Goal: Information Seeking & Learning: Learn about a topic

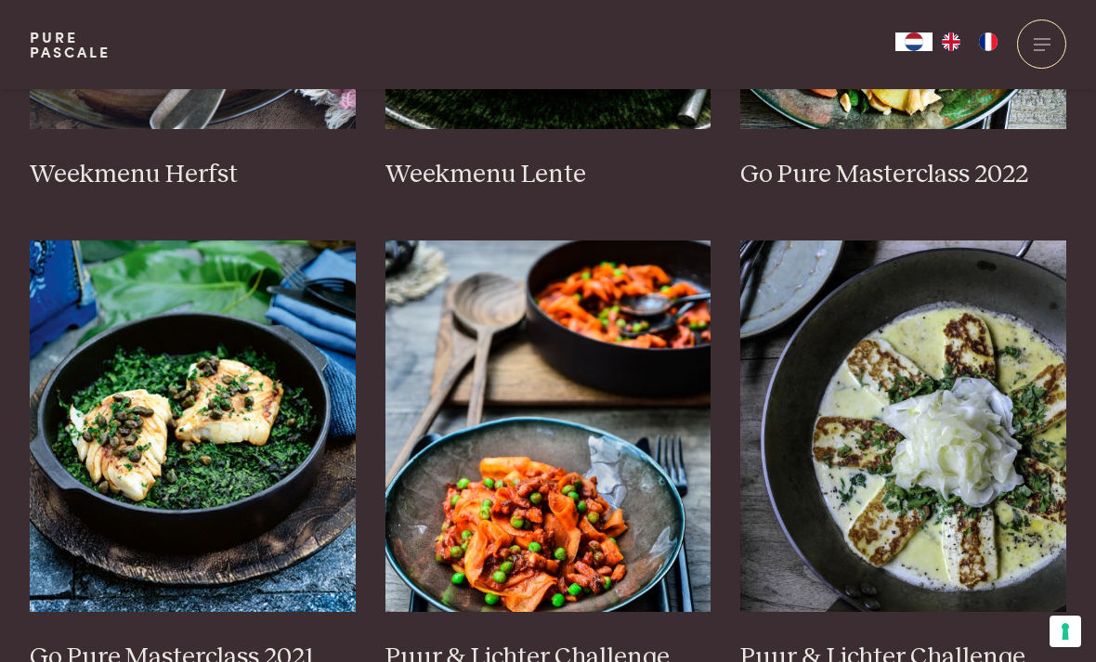
scroll to position [1286, 0]
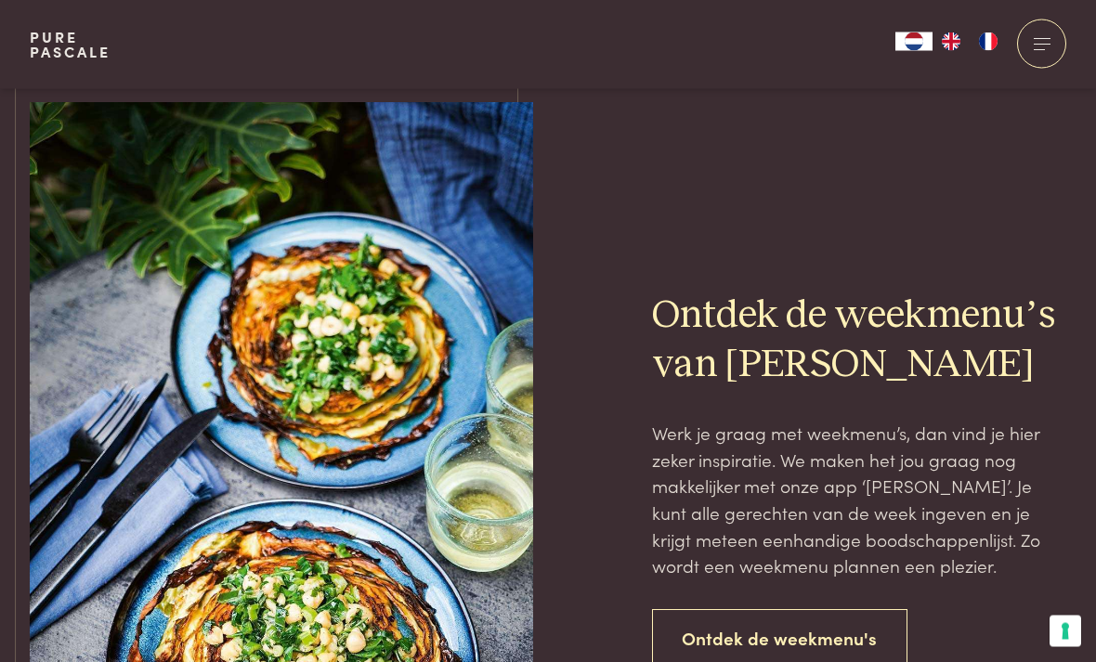
scroll to position [3899, 0]
click at [825, 609] on link "Ontdek de weekmenu's" at bounding box center [780, 638] width 256 height 59
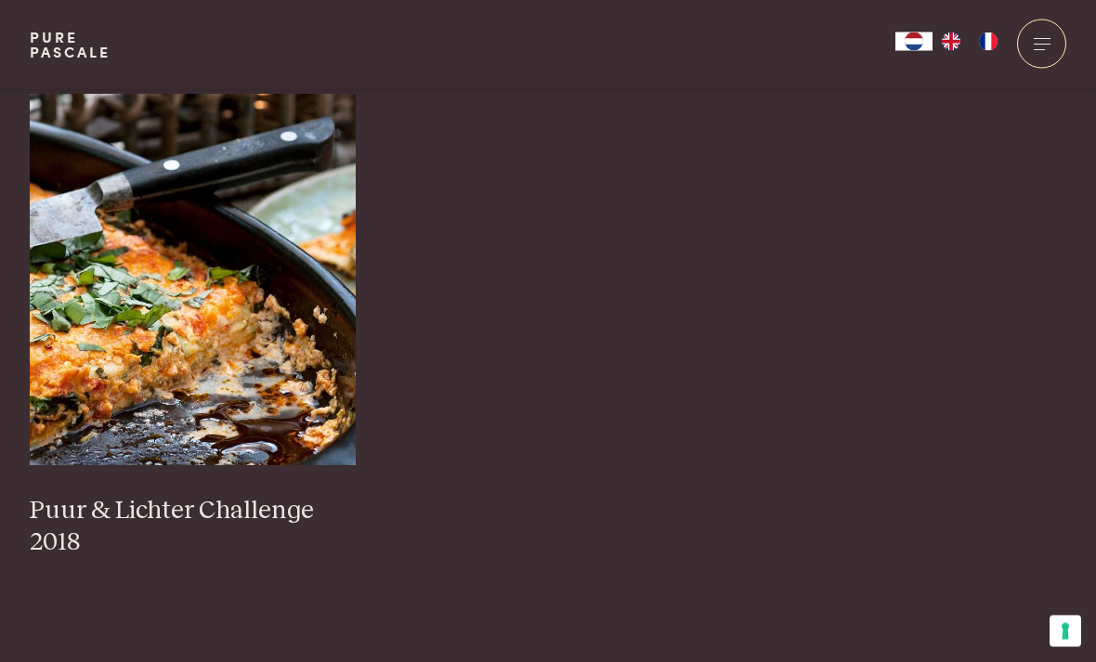
scroll to position [1980, 0]
click at [221, 322] on img at bounding box center [193, 280] width 326 height 372
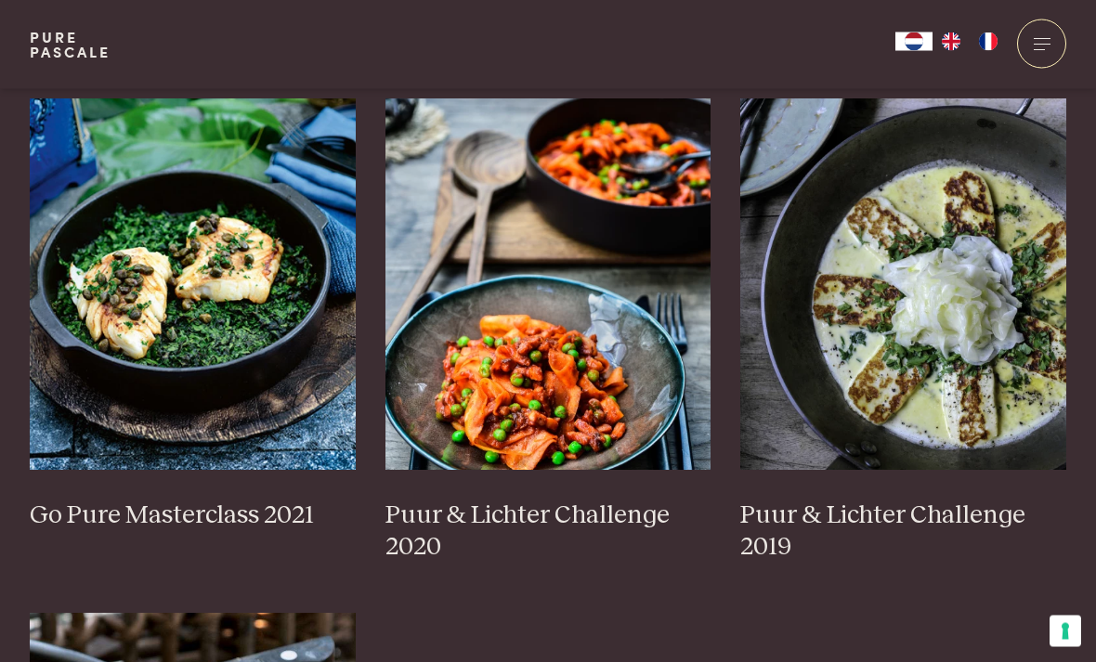
scroll to position [1461, 0]
click at [972, 305] on img at bounding box center [903, 284] width 326 height 372
click at [219, 223] on img at bounding box center [193, 284] width 326 height 372
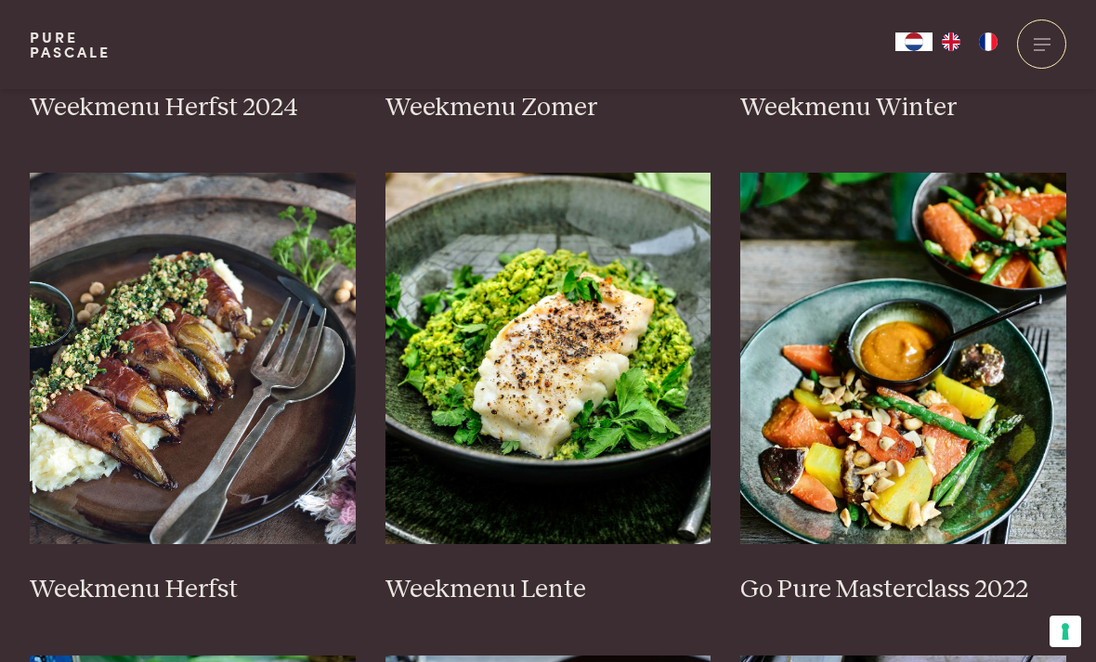
scroll to position [902, 0]
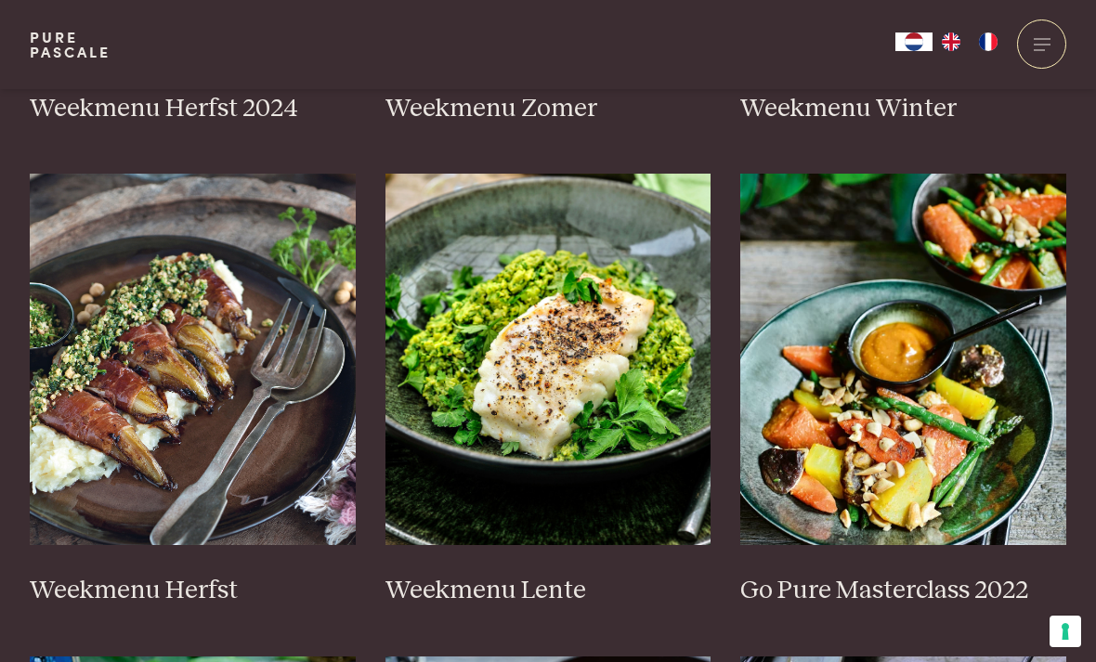
click at [946, 376] on img at bounding box center [903, 360] width 326 height 372
click at [167, 299] on img at bounding box center [193, 360] width 326 height 372
click at [978, 351] on img at bounding box center [903, 360] width 326 height 372
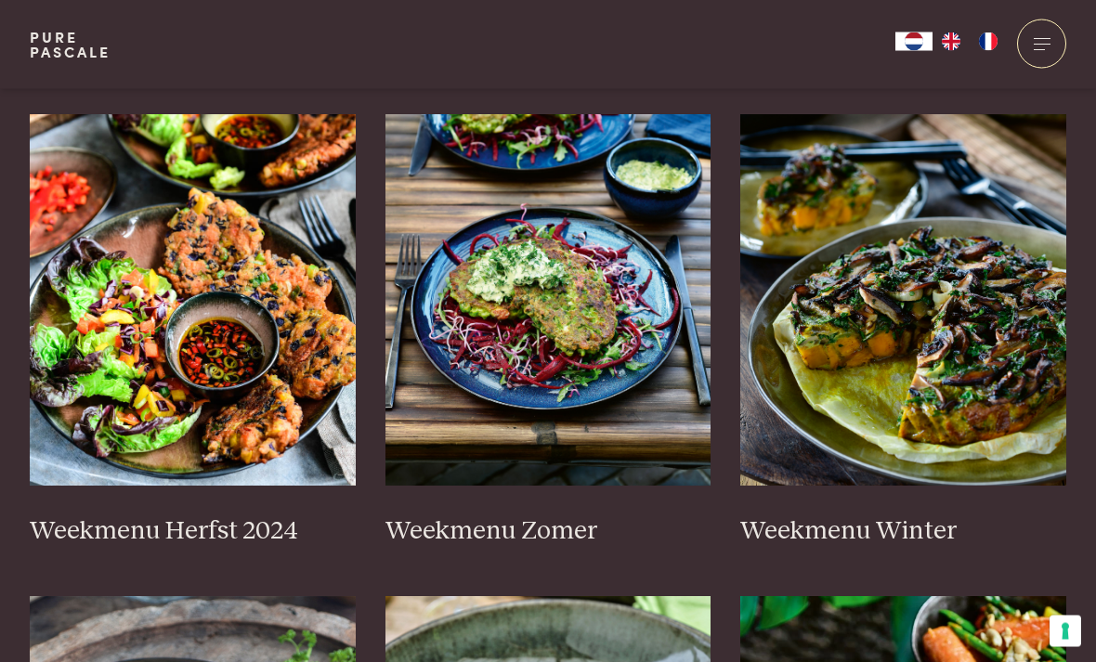
scroll to position [479, 0]
click at [1019, 309] on img at bounding box center [903, 300] width 326 height 372
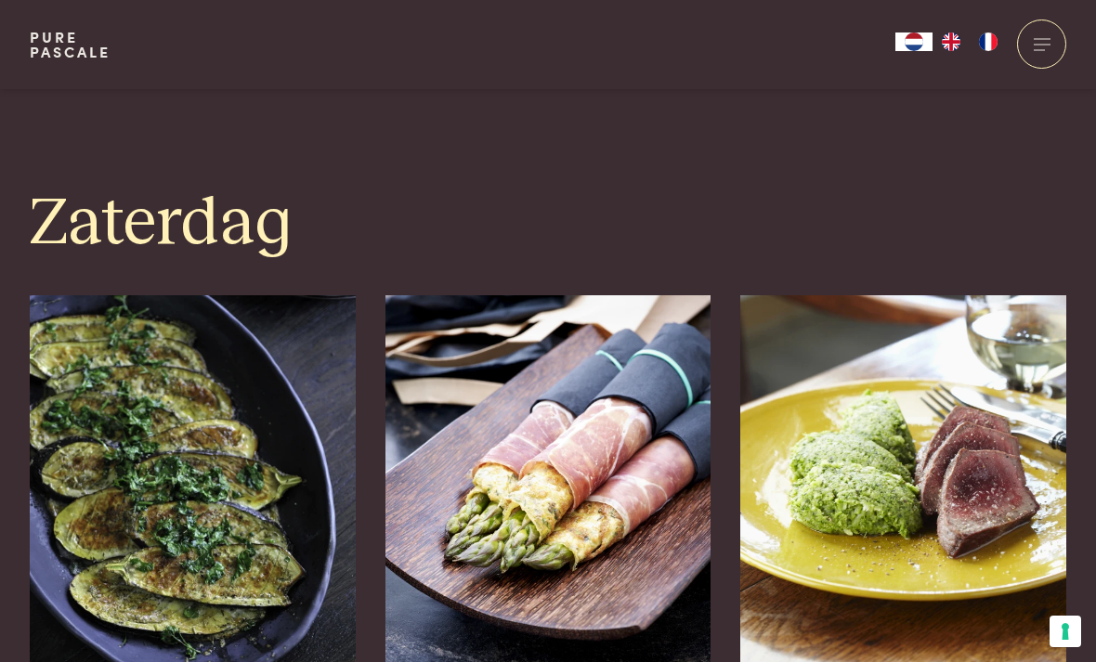
scroll to position [5172, 0]
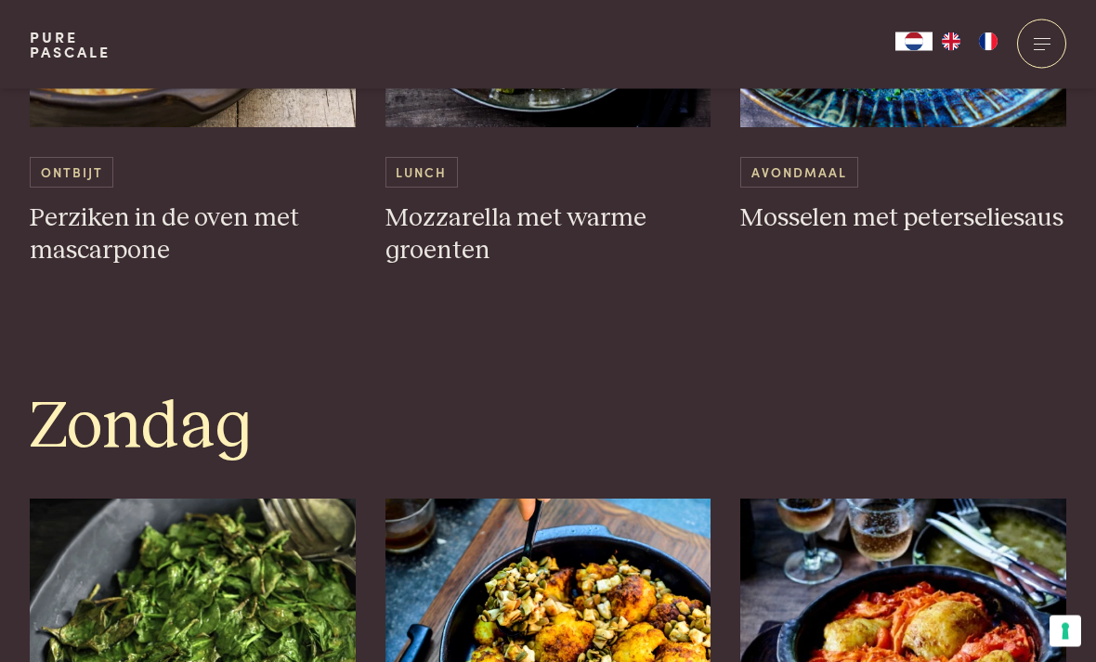
scroll to position [4978, 0]
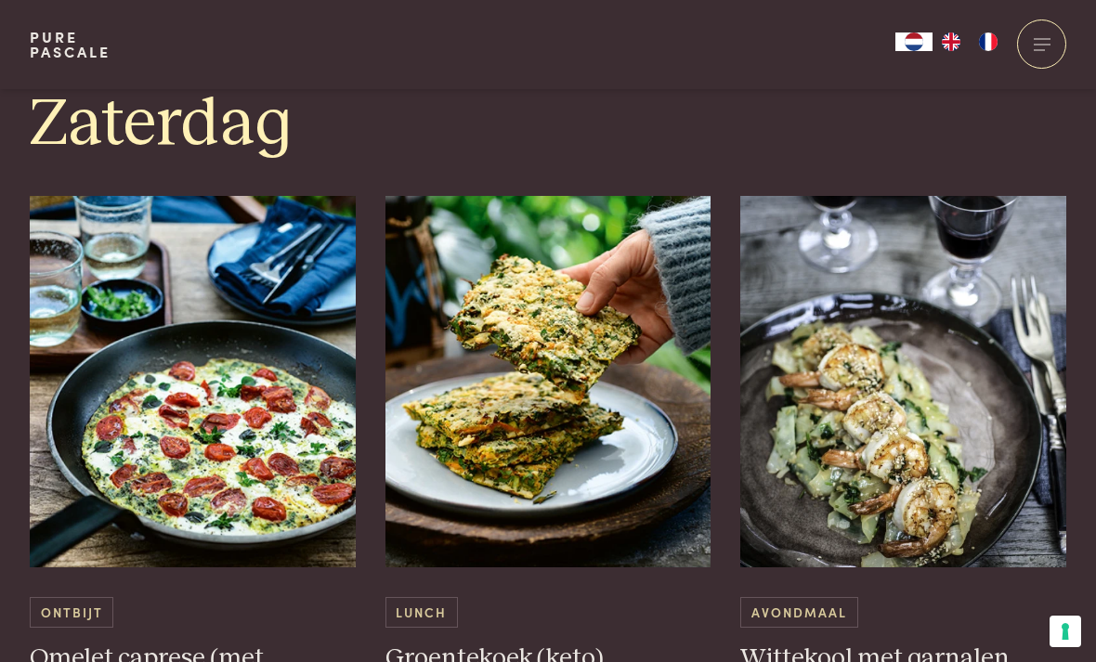
scroll to position [4639, 0]
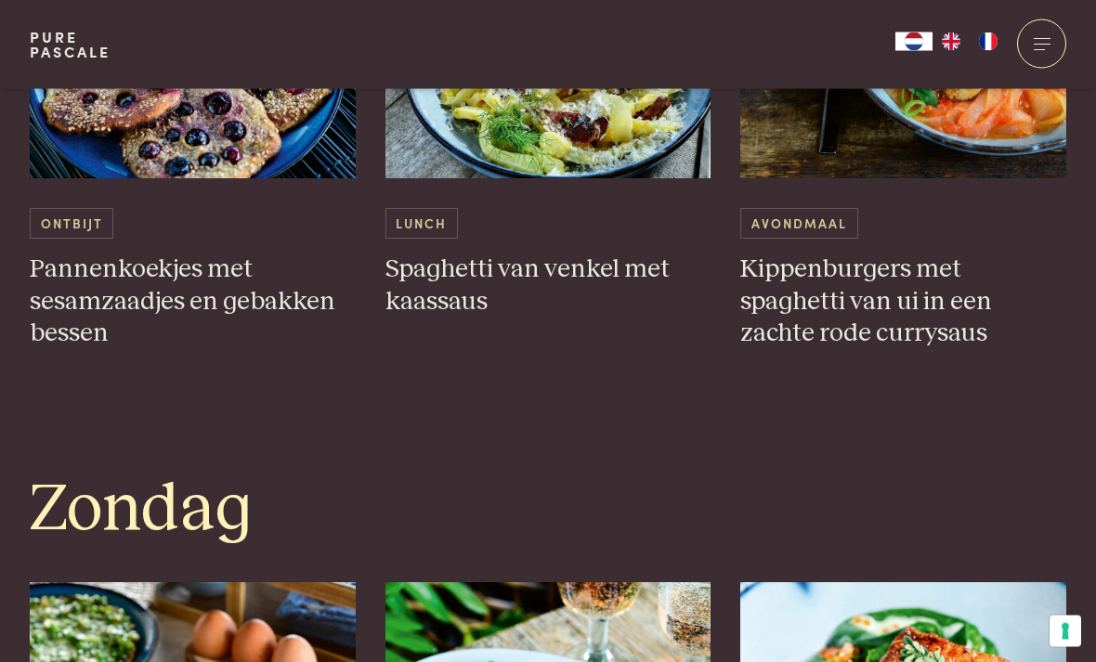
scroll to position [4872, 0]
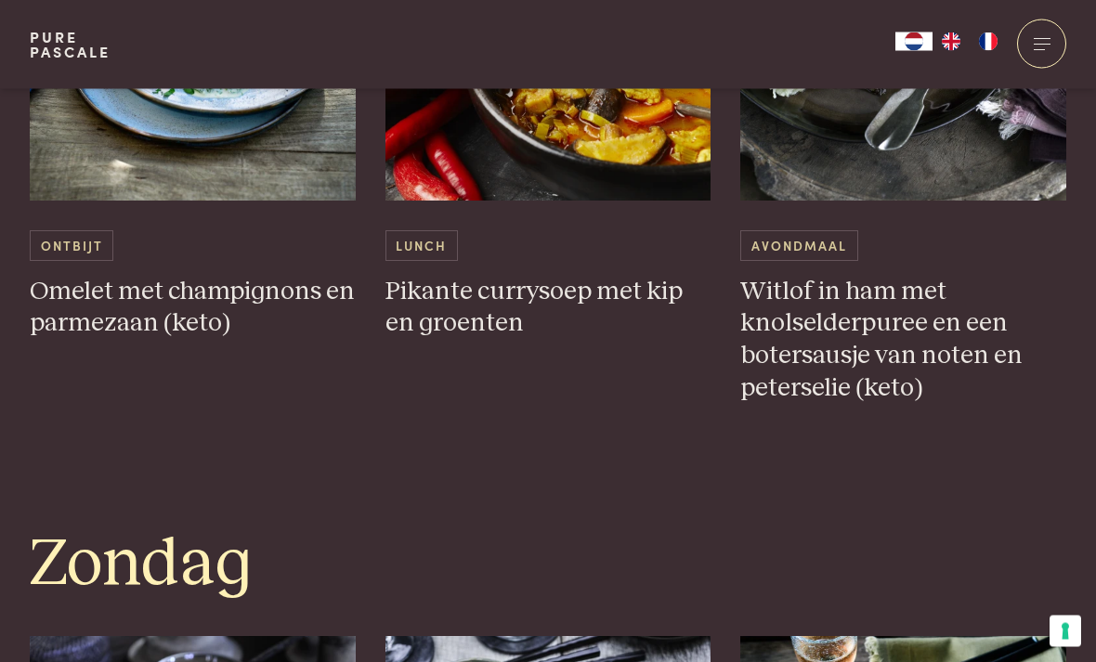
scroll to position [4914, 0]
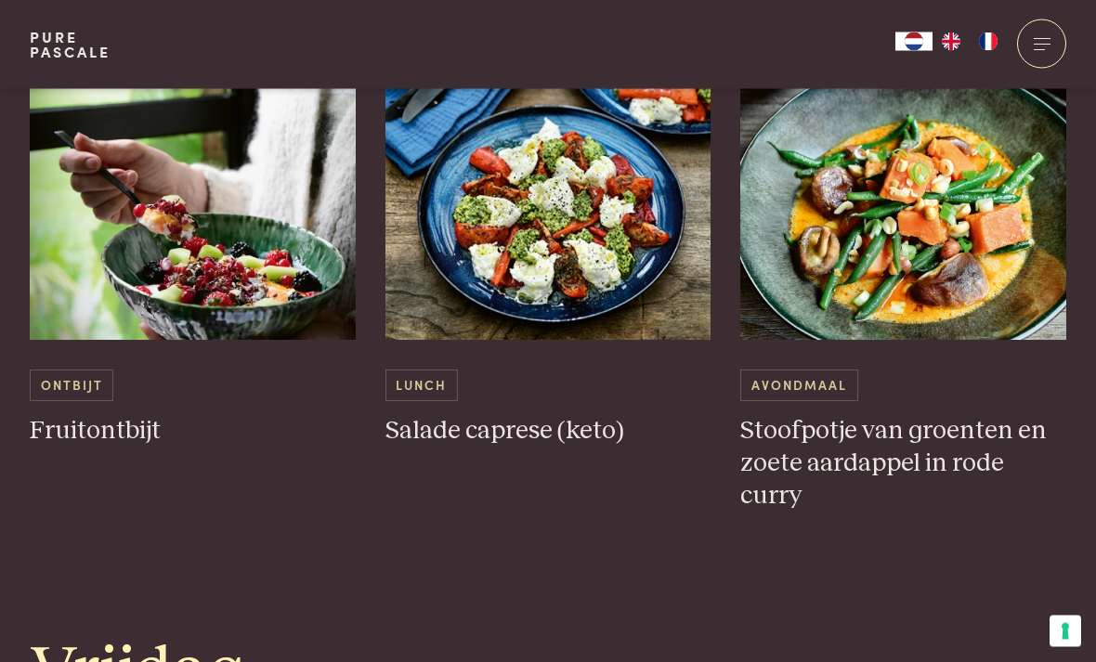
scroll to position [3279, 0]
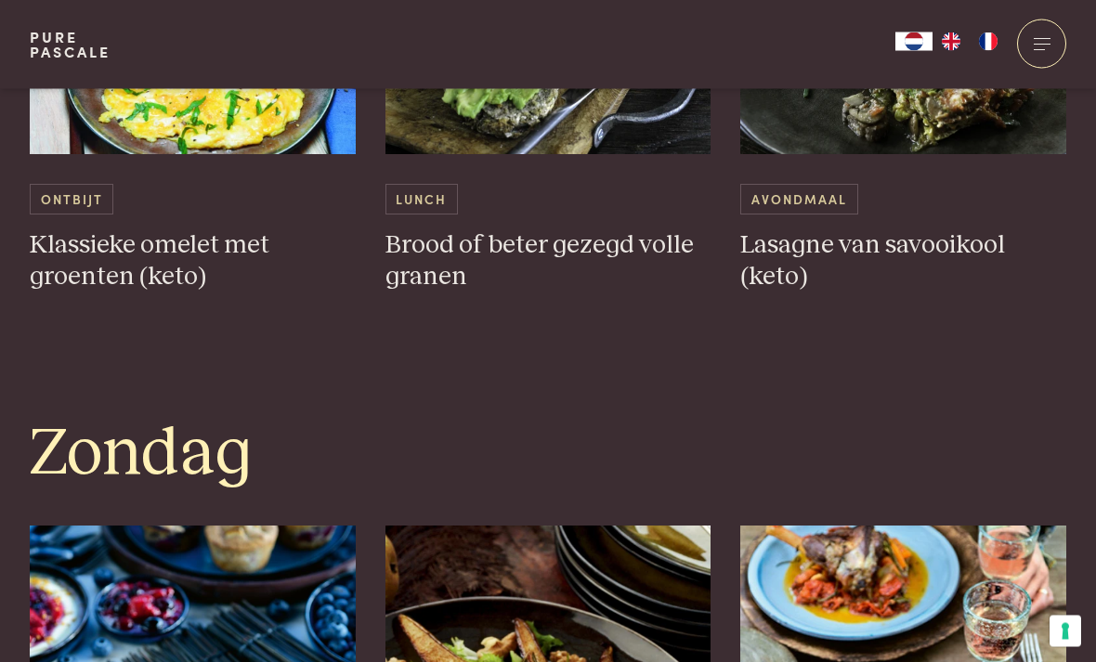
scroll to position [4953, 0]
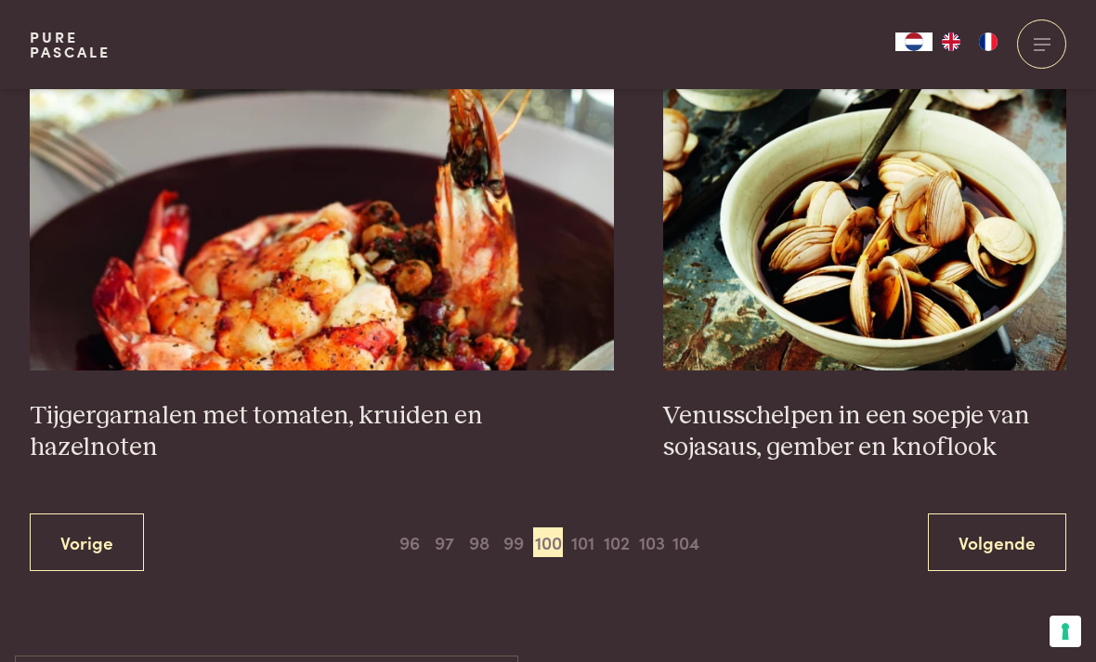
click at [591, 528] on span "101" at bounding box center [583, 543] width 30 height 30
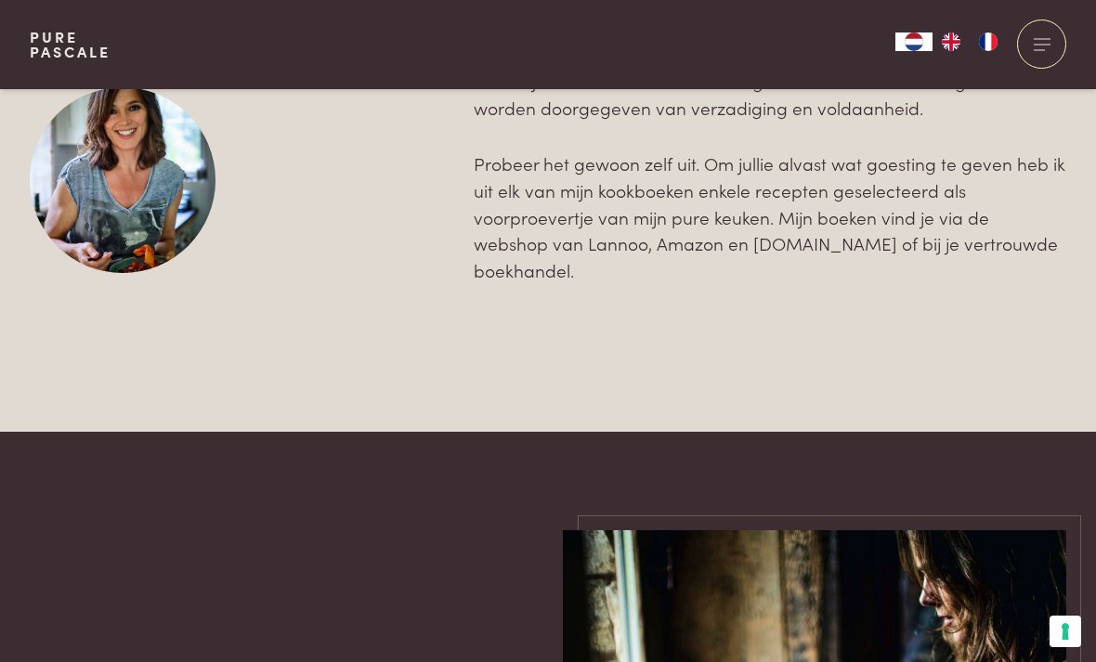
scroll to position [3035, 0]
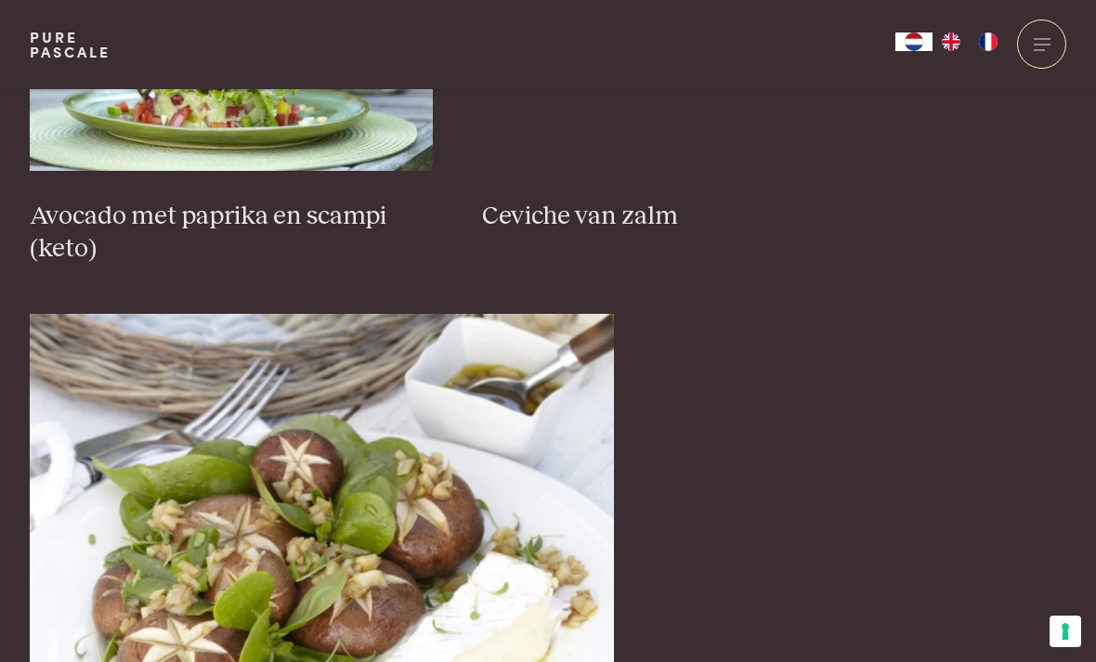
scroll to position [3046, 0]
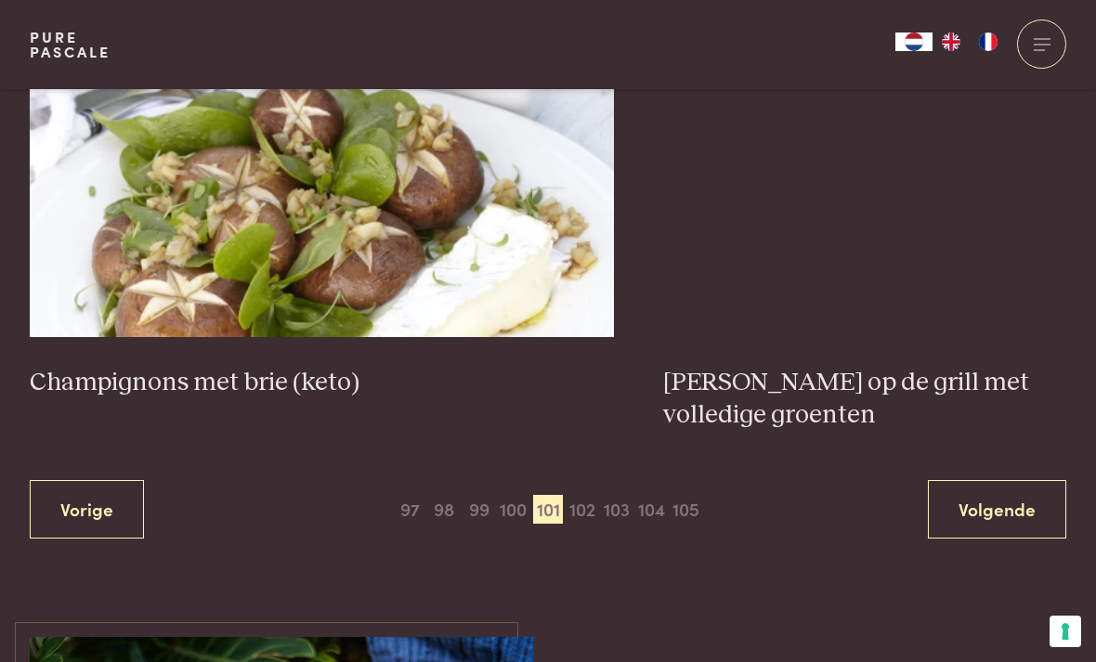
scroll to position [3397, 0]
click at [590, 494] on span "102" at bounding box center [583, 509] width 30 height 30
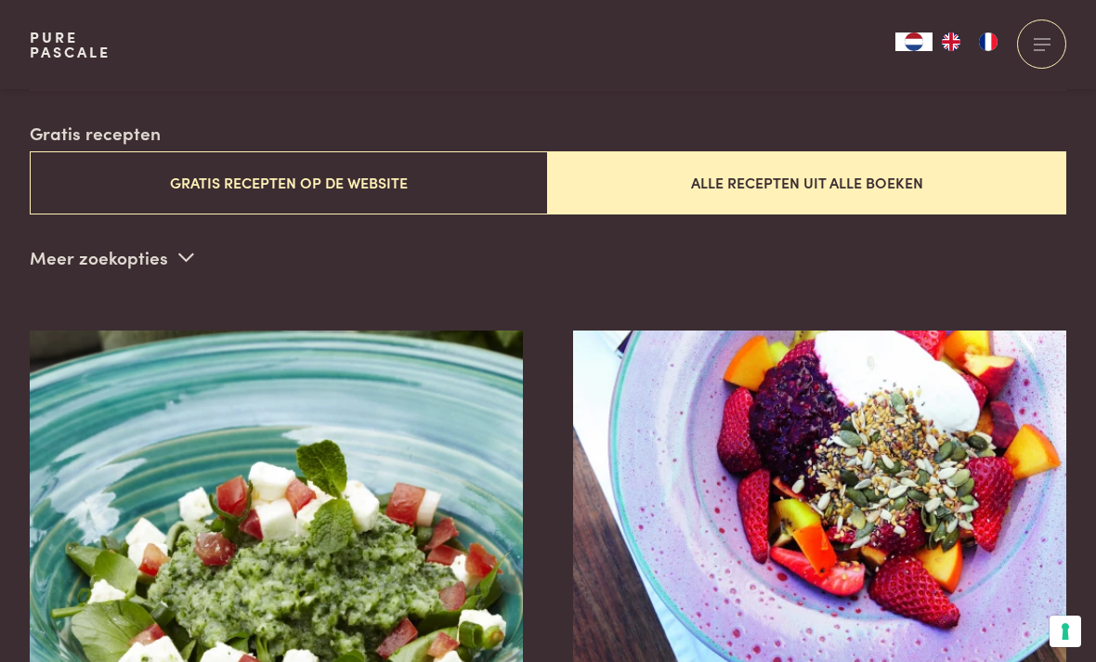
scroll to position [449, 0]
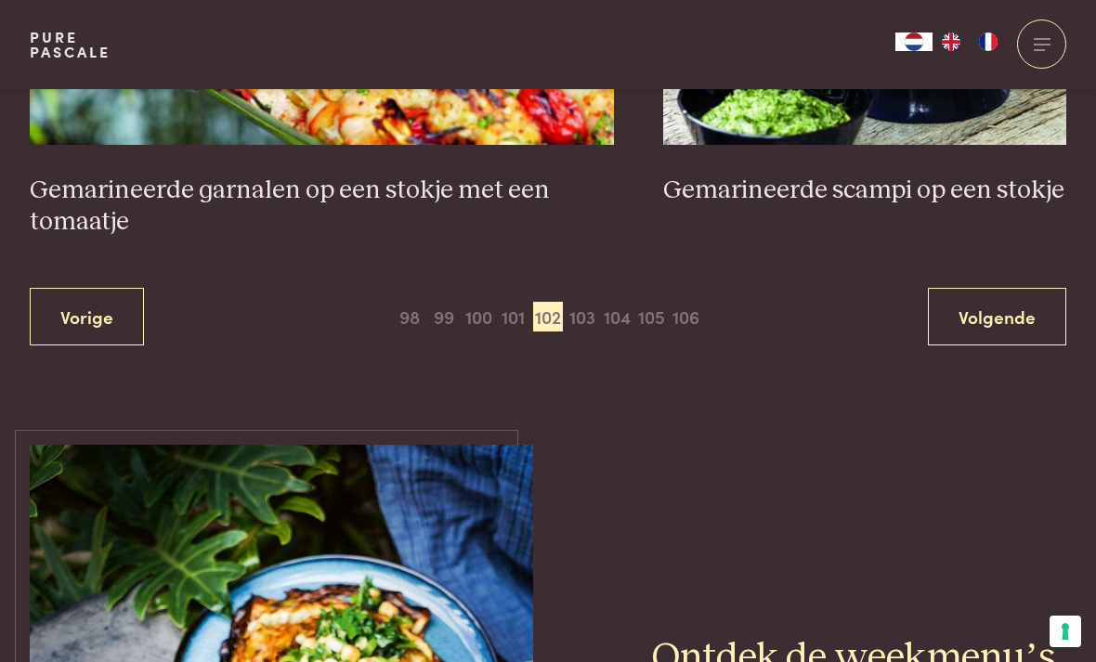
click at [587, 302] on span "103" at bounding box center [583, 317] width 30 height 30
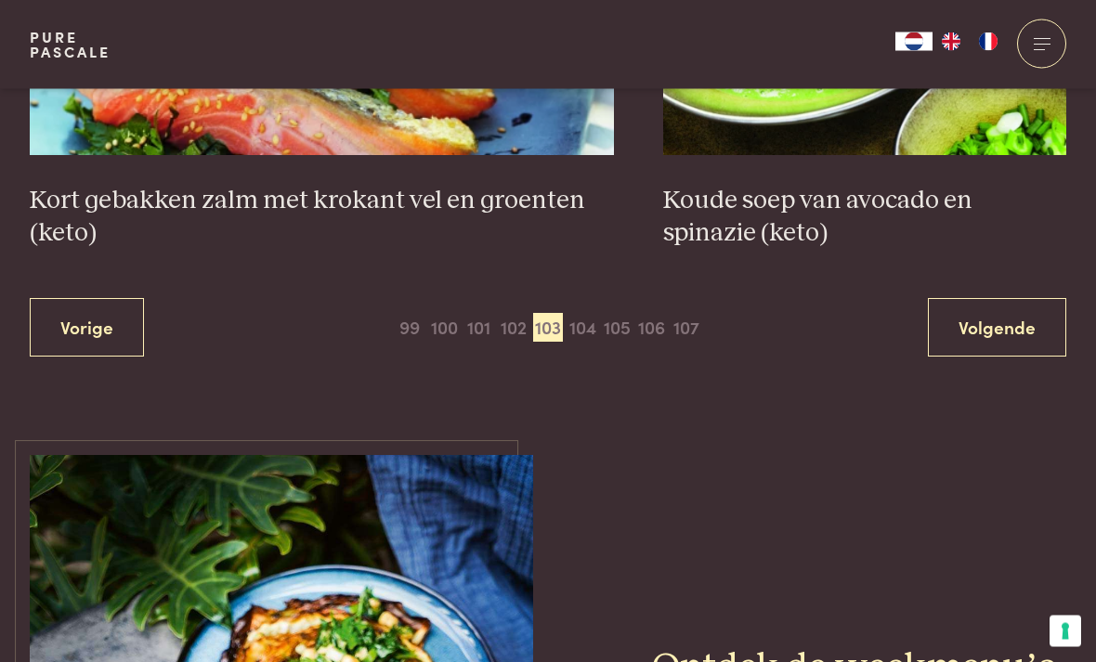
scroll to position [3658, 0]
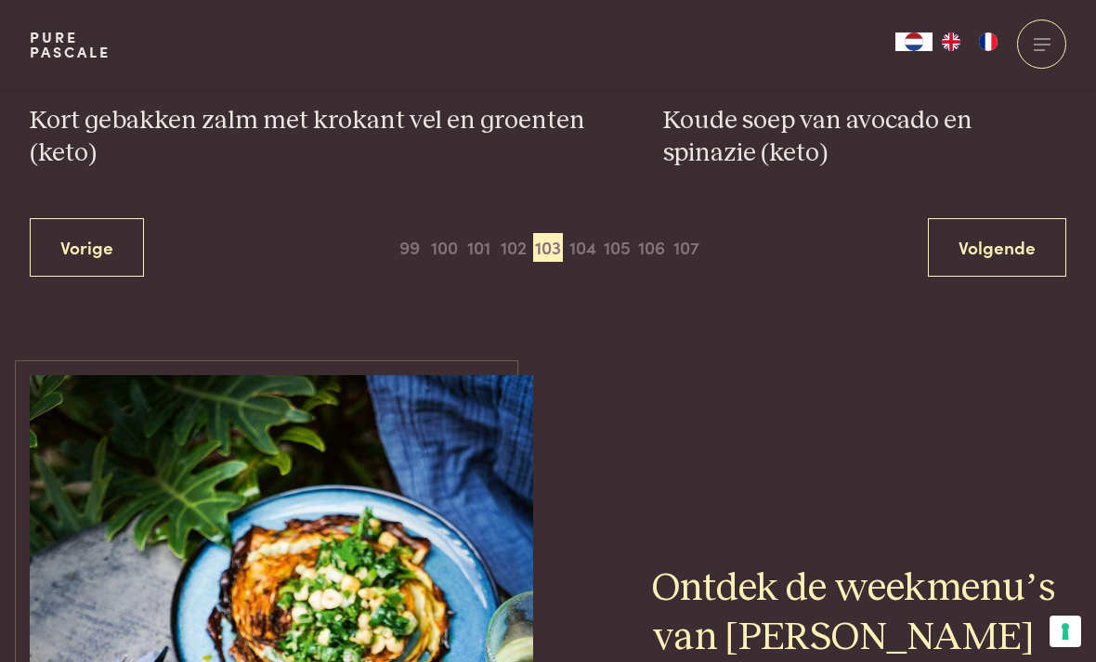
click at [583, 233] on span "104" at bounding box center [583, 248] width 30 height 30
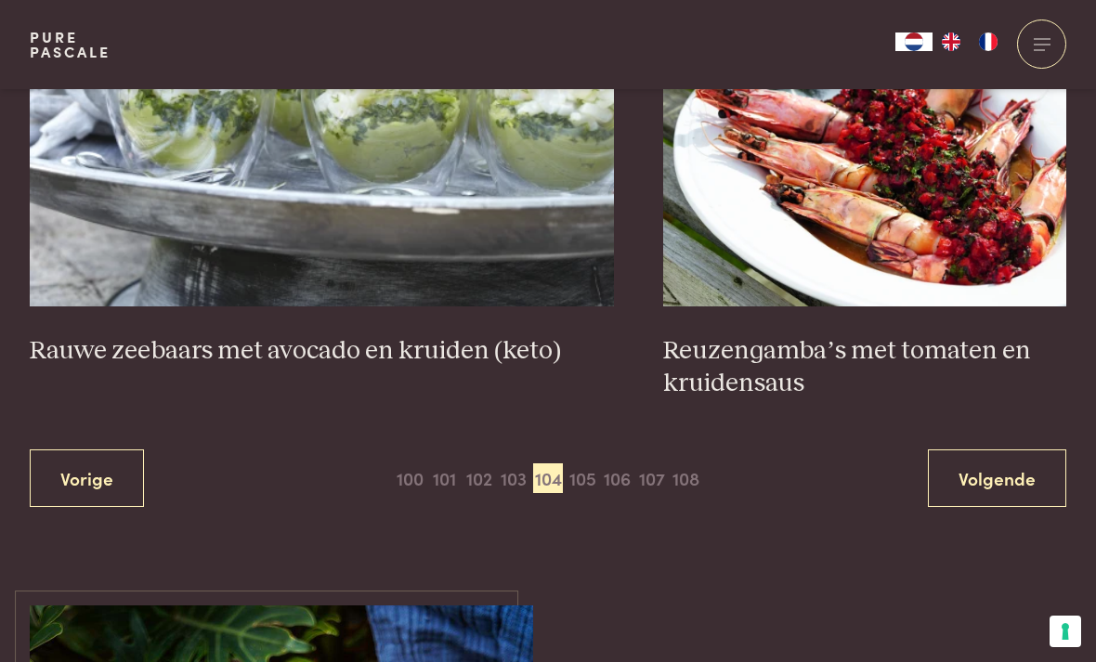
click at [587, 464] on span "105" at bounding box center [583, 479] width 30 height 30
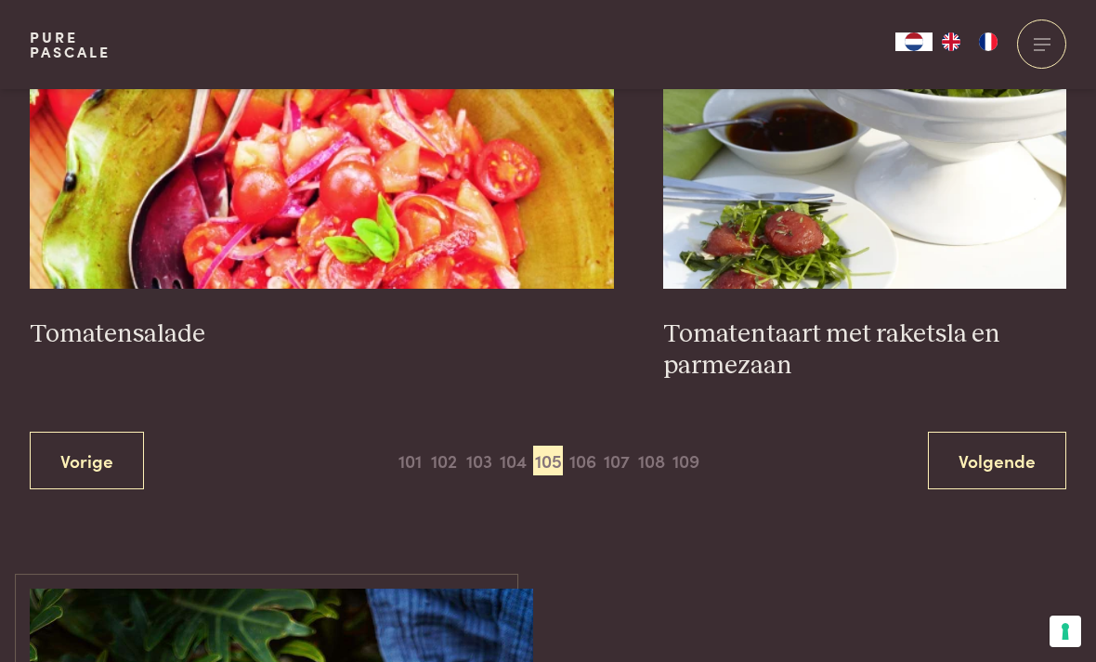
click at [583, 449] on span "106" at bounding box center [583, 461] width 30 height 30
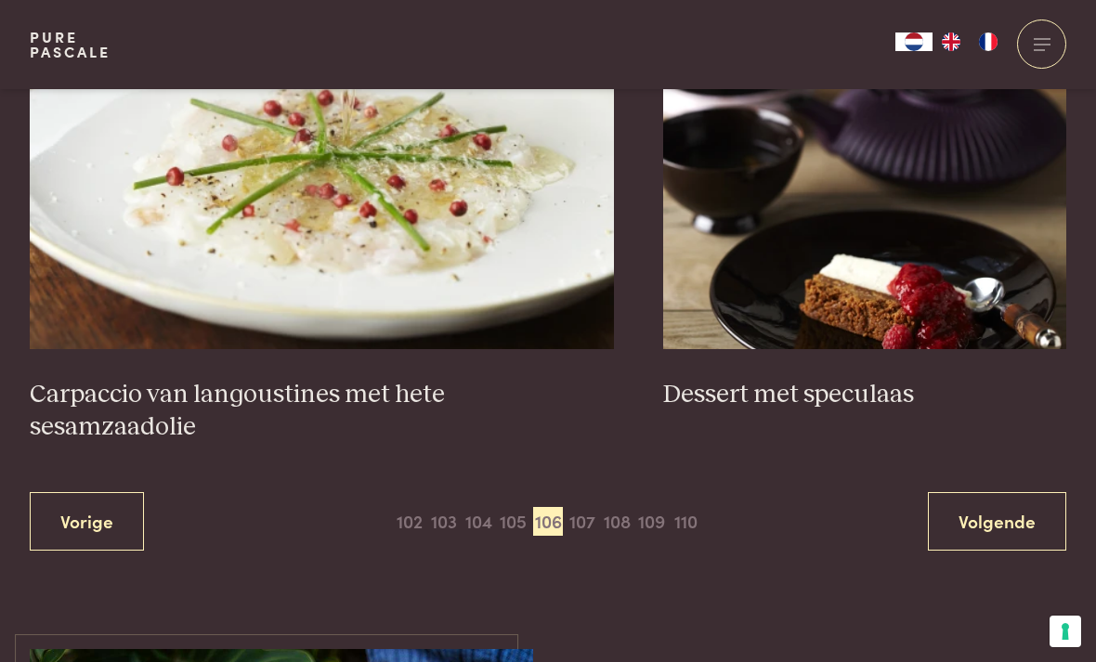
click at [589, 507] on span "107" at bounding box center [583, 522] width 30 height 30
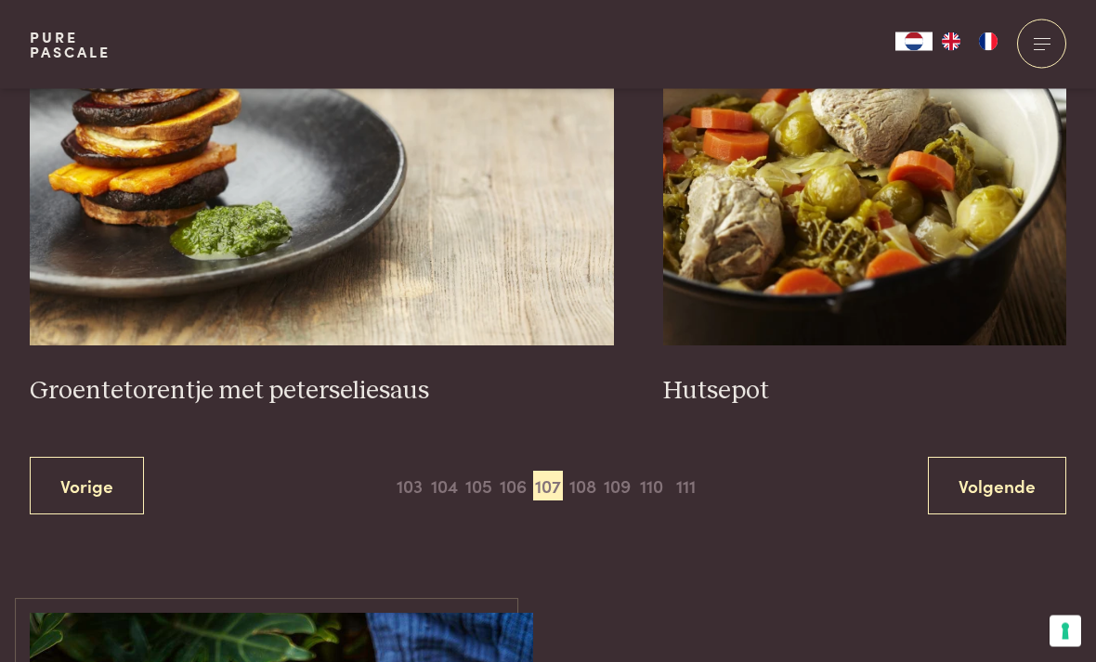
scroll to position [3354, 0]
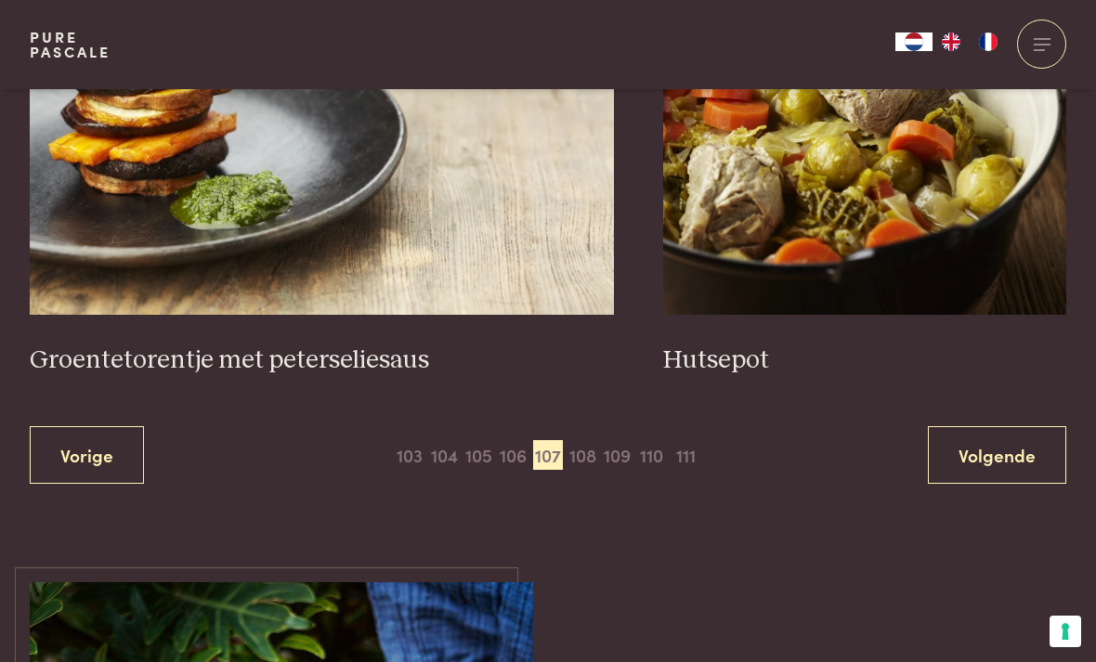
click at [596, 440] on span "108" at bounding box center [583, 455] width 30 height 30
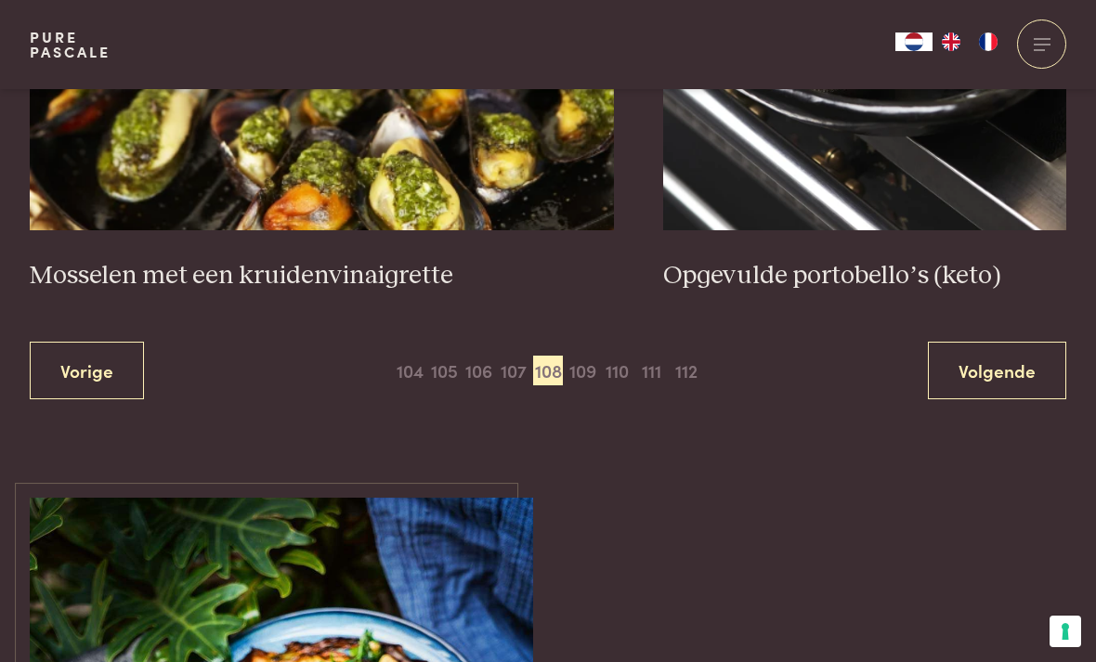
scroll to position [3493, 0]
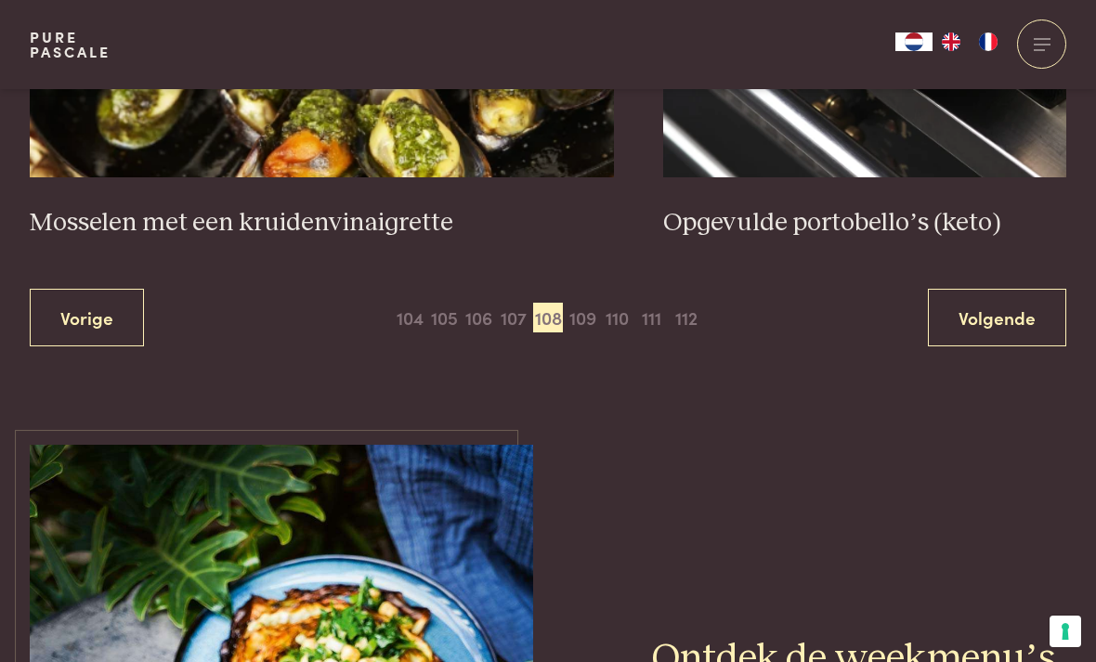
click at [590, 303] on span "109" at bounding box center [583, 318] width 30 height 30
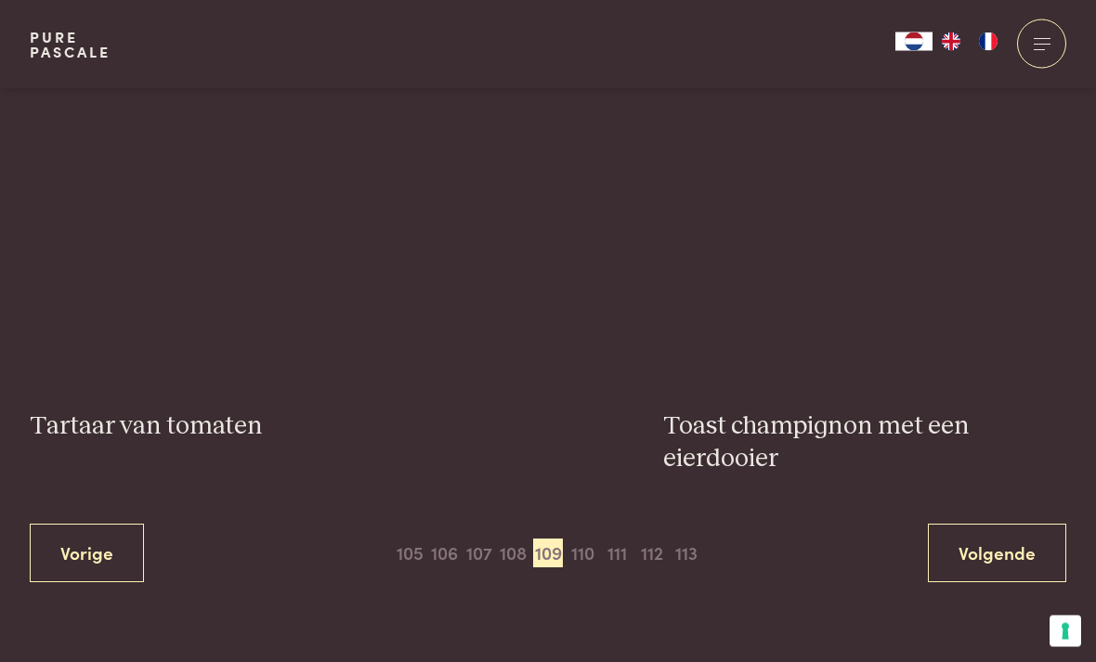
scroll to position [3402, 0]
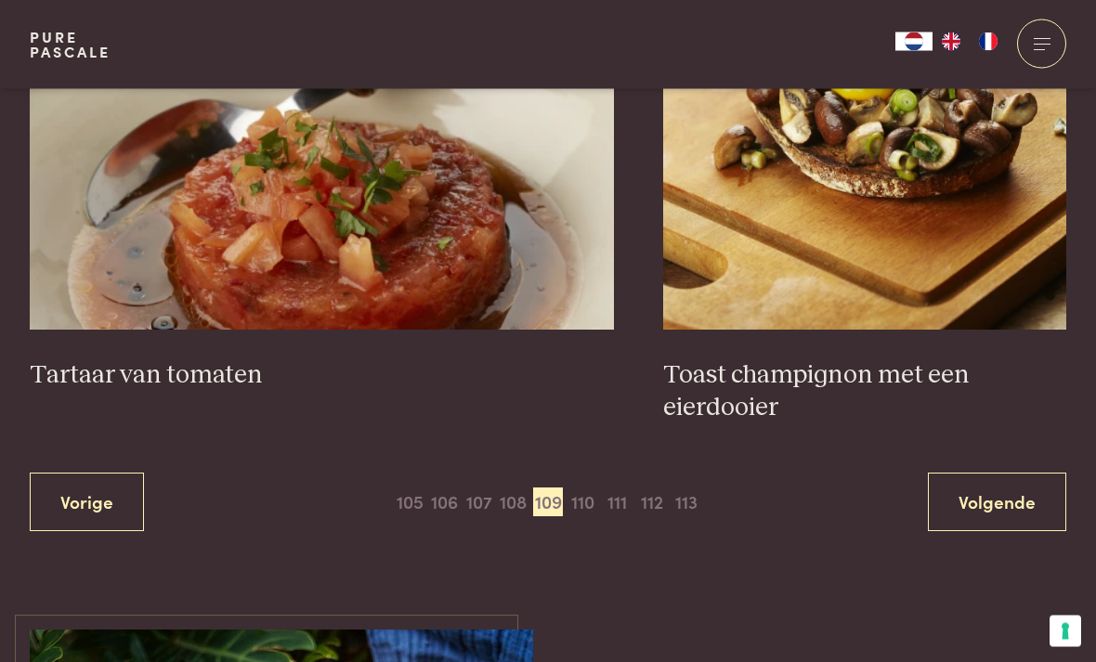
click at [589, 489] on span "110" at bounding box center [583, 504] width 30 height 30
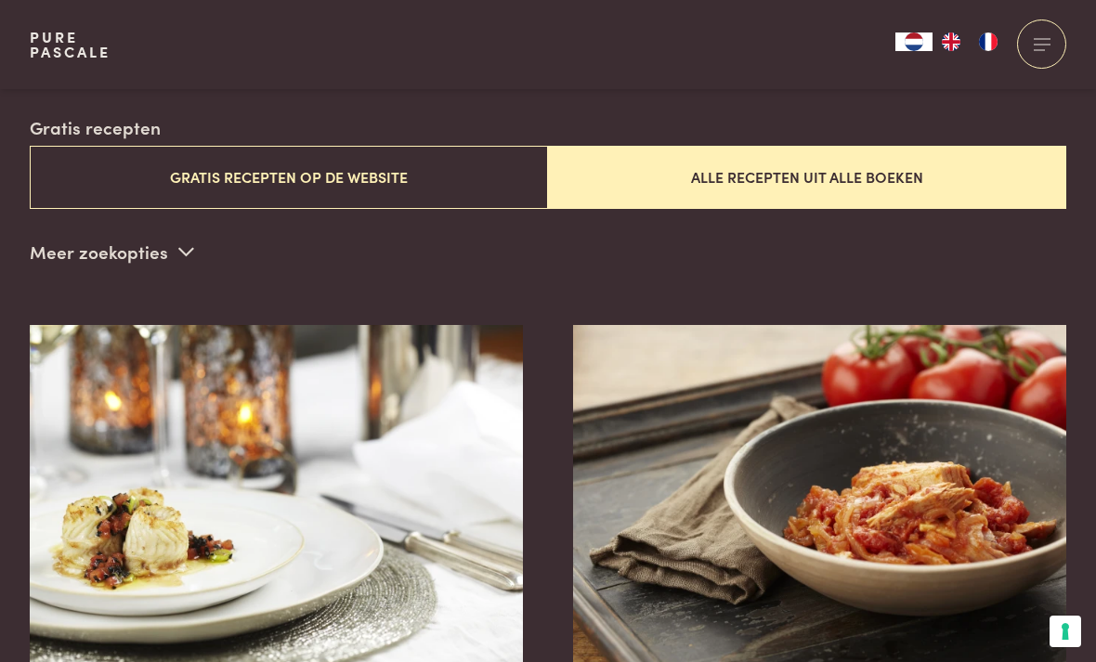
scroll to position [449, 0]
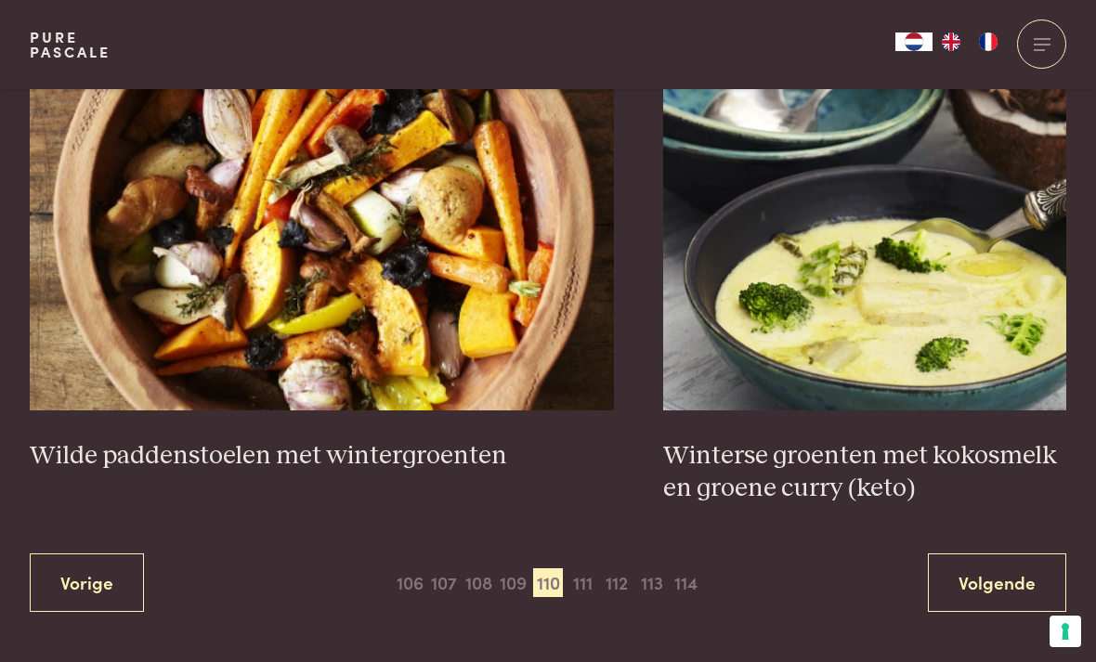
click at [584, 569] on span "111" at bounding box center [583, 584] width 30 height 30
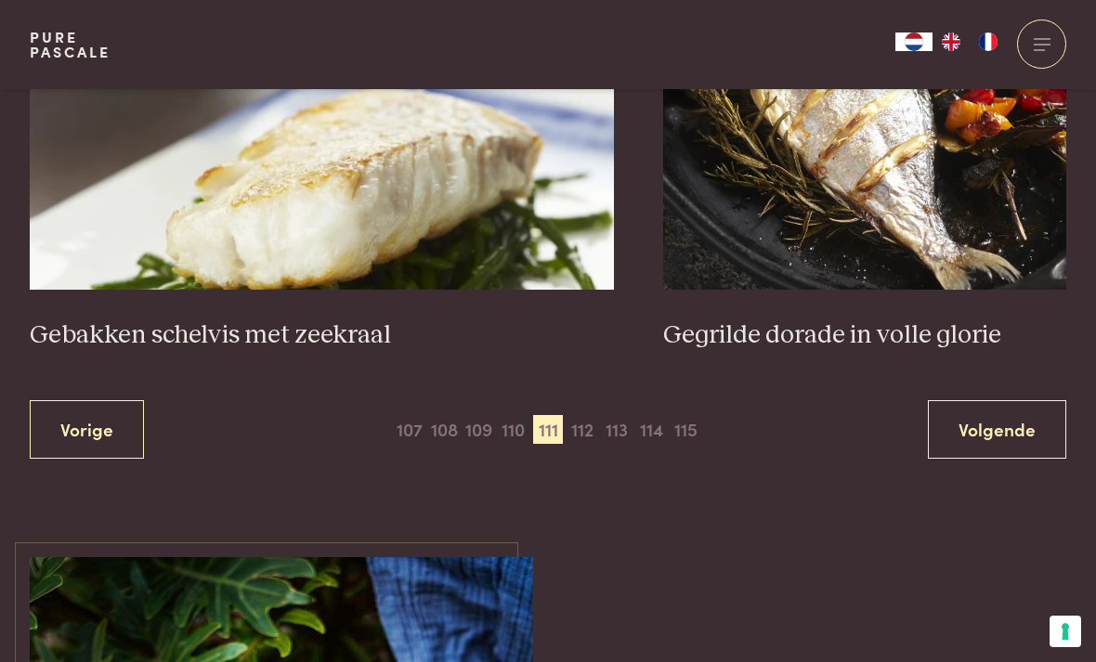
click at [587, 415] on span "112" at bounding box center [583, 430] width 30 height 30
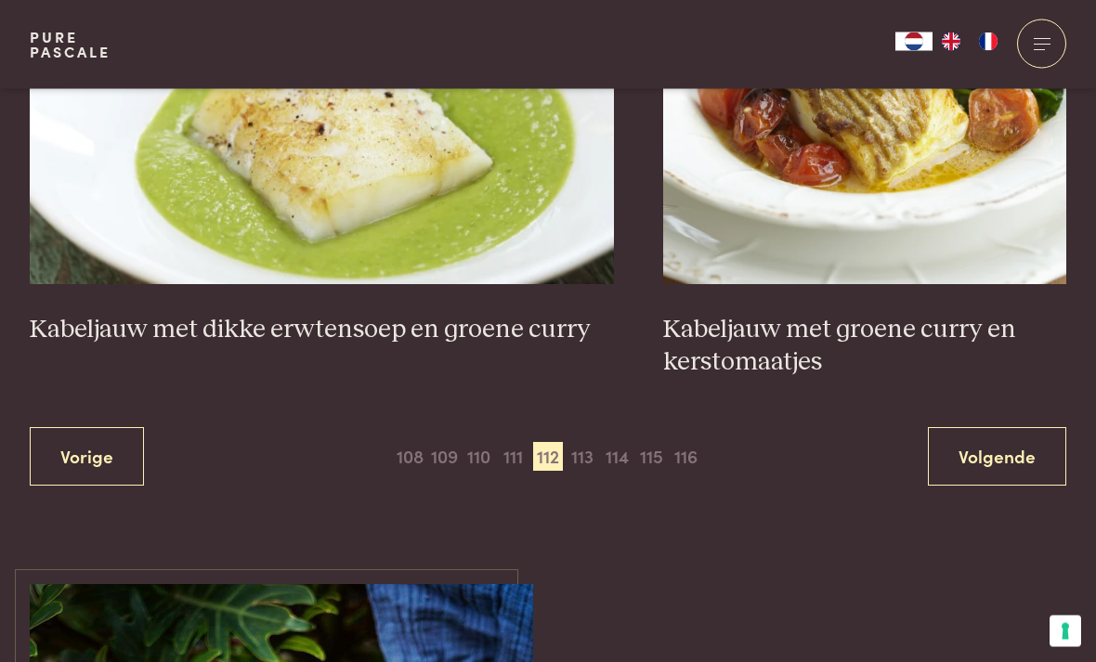
scroll to position [3395, 0]
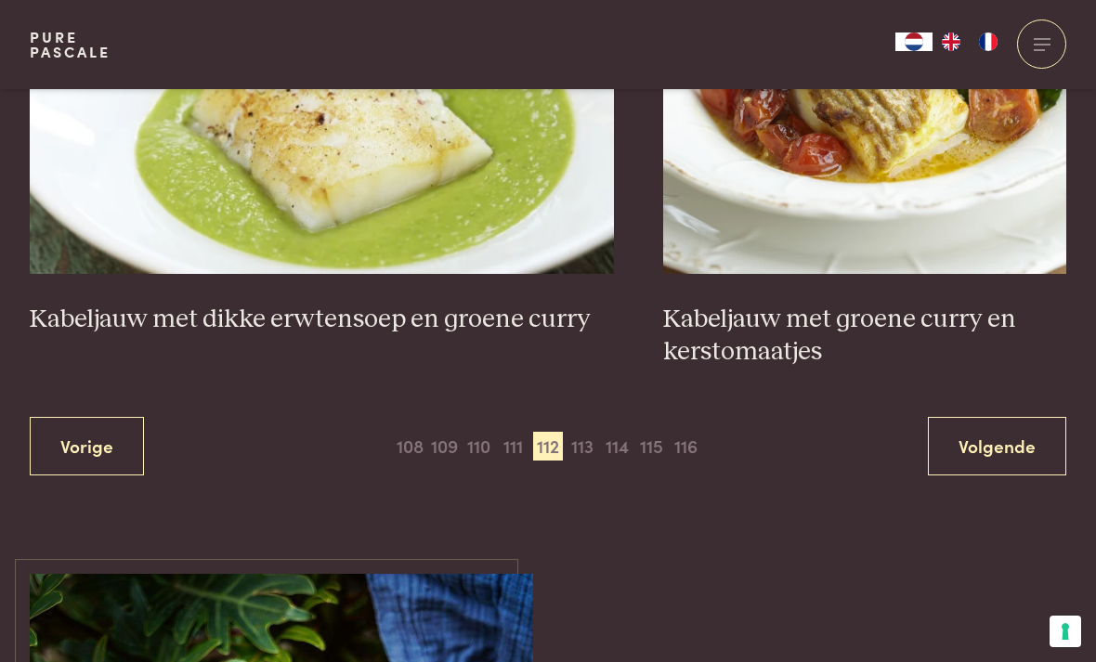
click at [590, 432] on span "113" at bounding box center [583, 447] width 30 height 30
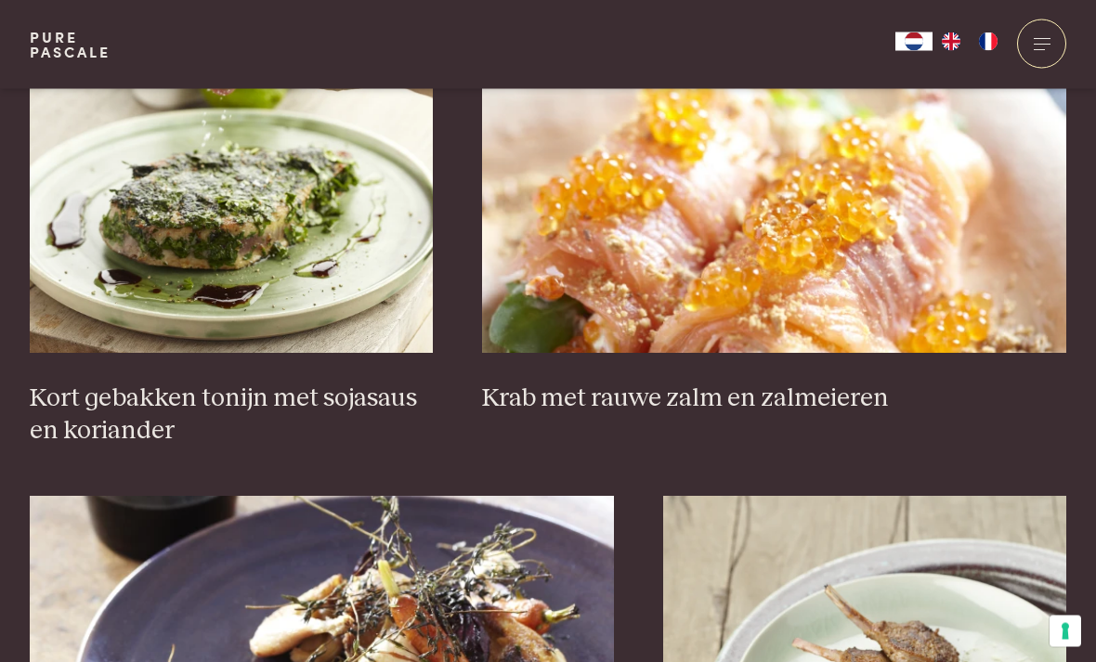
scroll to position [1290, 0]
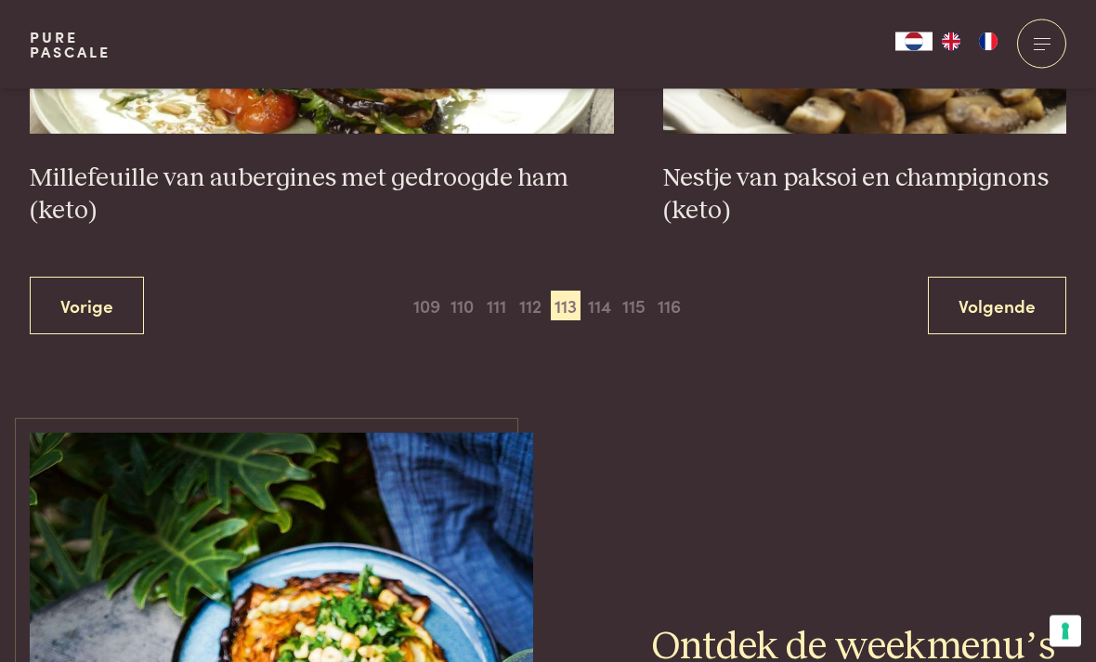
click at [602, 298] on span "114" at bounding box center [600, 307] width 30 height 30
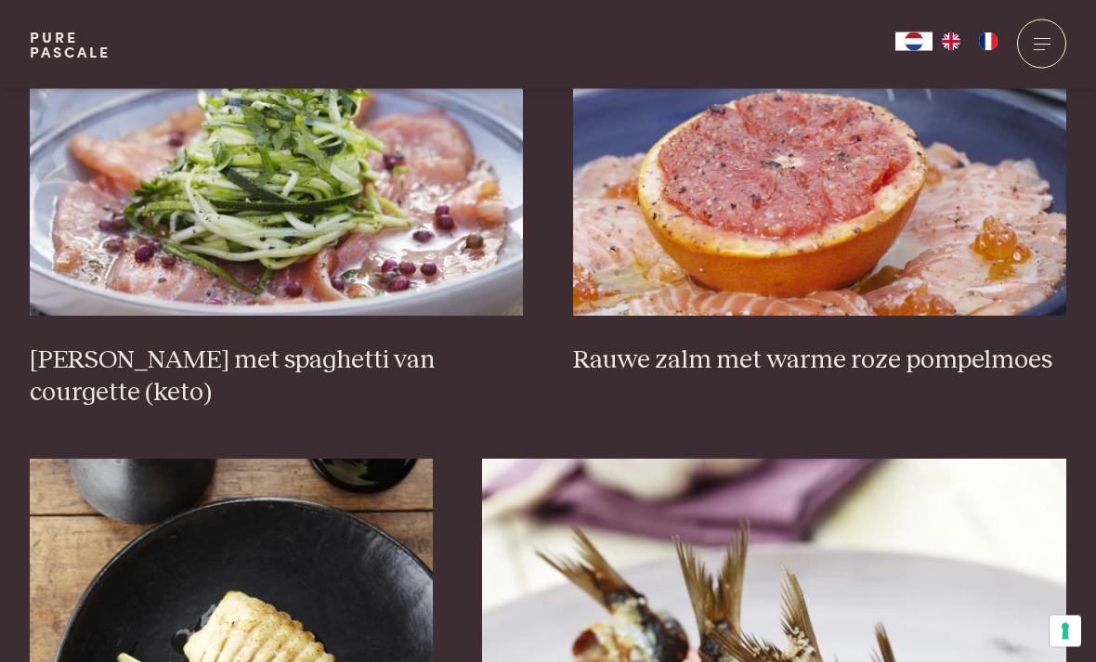
scroll to position [2357, 0]
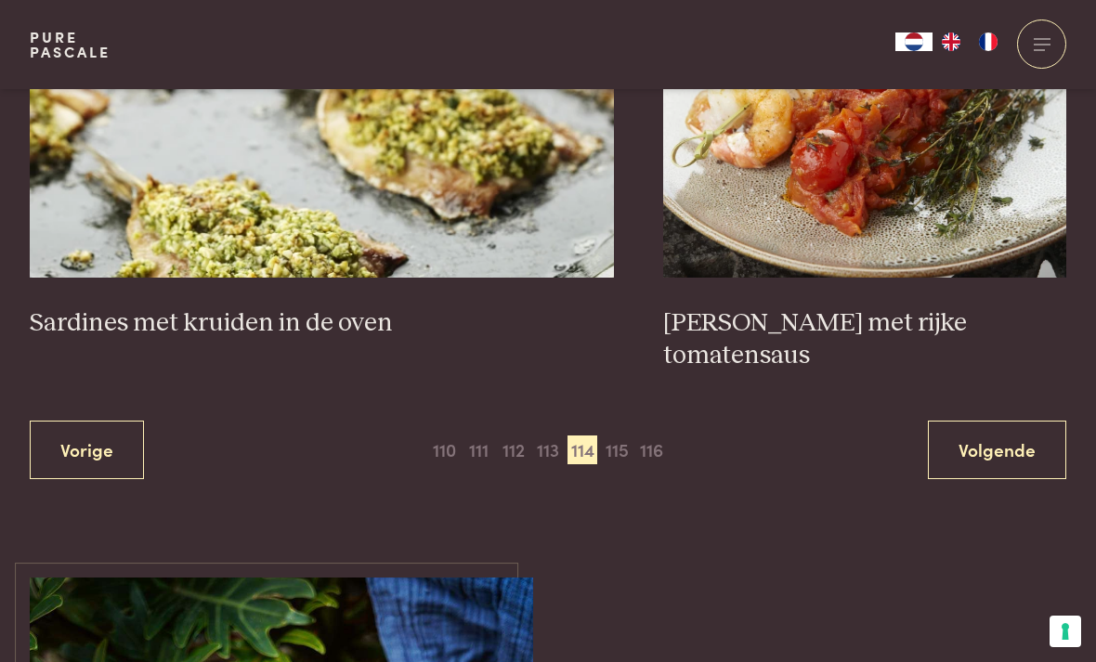
click at [611, 436] on span "115" at bounding box center [617, 451] width 30 height 30
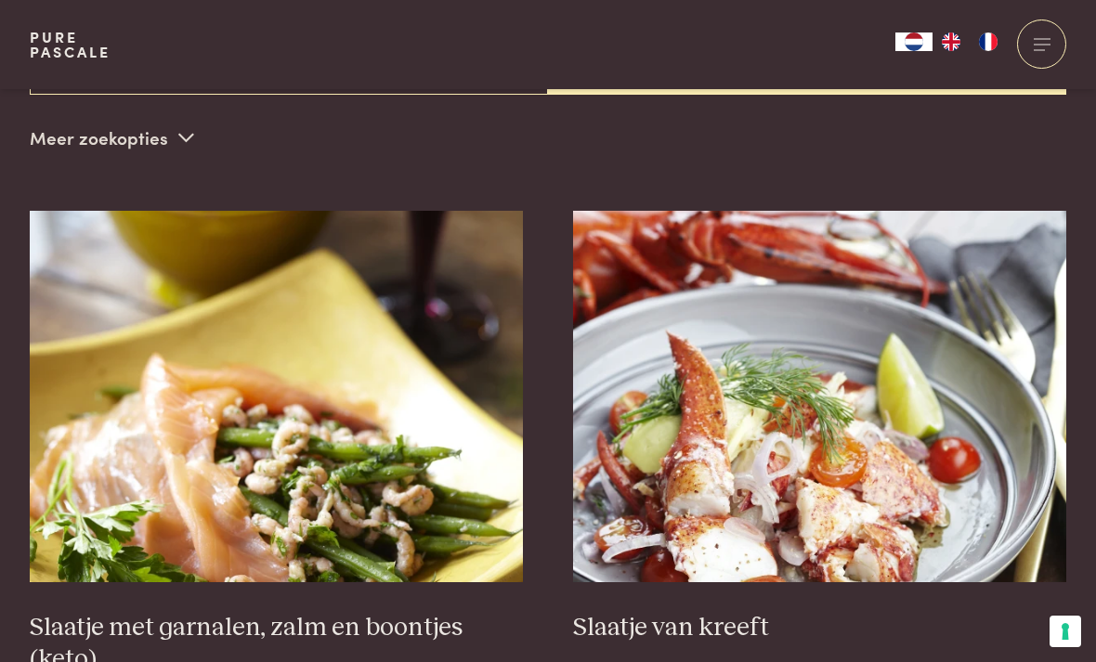
scroll to position [449, 0]
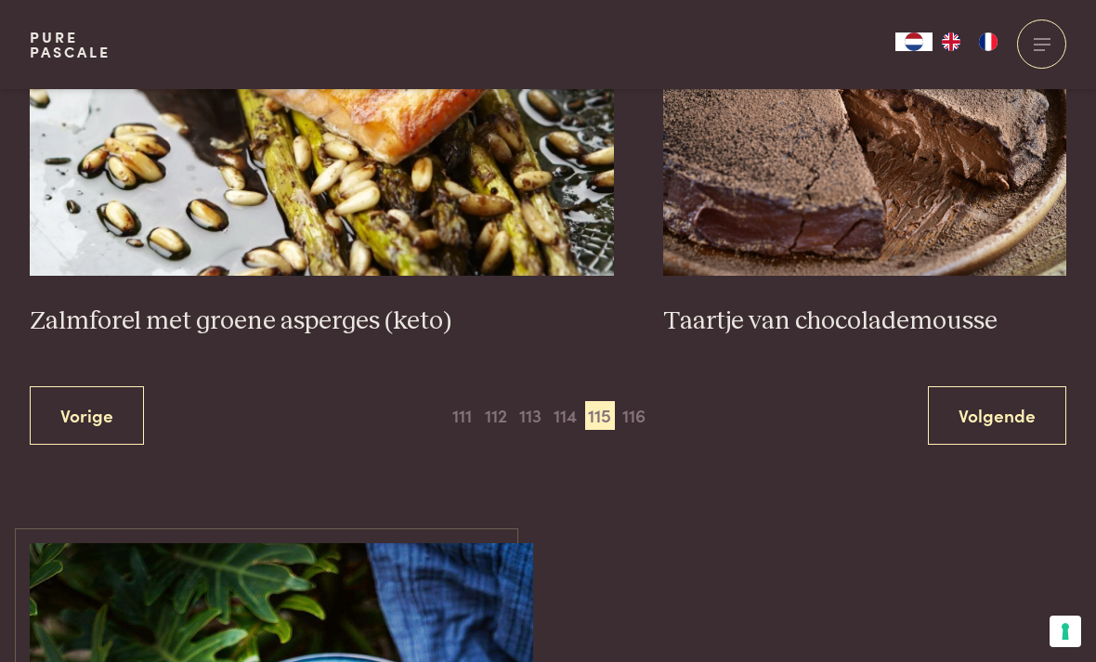
click at [641, 406] on span "116" at bounding box center [635, 416] width 30 height 30
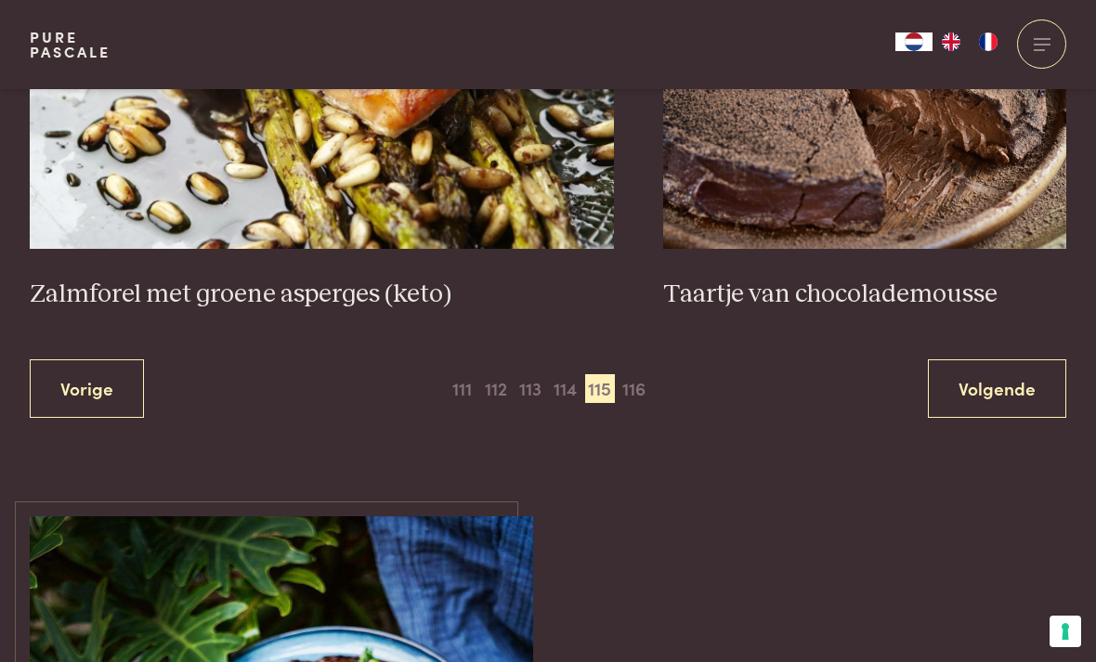
click at [649, 376] on span "116" at bounding box center [635, 389] width 30 height 30
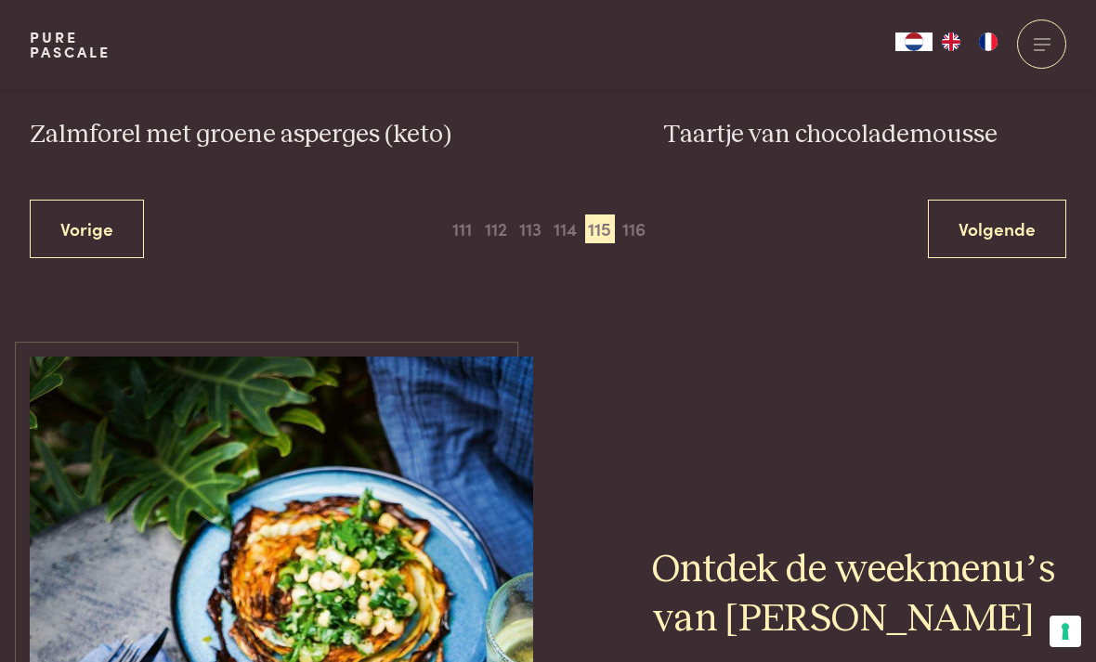
scroll to position [3611, 0]
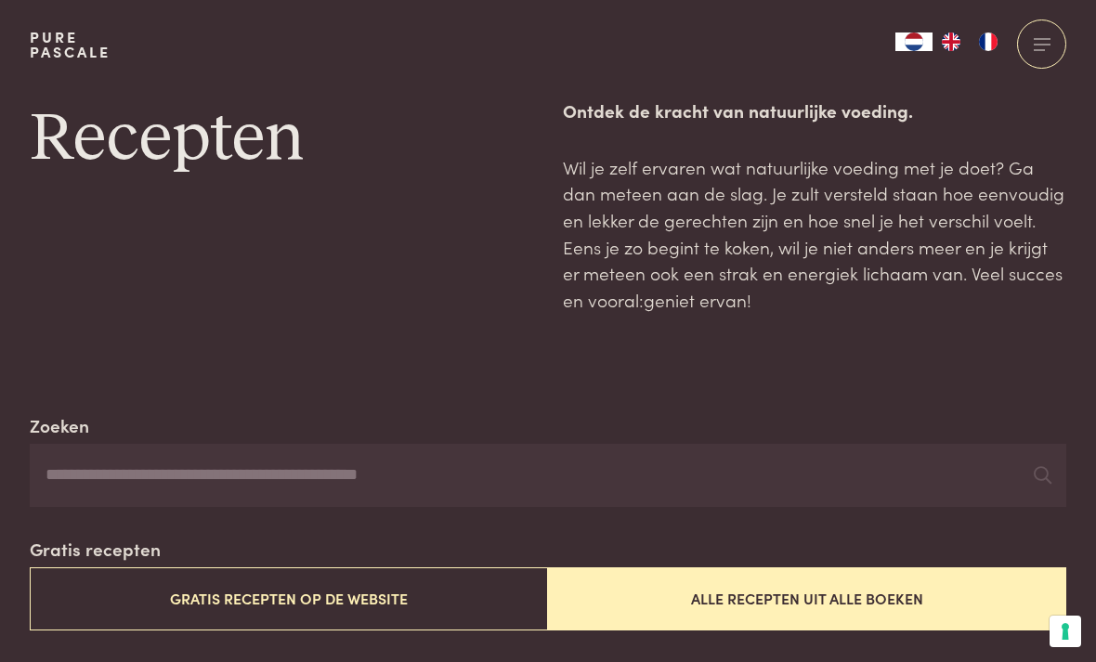
click at [834, 583] on button "Alle recepten uit alle boeken" at bounding box center [807, 599] width 518 height 62
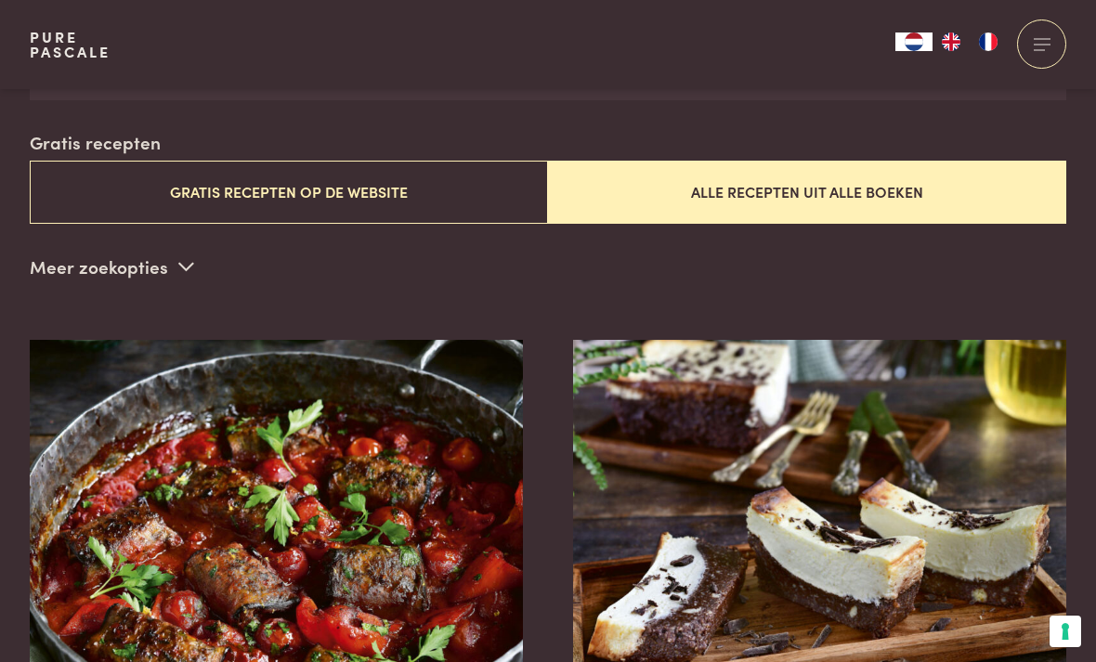
scroll to position [449, 0]
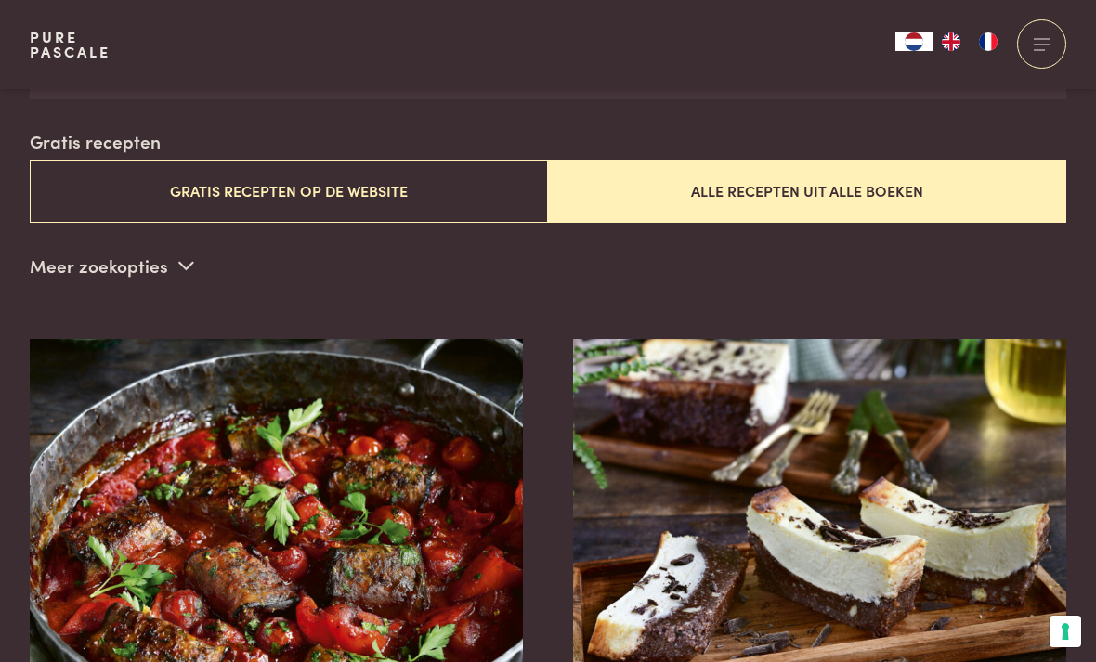
click at [732, 179] on button "Alle recepten uit alle boeken" at bounding box center [807, 191] width 518 height 62
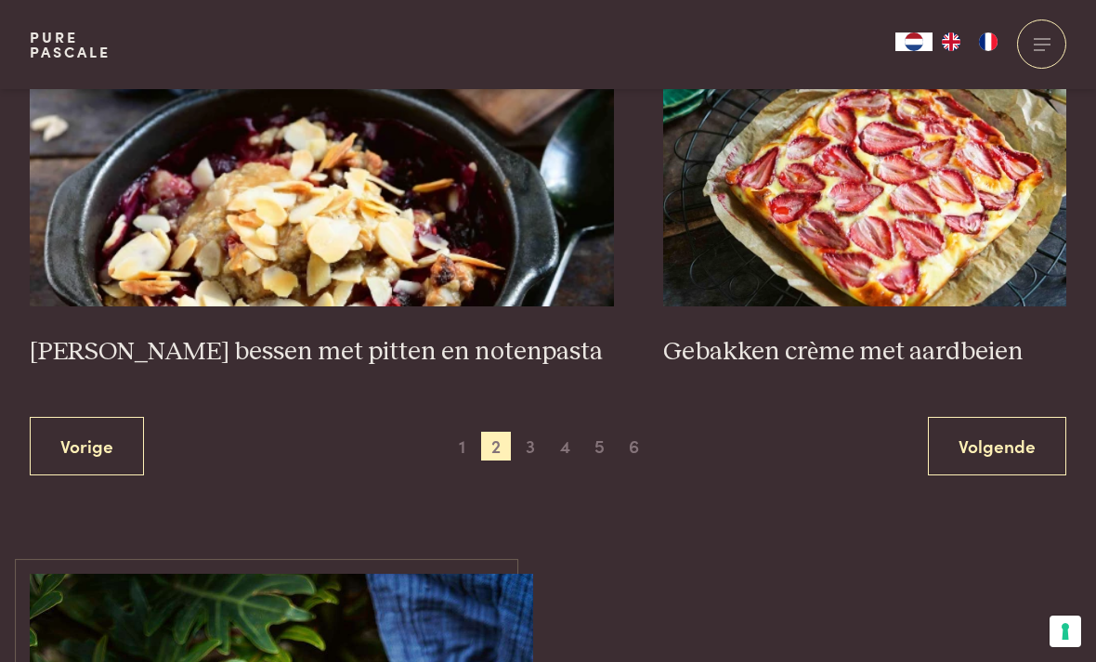
click at [540, 432] on span "3" at bounding box center [531, 447] width 30 height 30
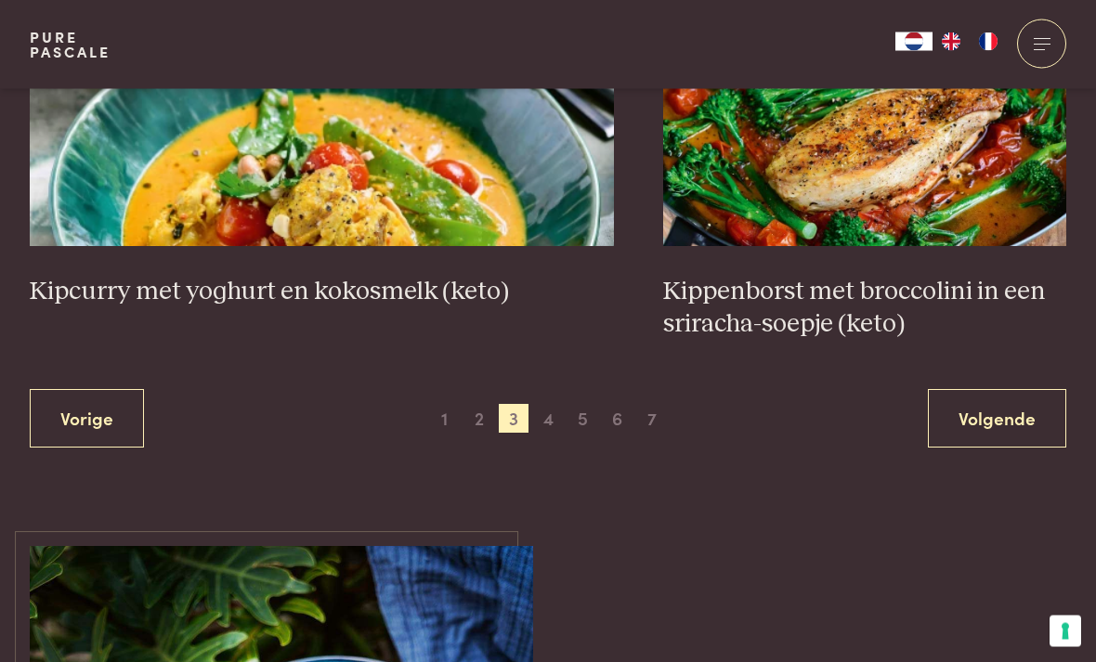
scroll to position [3491, 0]
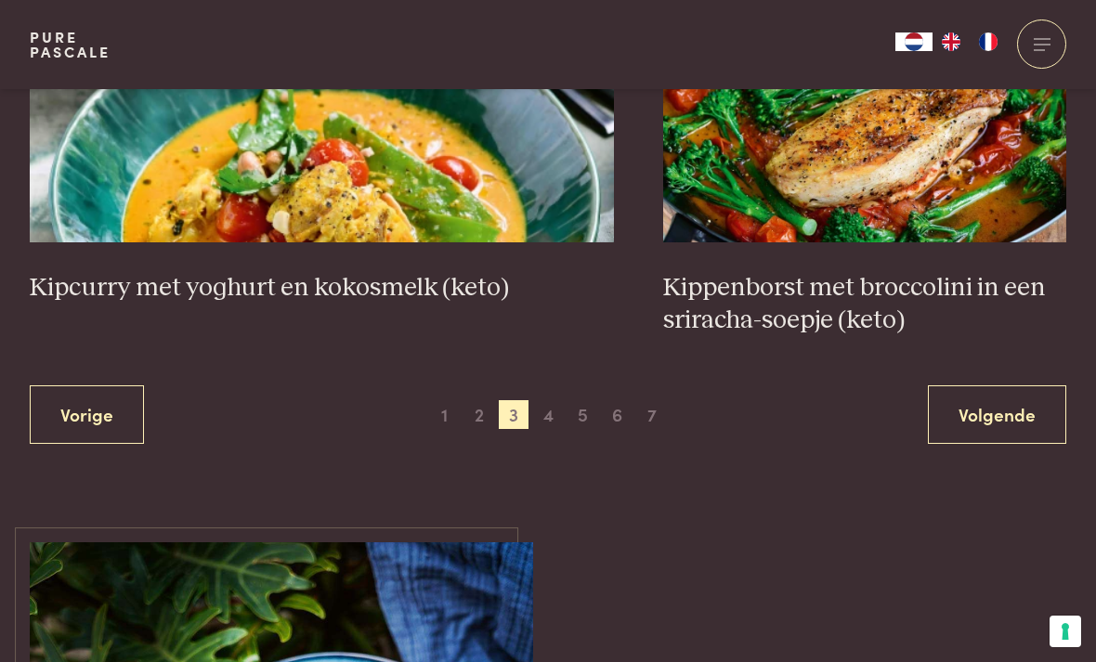
click at [543, 400] on span "4" at bounding box center [548, 415] width 30 height 30
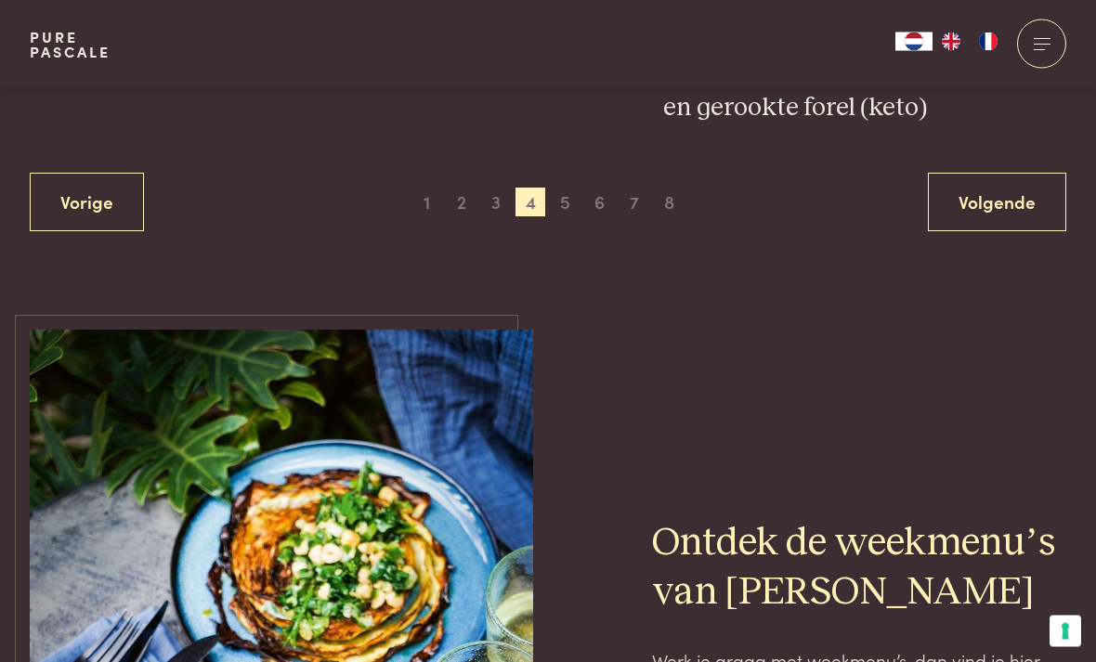
scroll to position [3640, 0]
click at [675, 194] on span "8" at bounding box center [669, 202] width 30 height 30
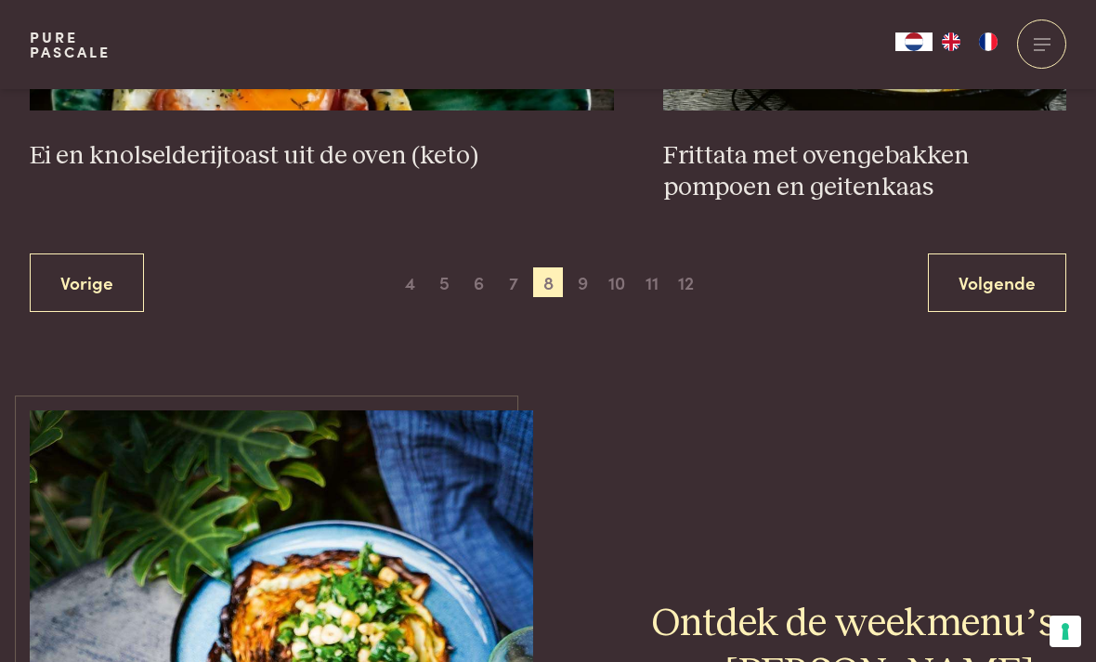
click at [690, 281] on span "12" at bounding box center [687, 283] width 30 height 30
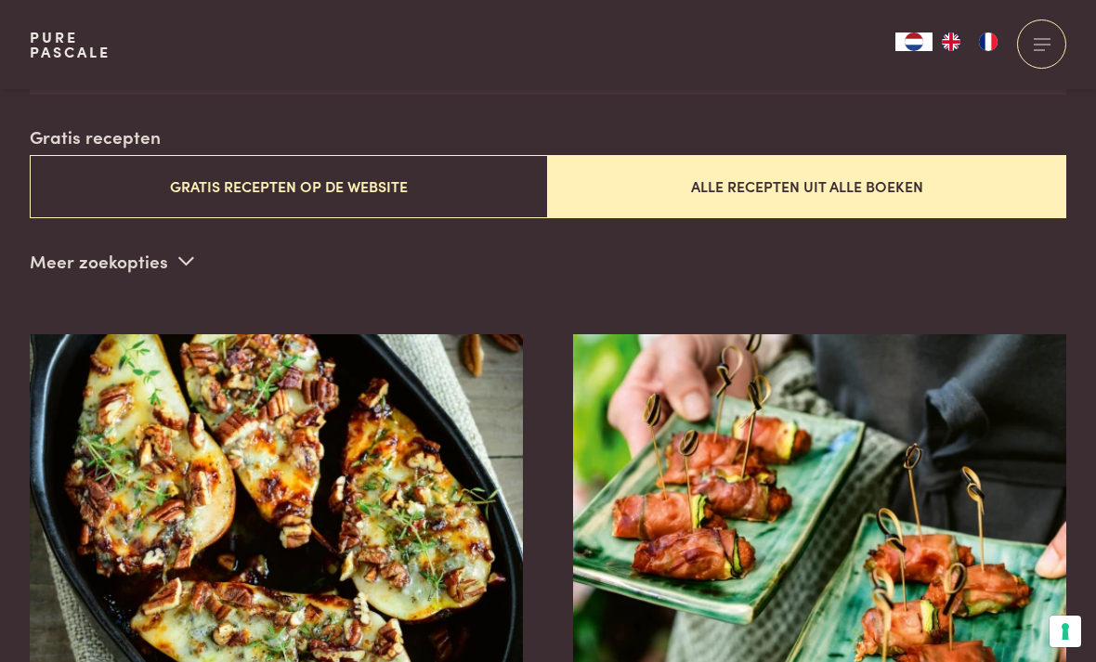
scroll to position [449, 0]
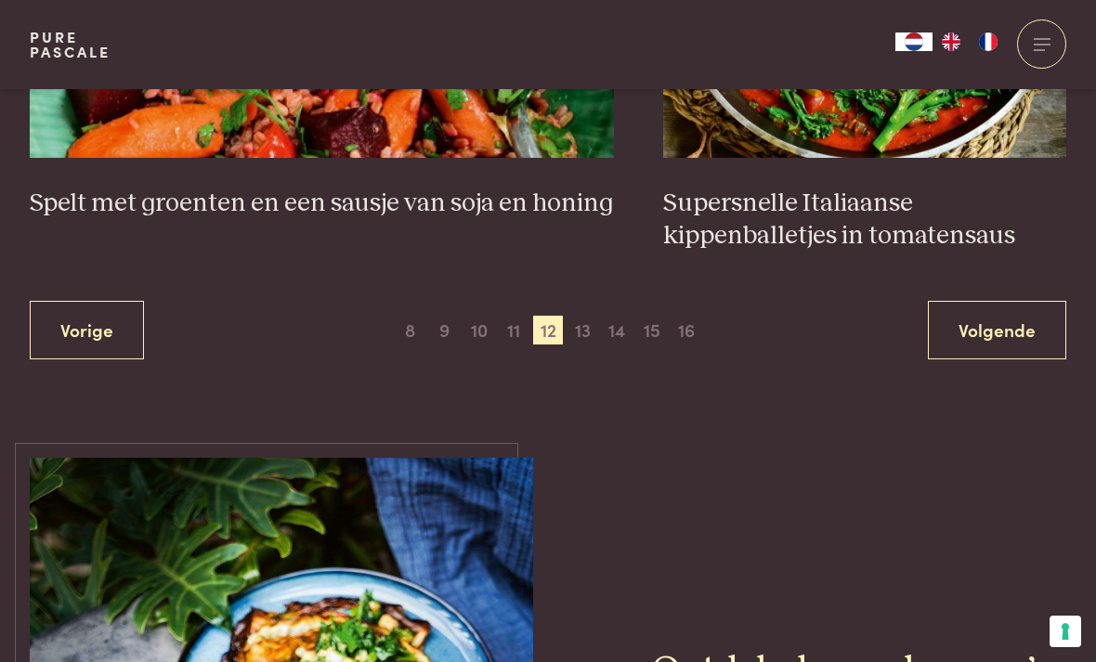
click at [594, 324] on span "13" at bounding box center [583, 331] width 30 height 30
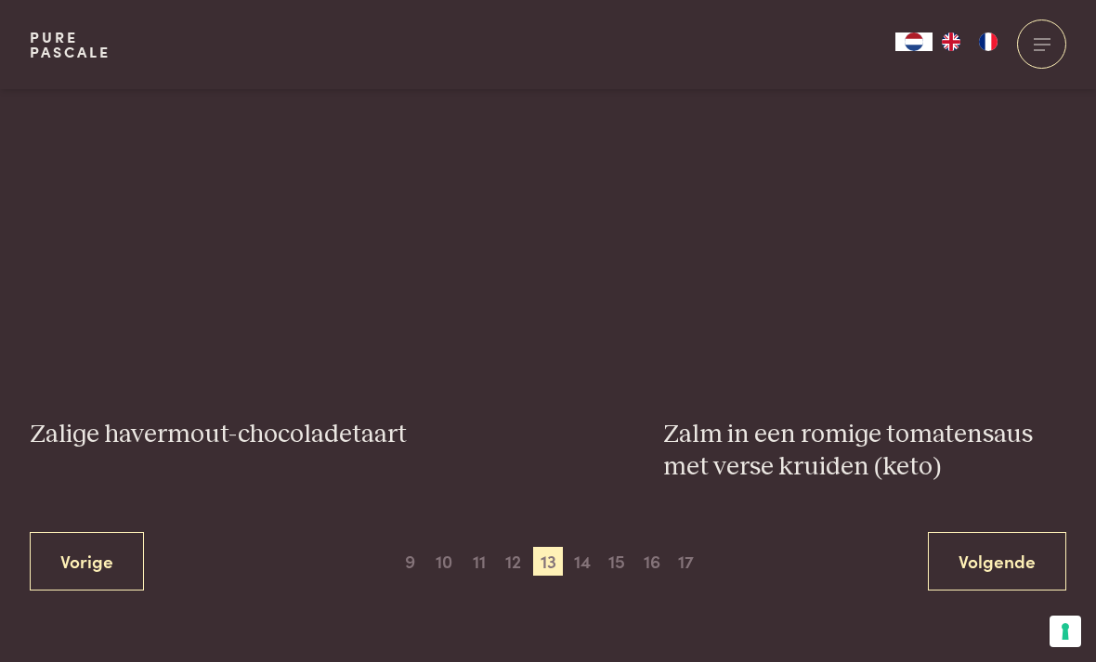
scroll to position [3361, 0]
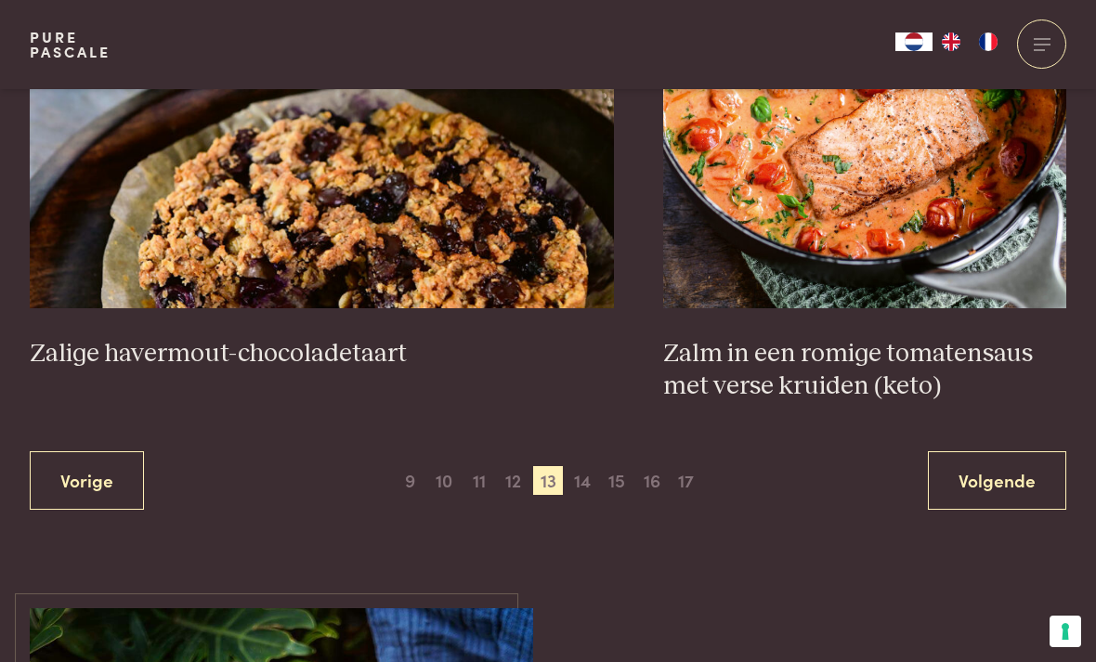
click at [632, 467] on span "15" at bounding box center [617, 481] width 30 height 30
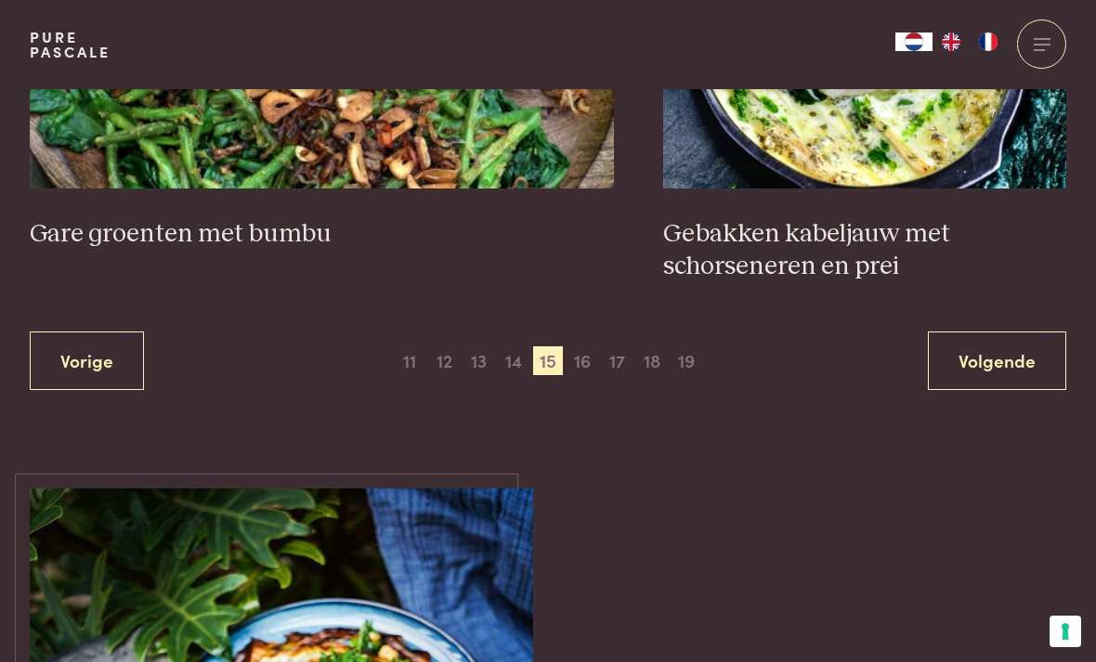
scroll to position [3522, 0]
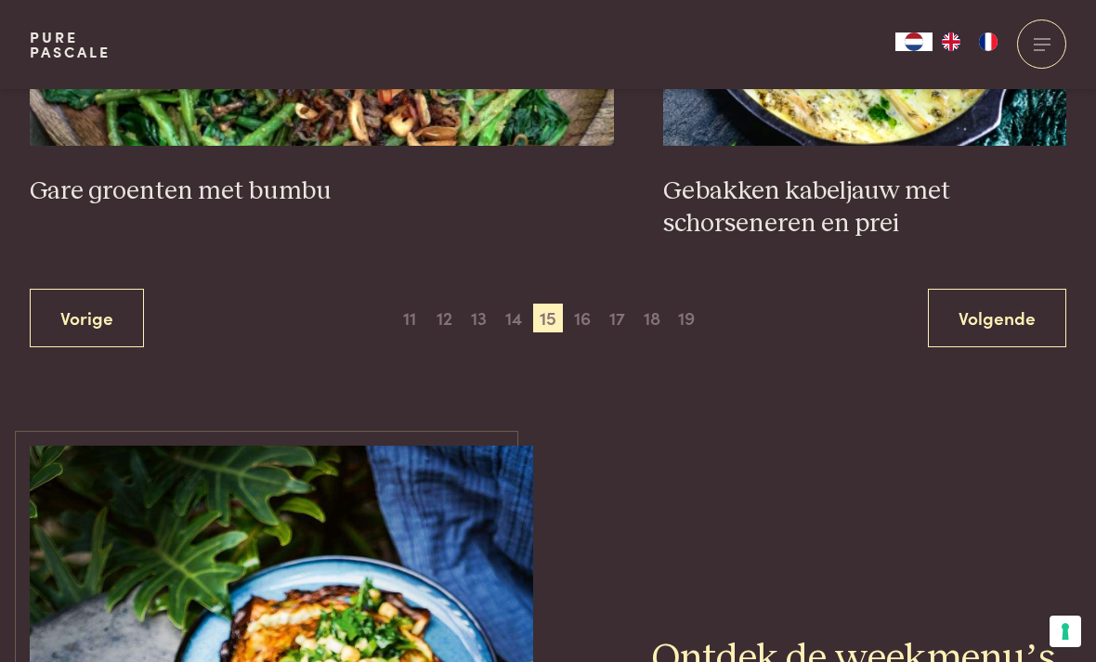
click at [660, 306] on span "18" at bounding box center [652, 319] width 30 height 30
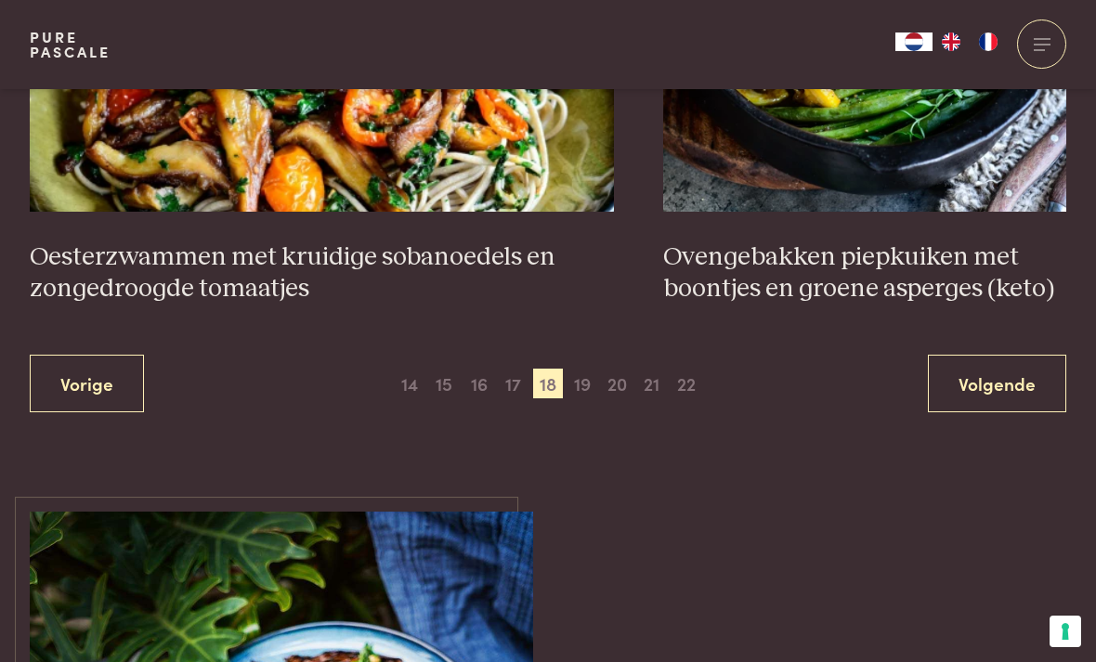
scroll to position [3501, 0]
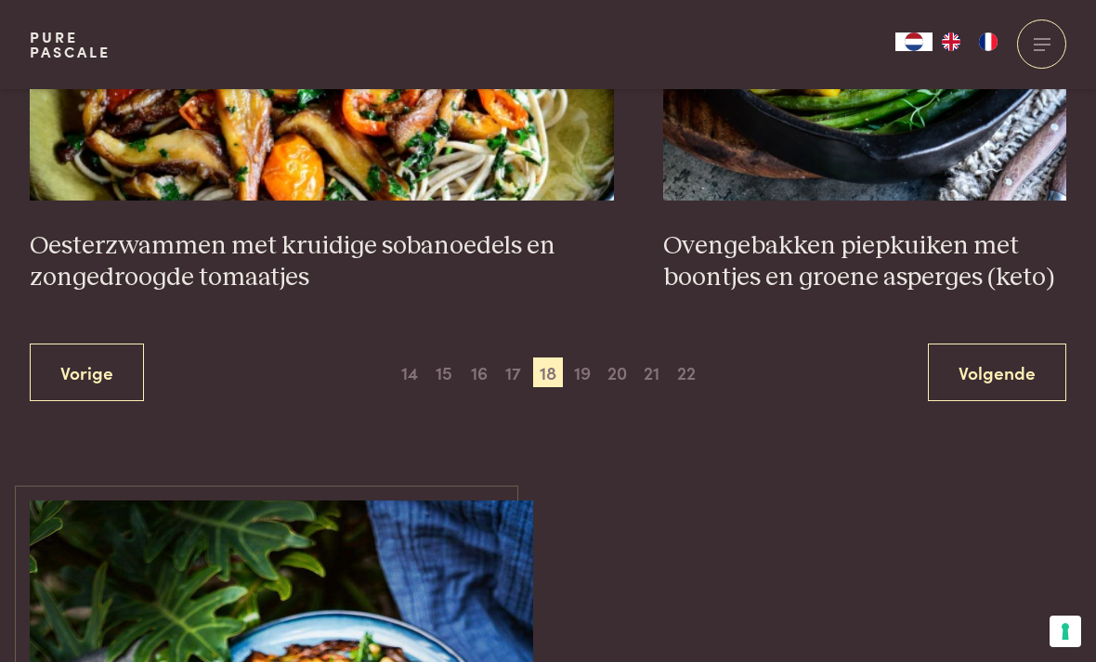
click at [595, 358] on span "19" at bounding box center [583, 373] width 30 height 30
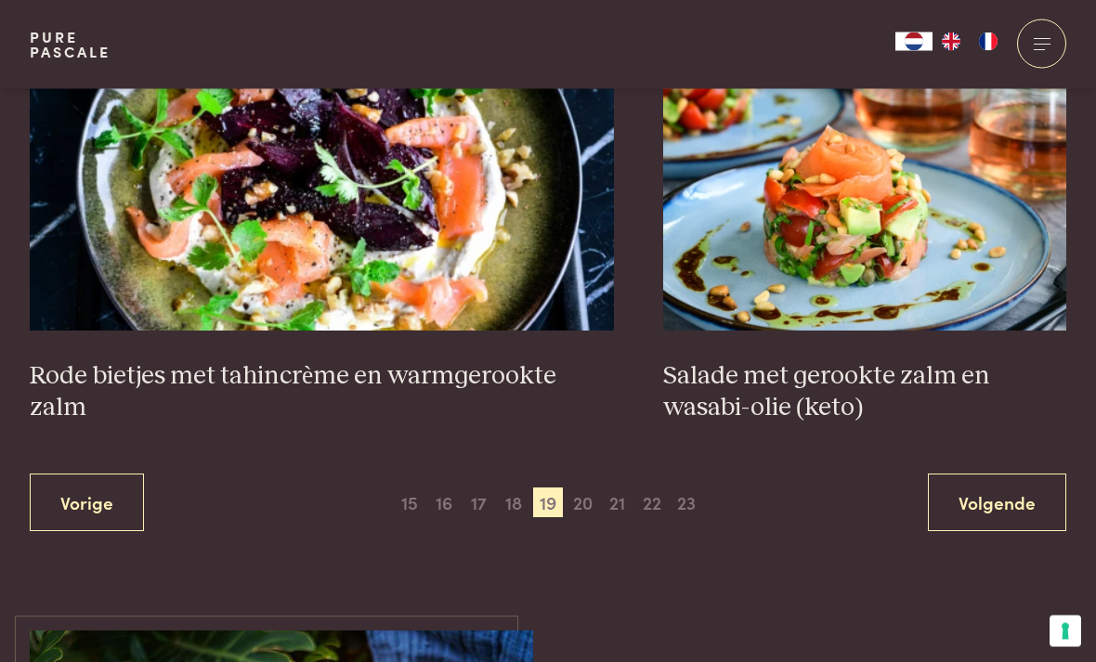
scroll to position [3374, 0]
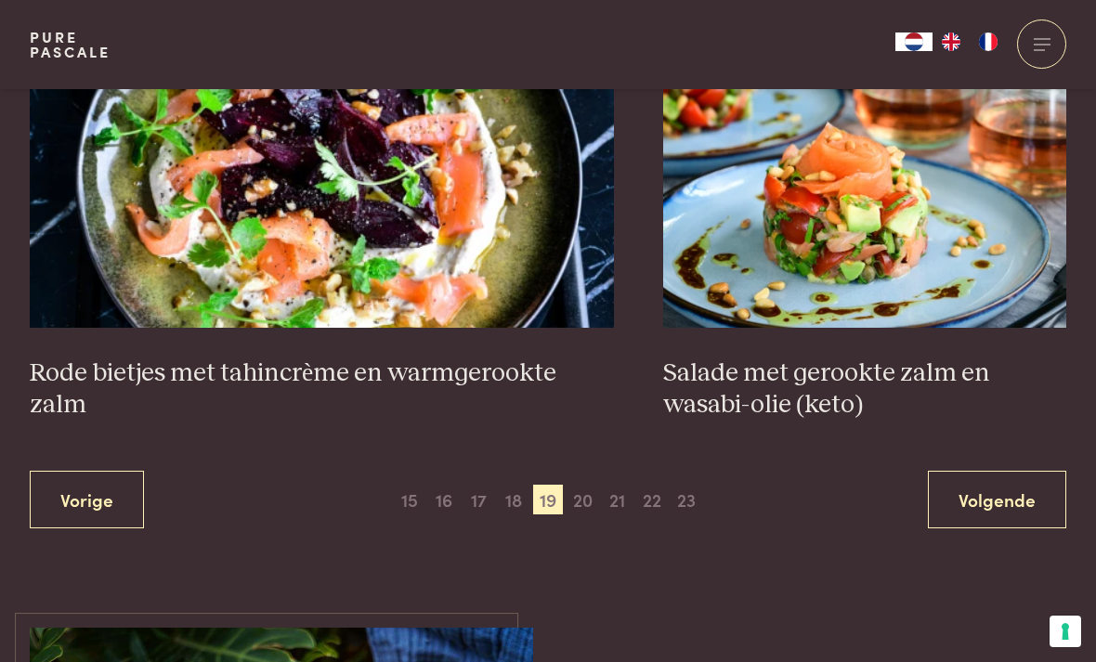
click at [592, 485] on span "20" at bounding box center [583, 500] width 30 height 30
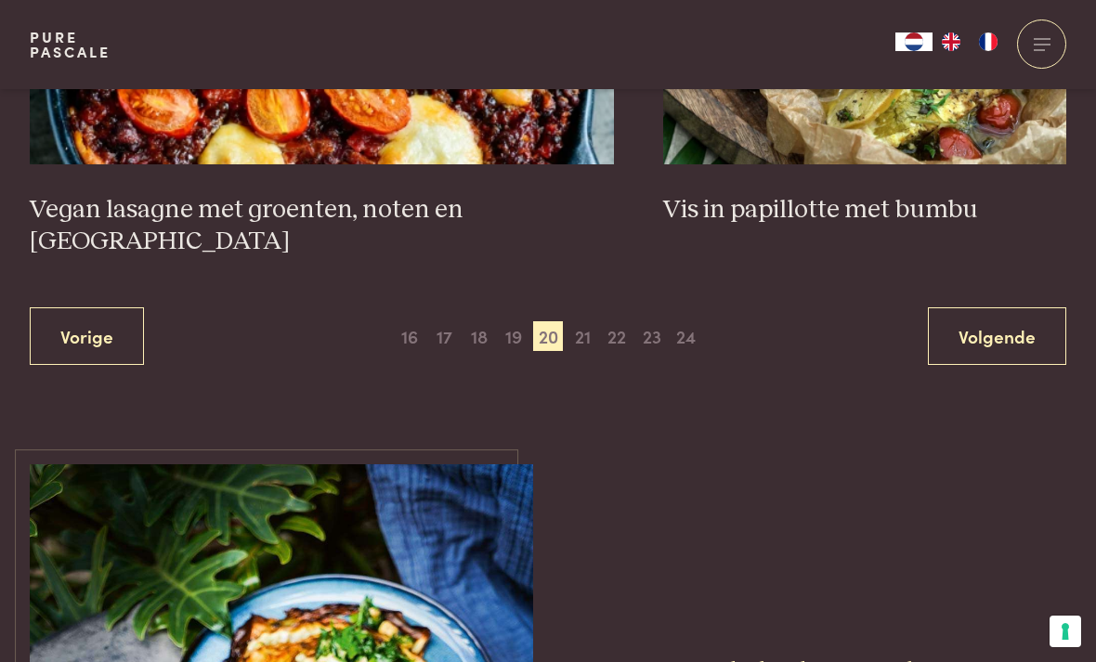
click at [589, 321] on span "21" at bounding box center [583, 336] width 30 height 30
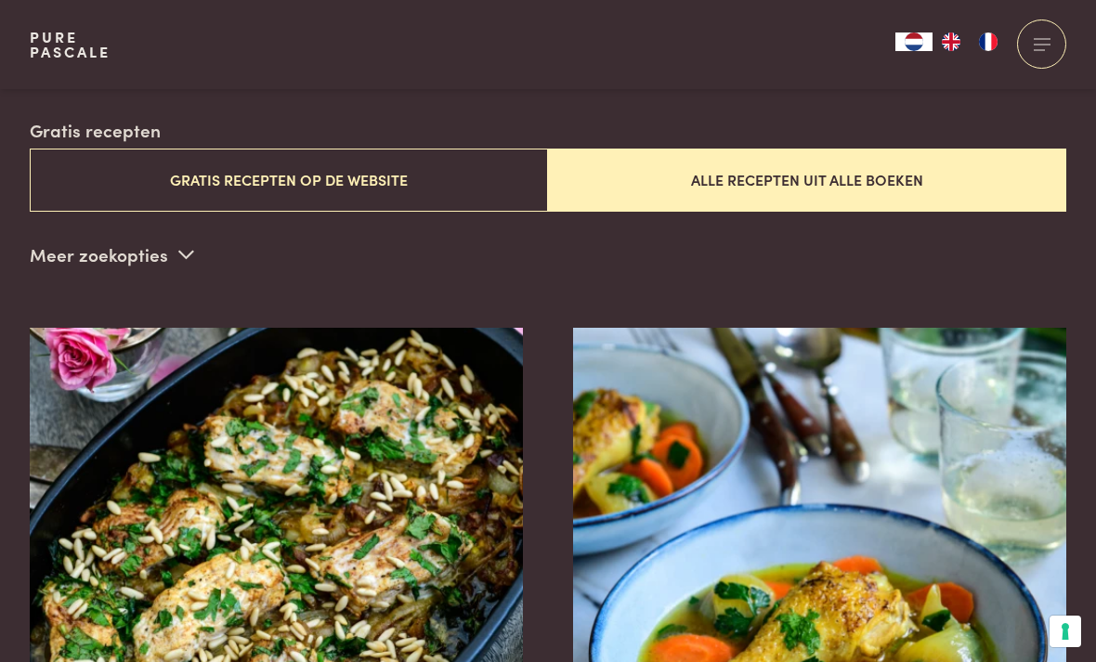
scroll to position [449, 0]
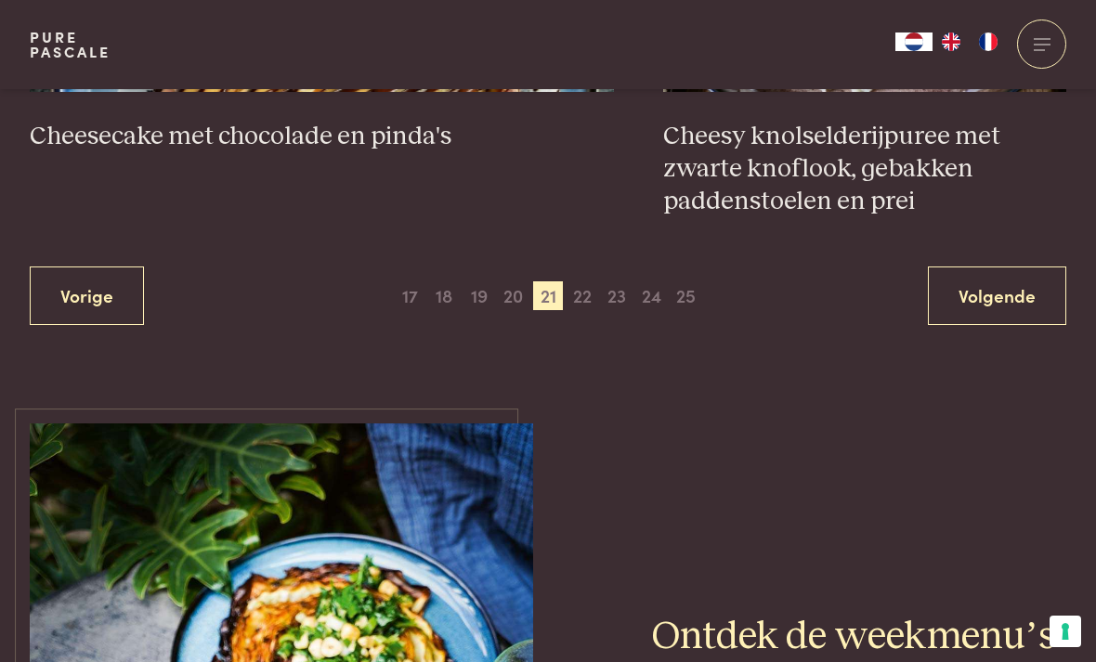
click at [583, 282] on span "22" at bounding box center [583, 297] width 30 height 30
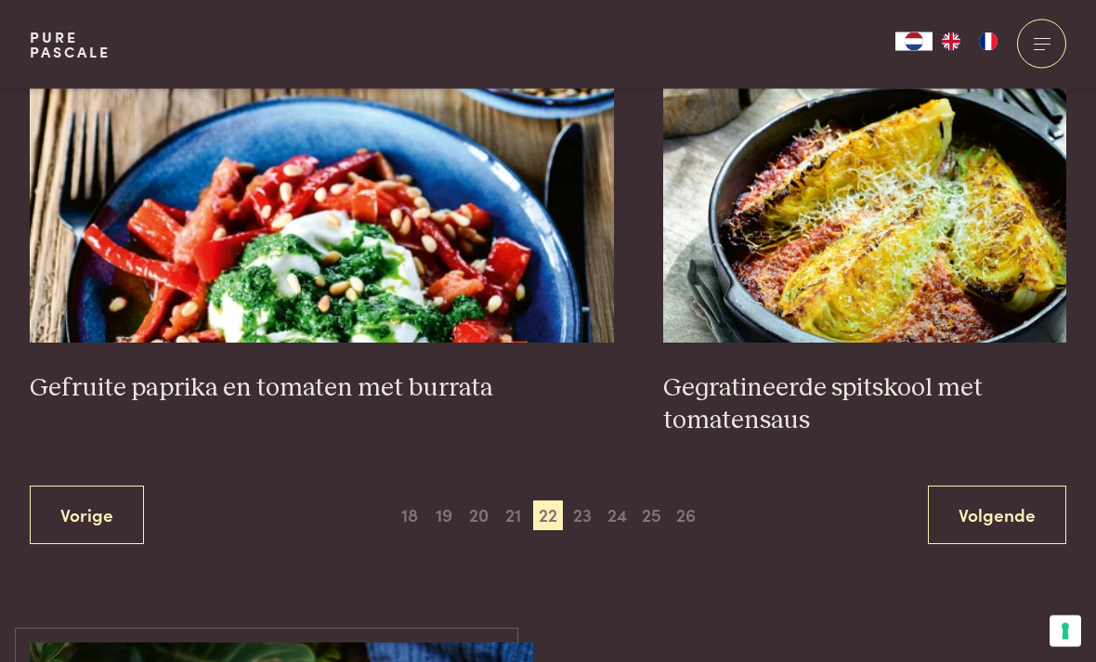
scroll to position [3454, 0]
click at [587, 501] on span "23" at bounding box center [583, 516] width 30 height 30
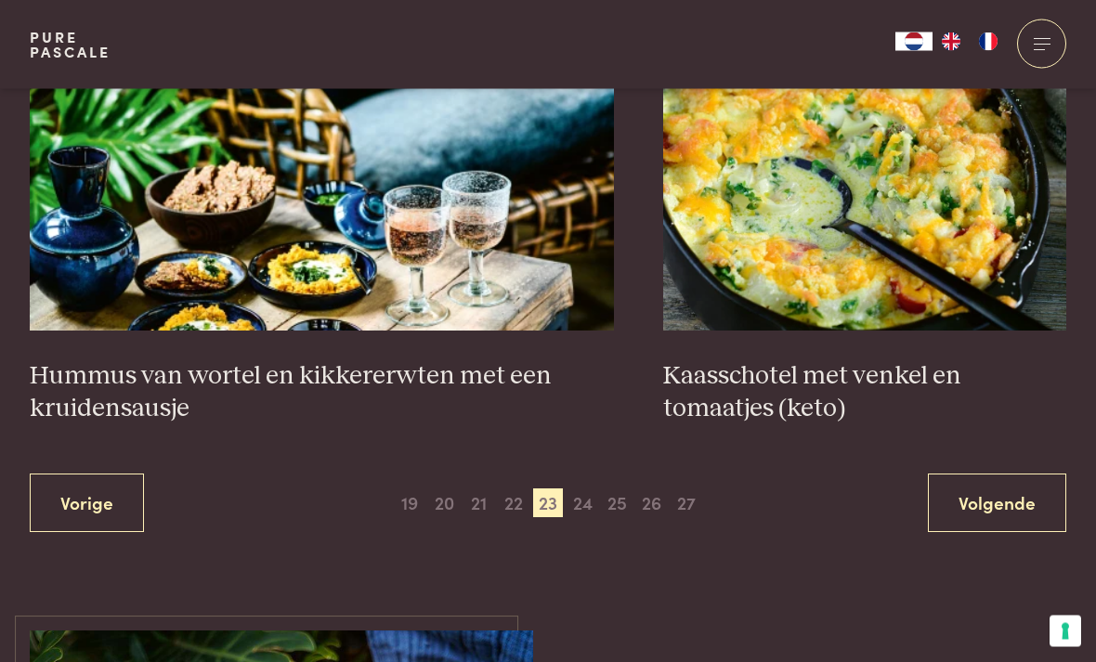
scroll to position [3427, 0]
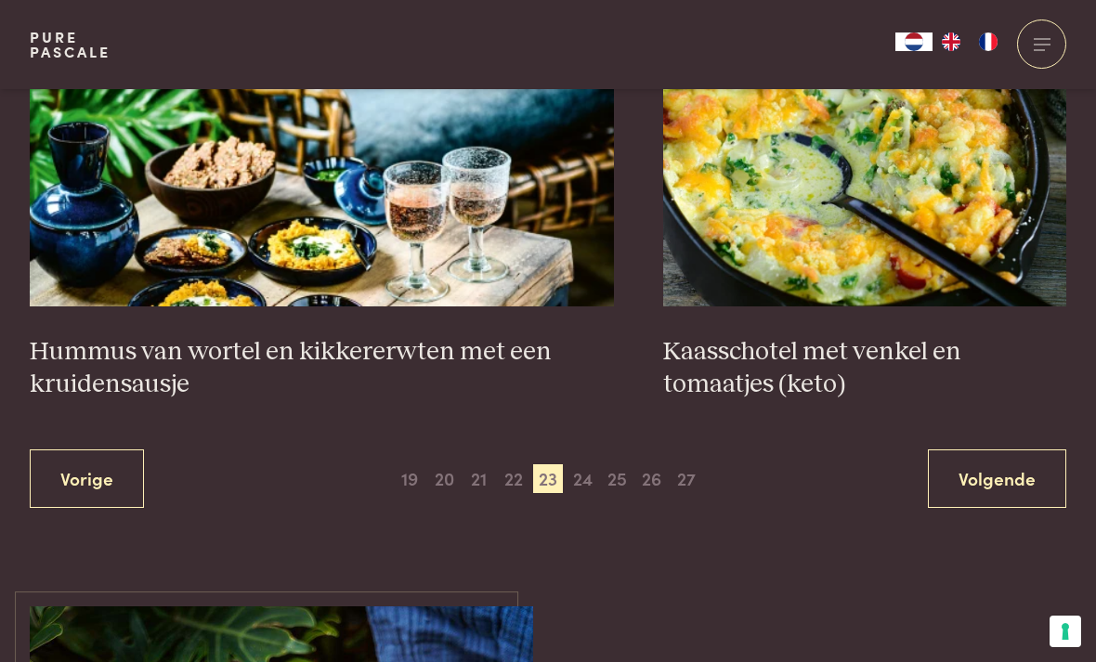
click at [589, 465] on span "24" at bounding box center [583, 480] width 30 height 30
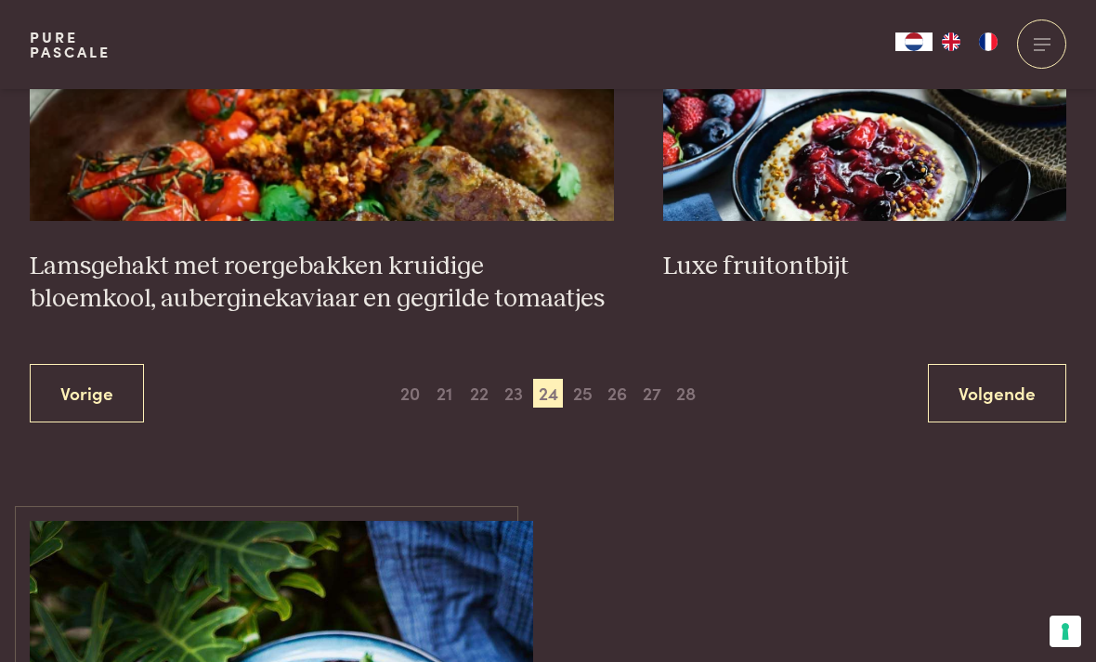
click at [594, 391] on span "25" at bounding box center [583, 394] width 30 height 30
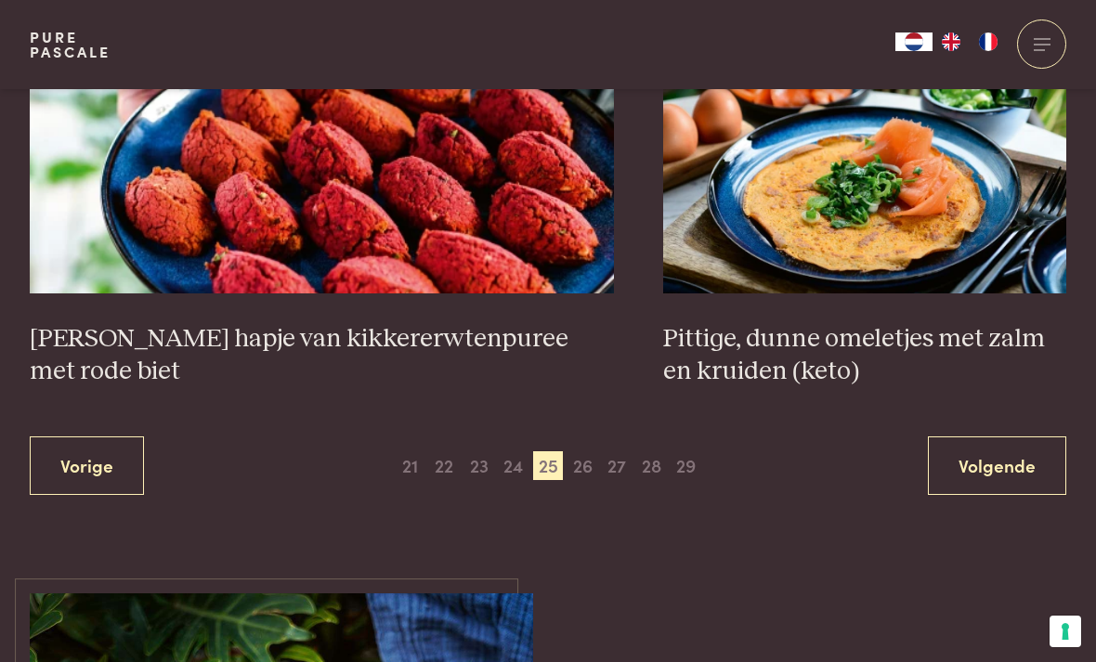
click at [583, 452] on span "26" at bounding box center [583, 467] width 30 height 30
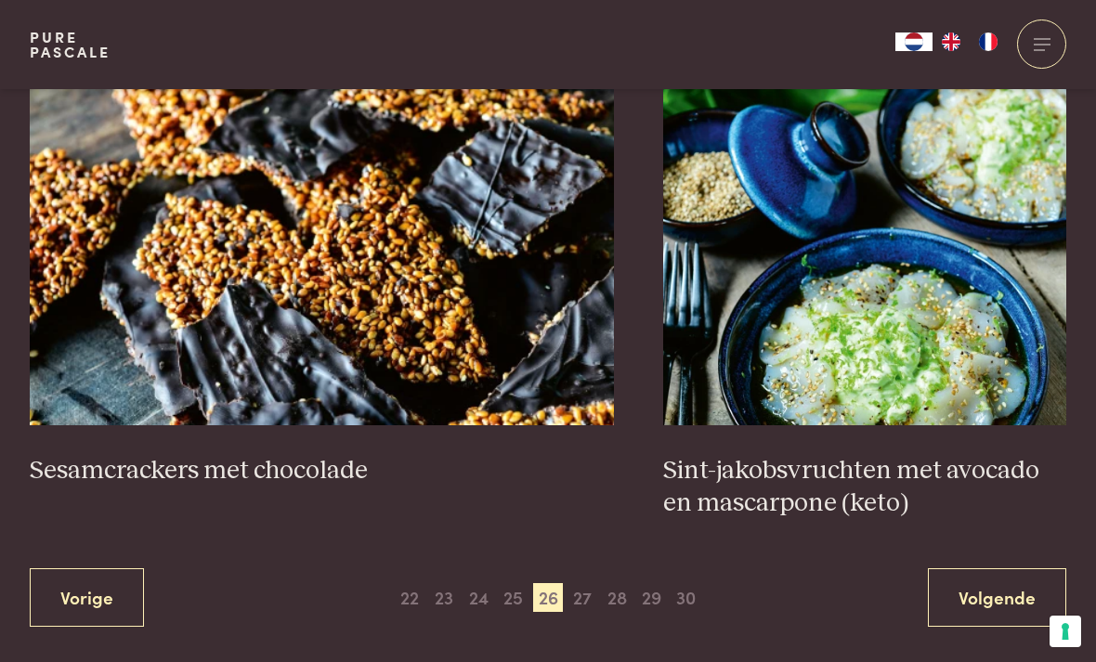
click at [589, 583] on span "27" at bounding box center [583, 598] width 30 height 30
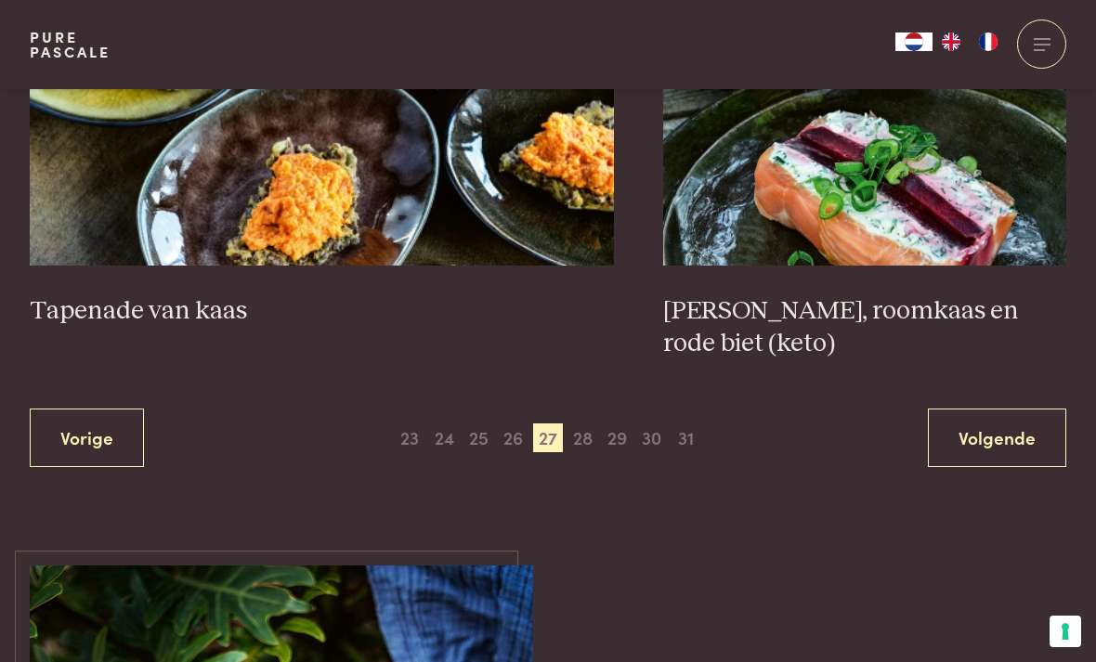
click at [589, 424] on span "28" at bounding box center [583, 439] width 30 height 30
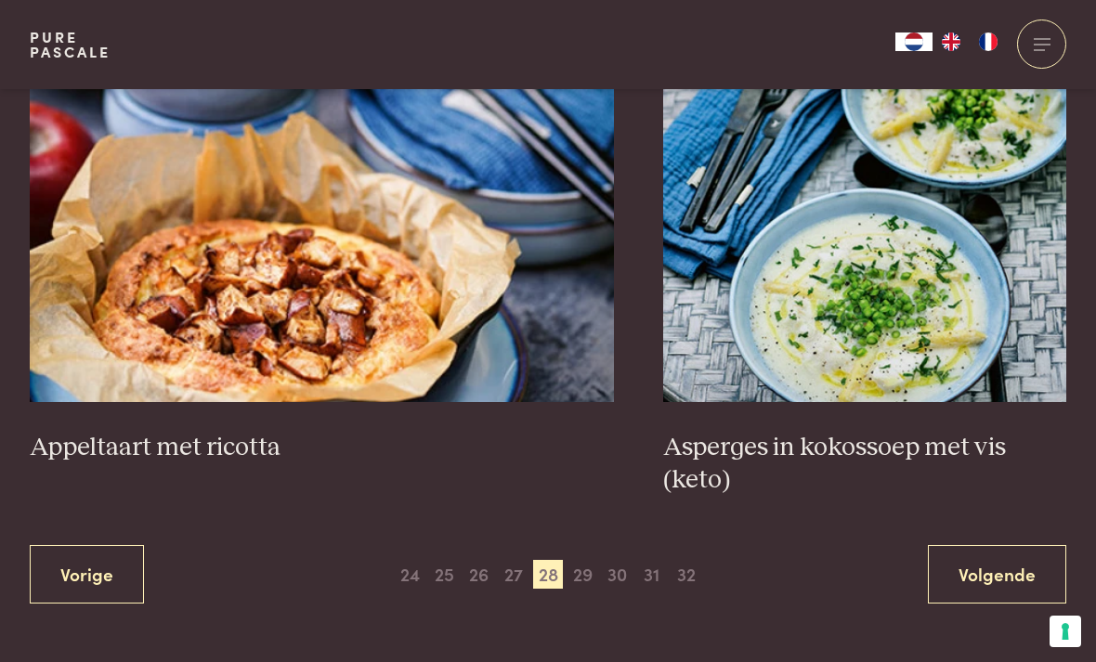
scroll to position [3283, 0]
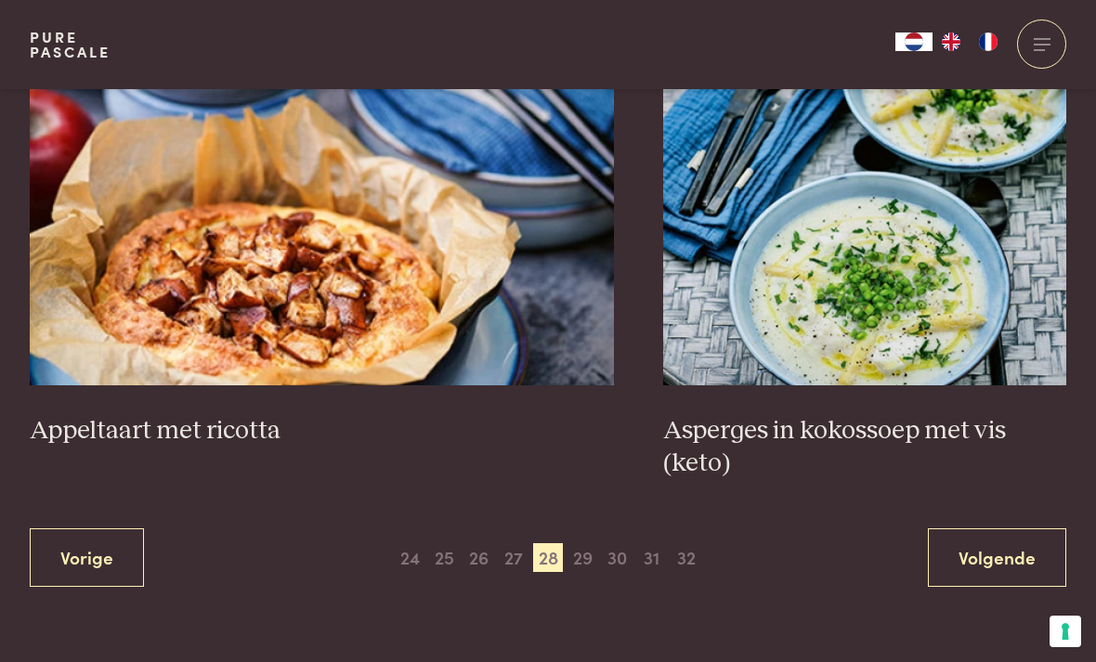
click at [592, 544] on span "29" at bounding box center [583, 559] width 30 height 30
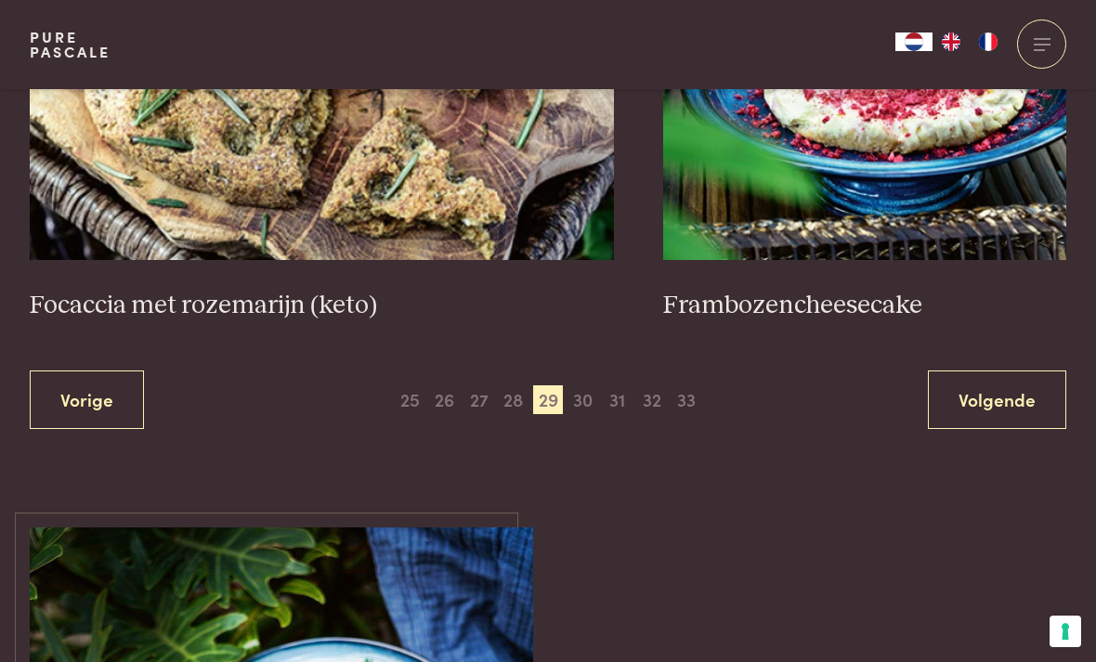
click at [605, 386] on span "31" at bounding box center [617, 401] width 30 height 30
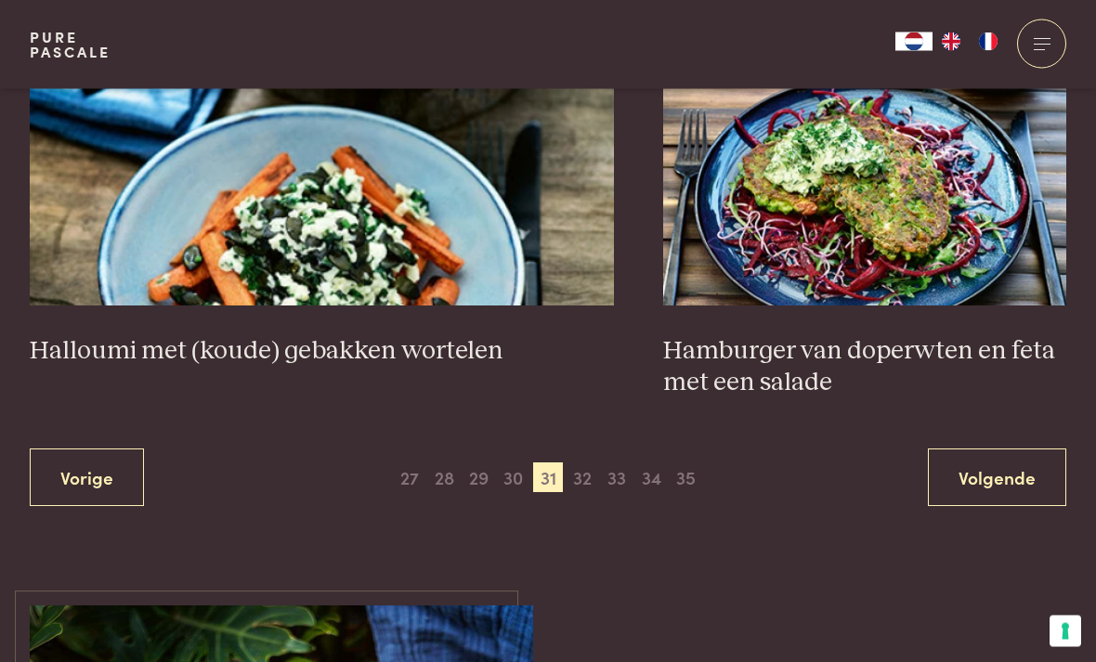
scroll to position [3451, 0]
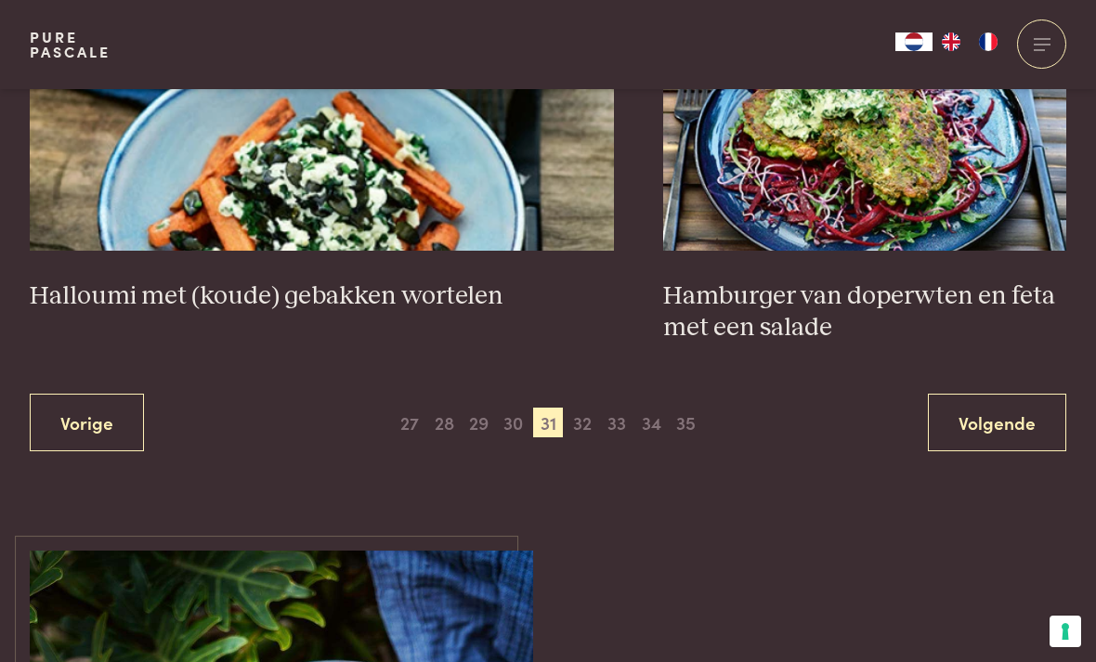
click at [596, 420] on span "32" at bounding box center [583, 423] width 30 height 30
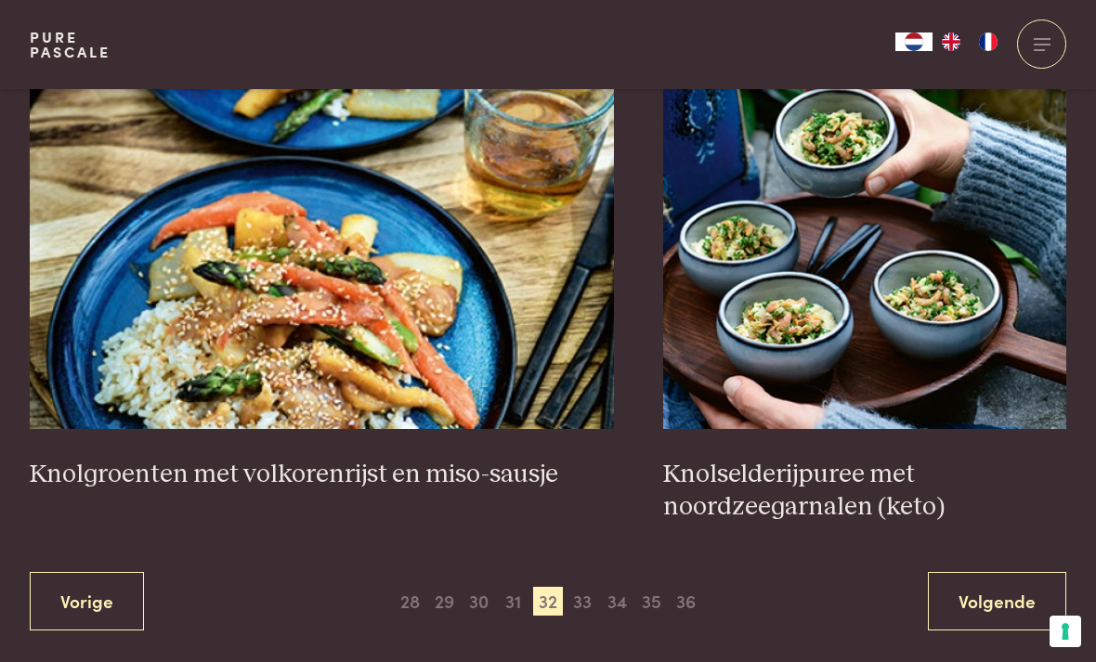
click at [588, 587] on span "33" at bounding box center [583, 602] width 30 height 30
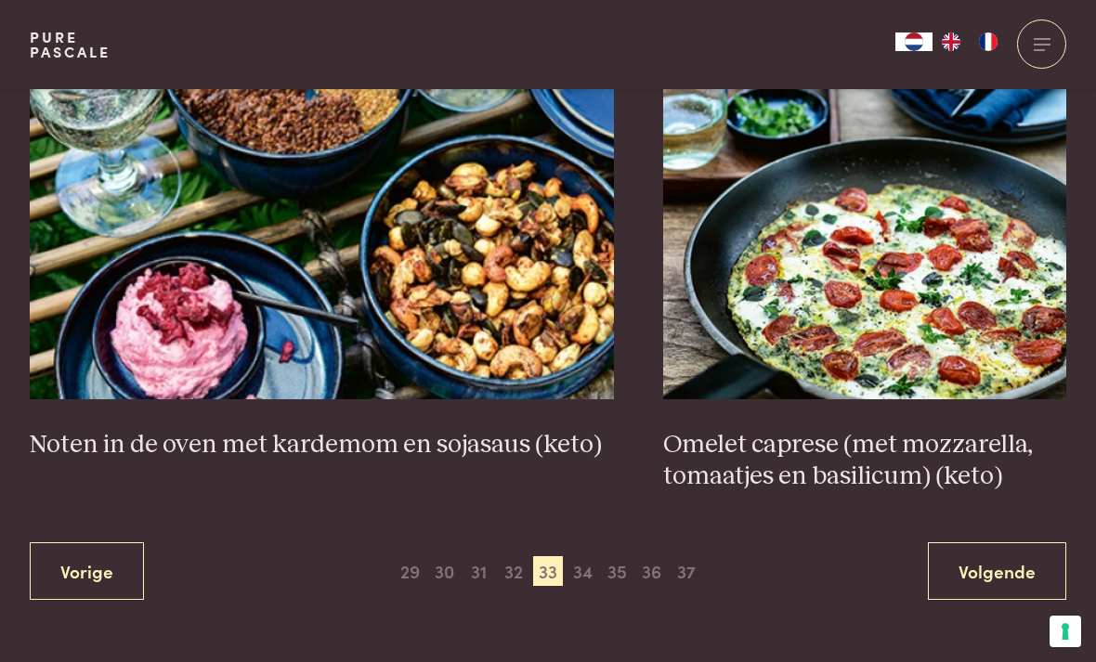
click at [592, 562] on span "34" at bounding box center [583, 572] width 30 height 30
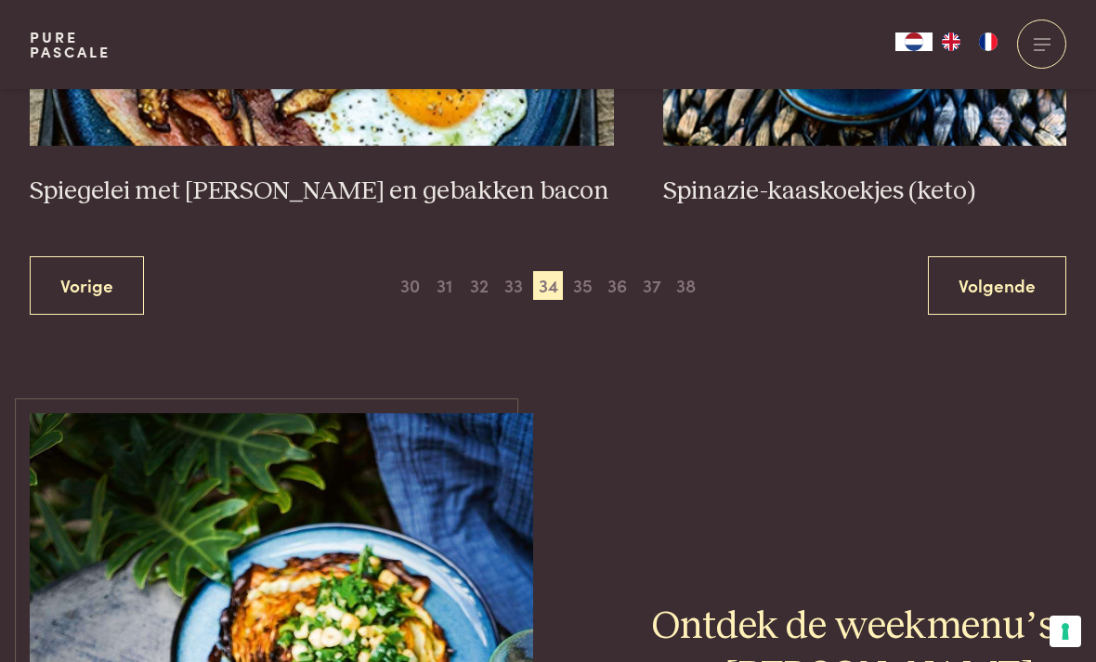
scroll to position [3594, 0]
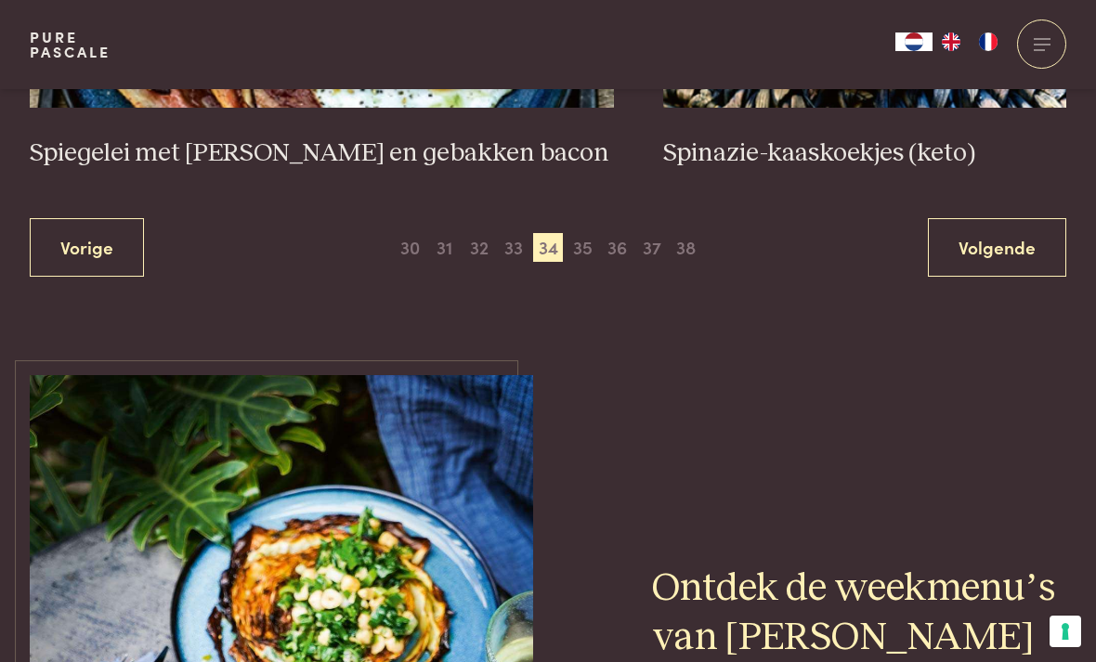
click at [596, 246] on span "35" at bounding box center [583, 248] width 30 height 30
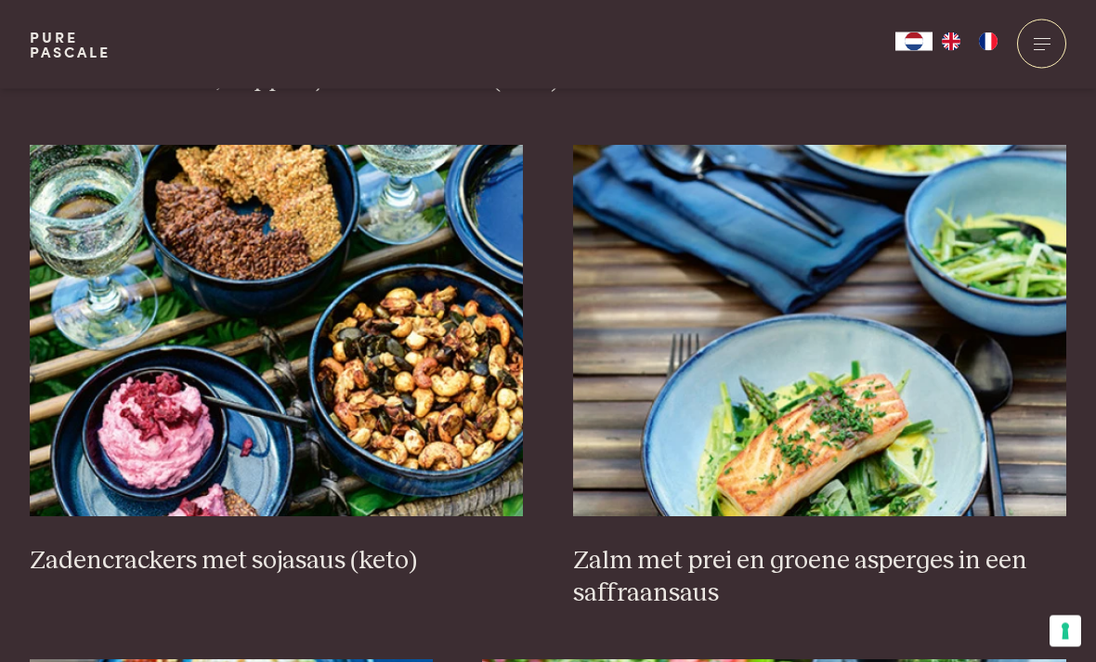
scroll to position [2156, 0]
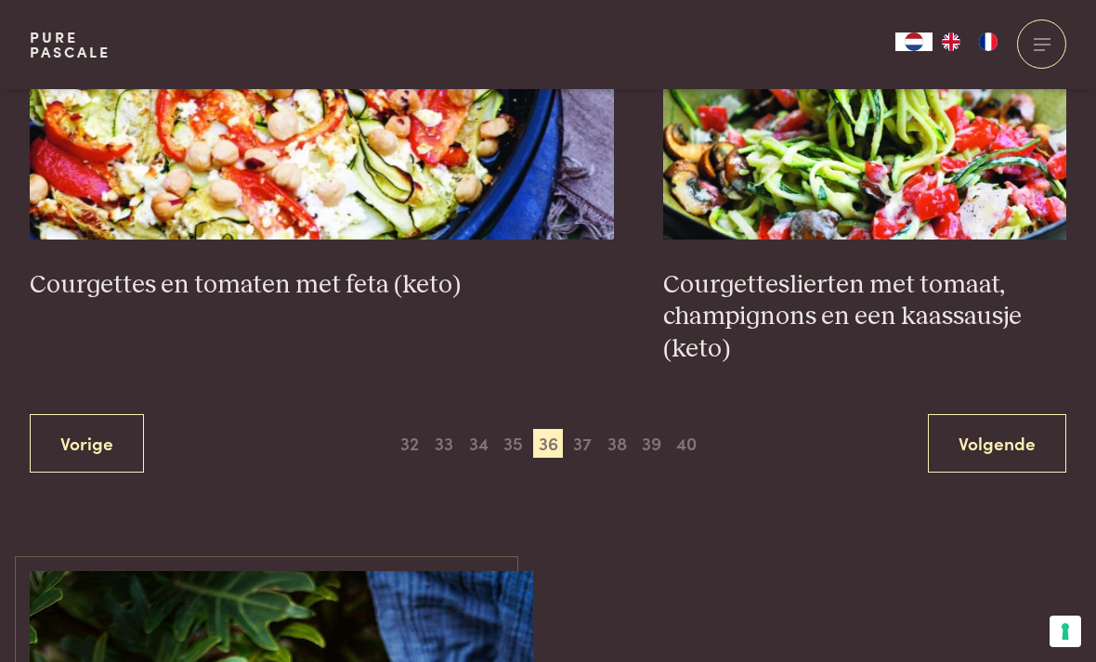
click at [589, 439] on span "37" at bounding box center [583, 444] width 30 height 30
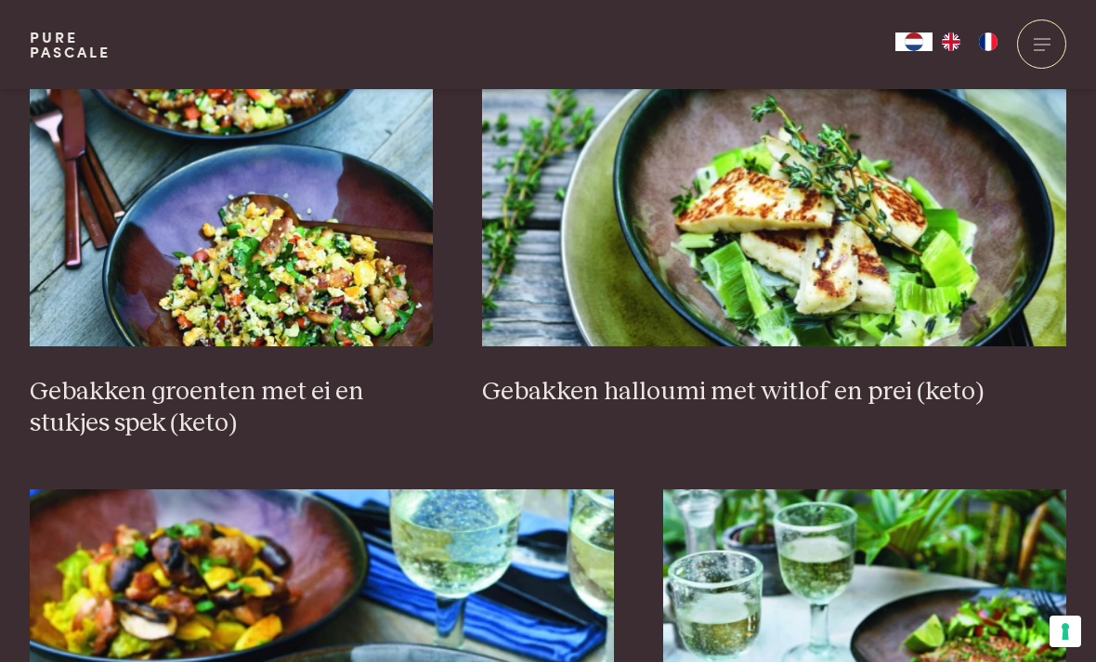
scroll to position [2907, 0]
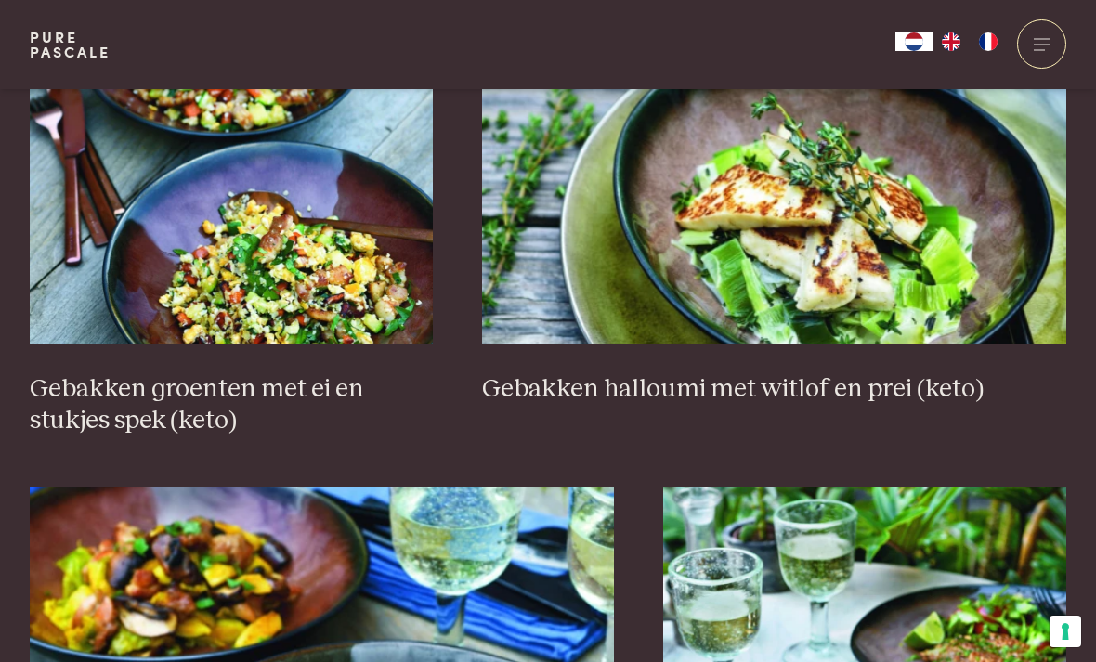
click at [333, 264] on img at bounding box center [231, 158] width 403 height 372
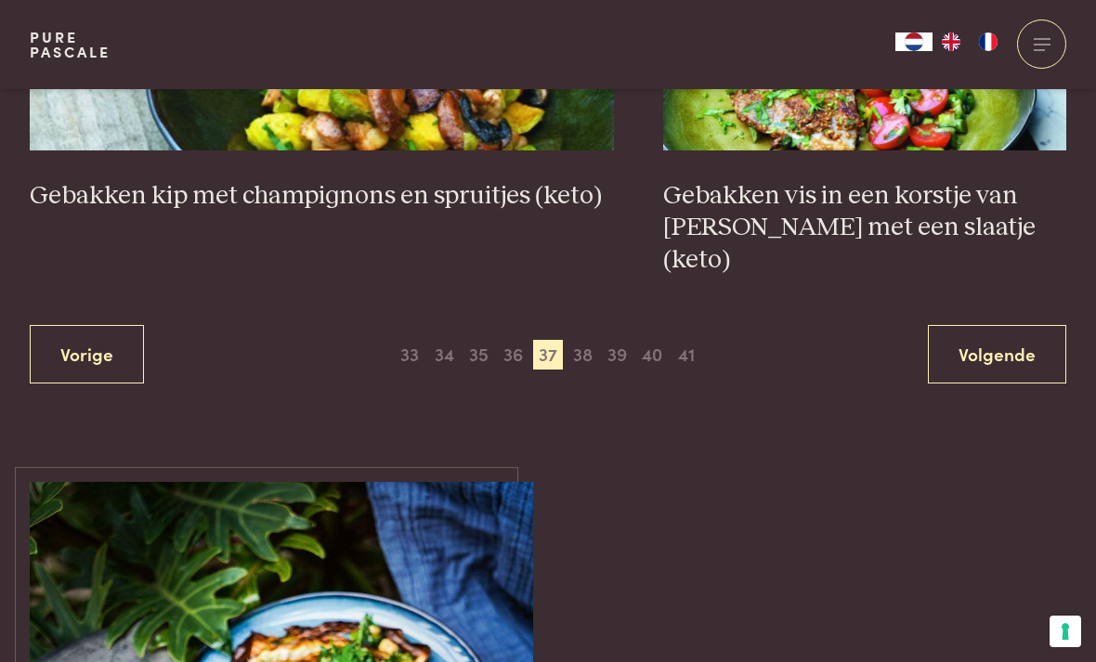
scroll to position [3619, 0]
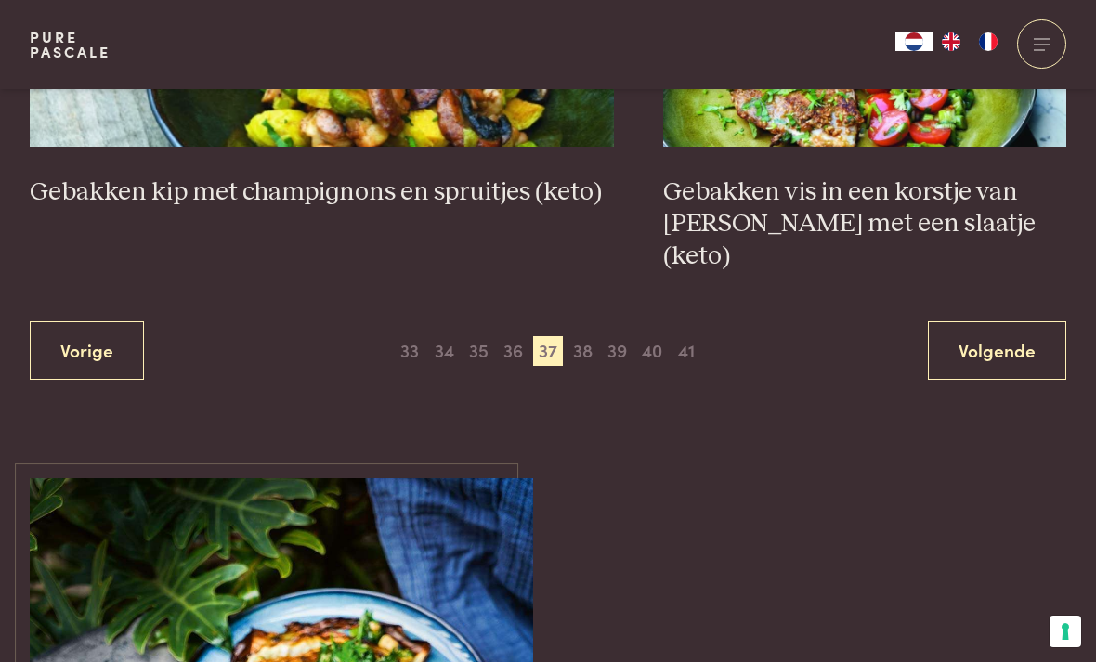
click at [578, 336] on span "38" at bounding box center [583, 351] width 30 height 30
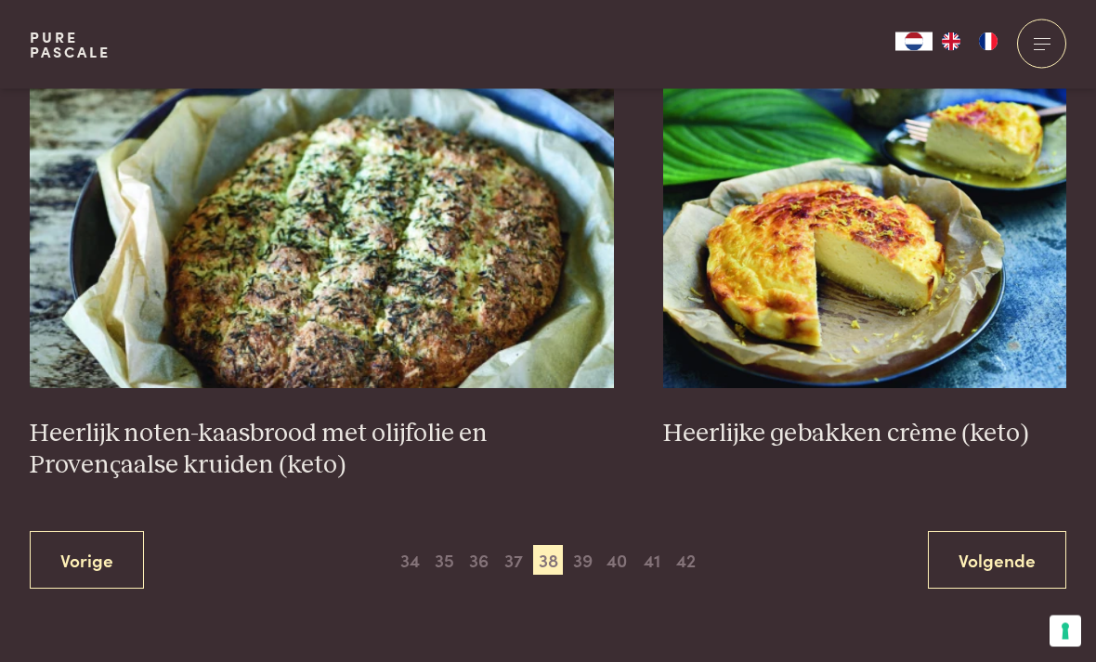
scroll to position [3410, 0]
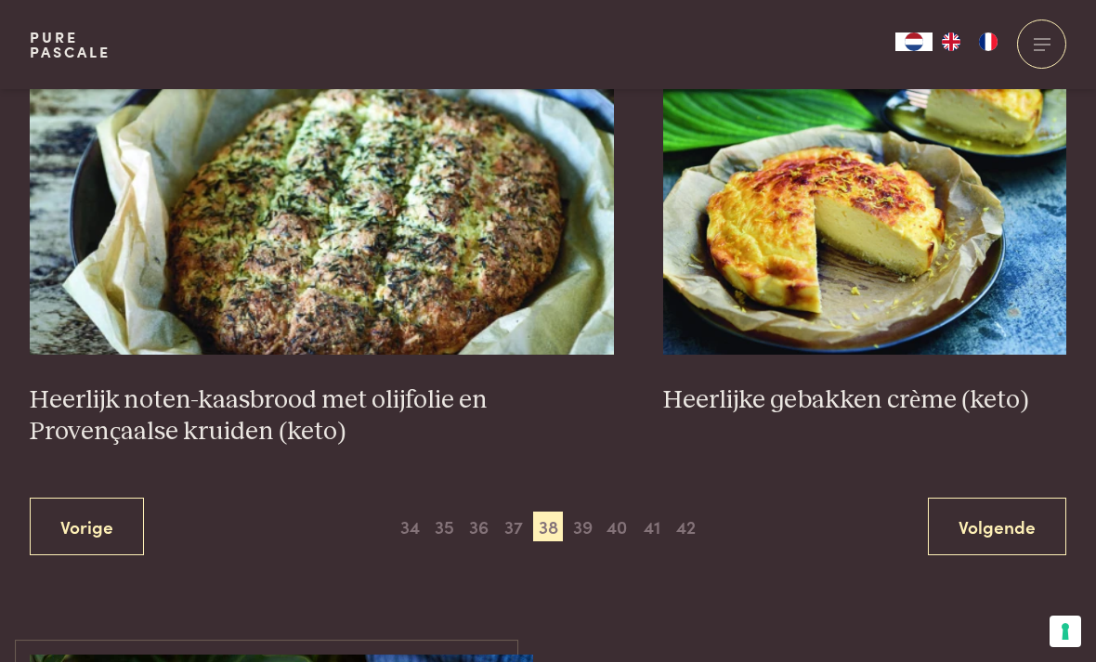
click at [580, 525] on span "39" at bounding box center [583, 527] width 30 height 30
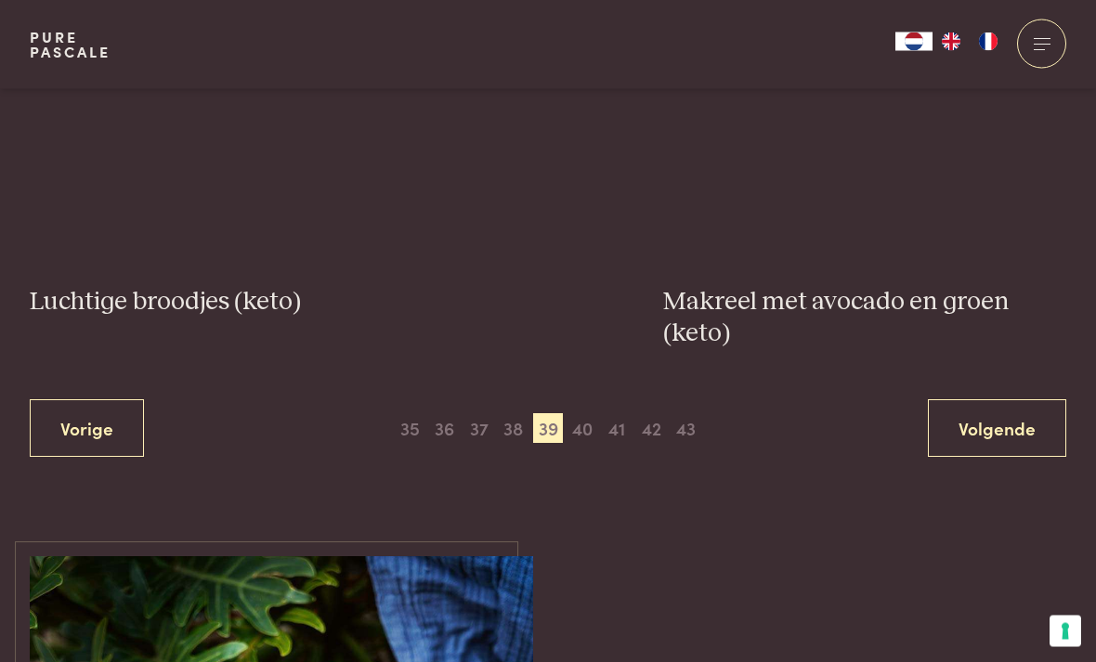
scroll to position [3466, 0]
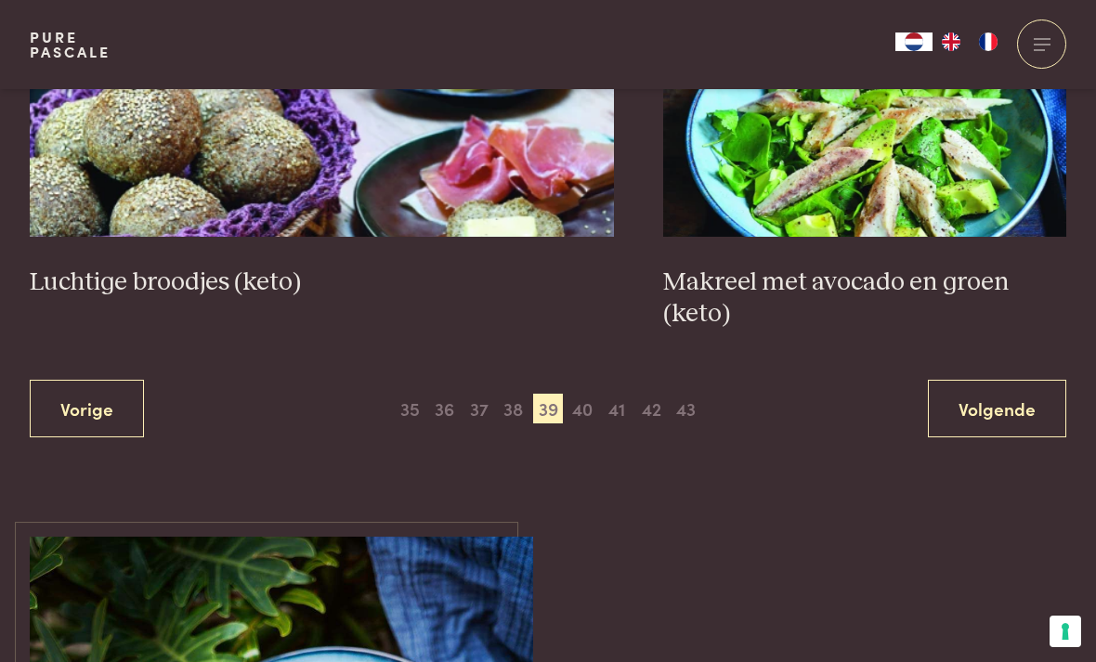
click at [595, 405] on span "40" at bounding box center [583, 409] width 30 height 30
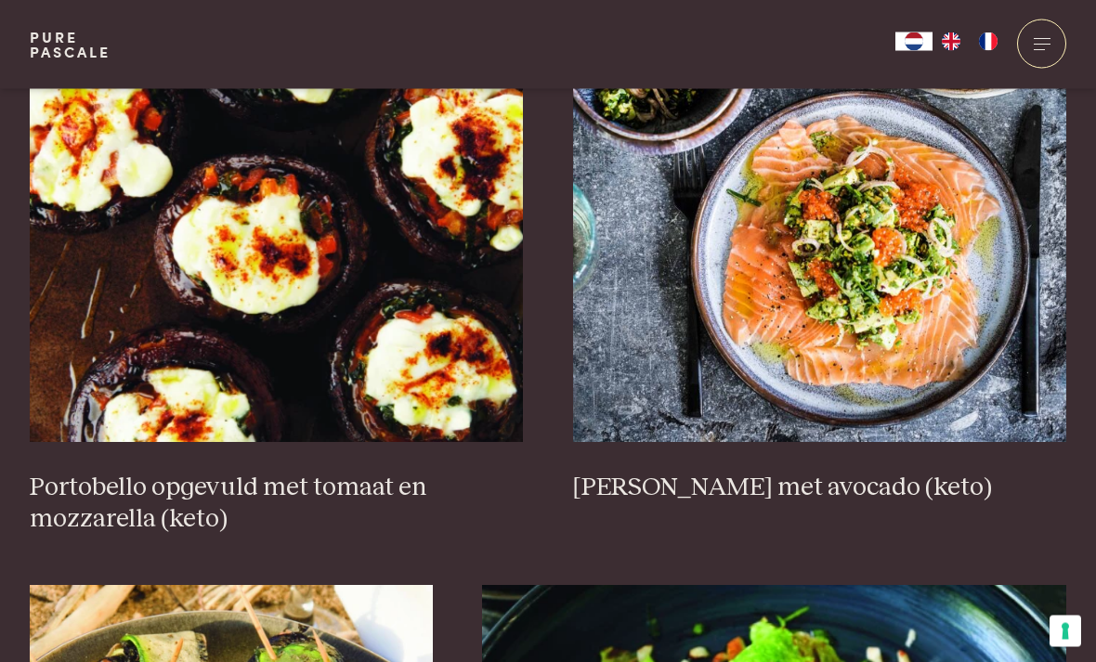
scroll to position [2262, 0]
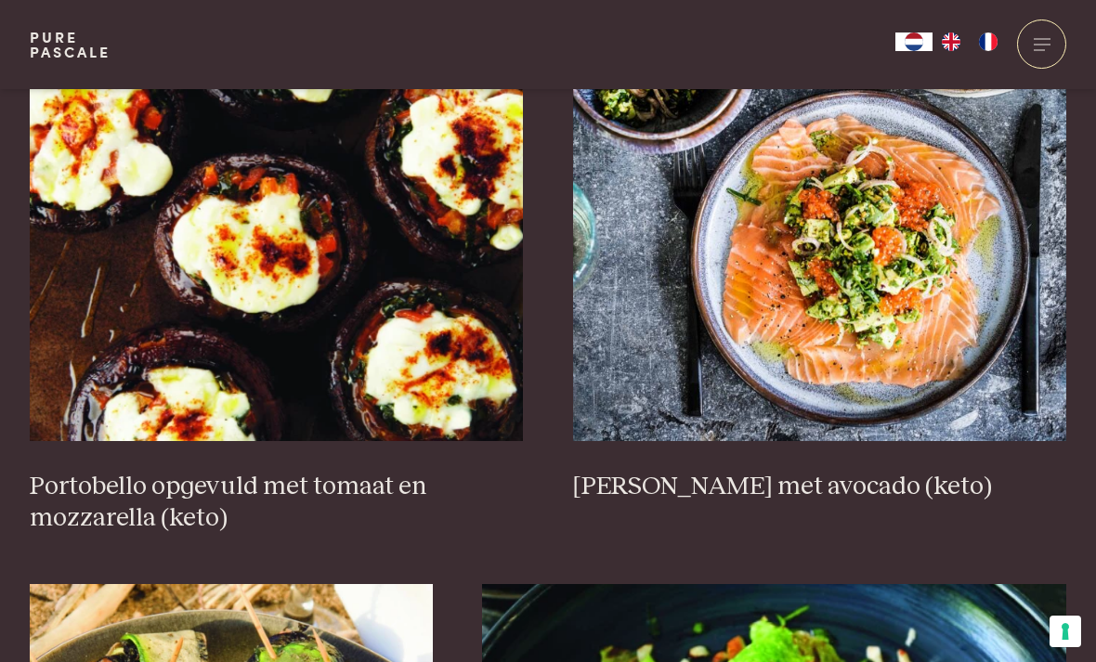
click at [887, 291] on img at bounding box center [820, 256] width 494 height 372
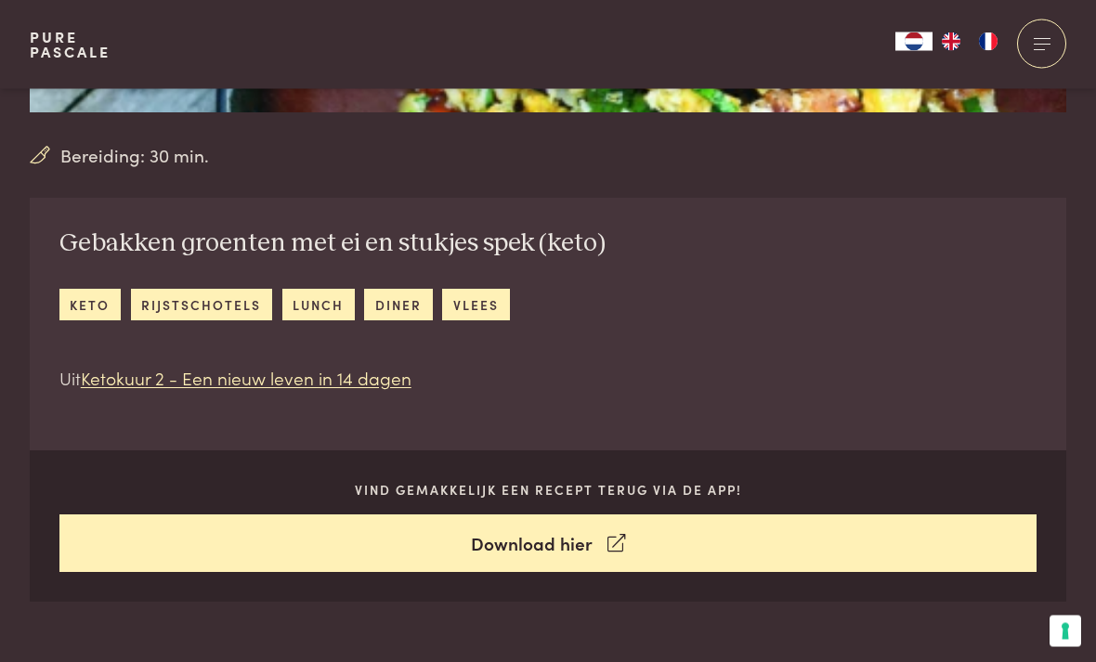
scroll to position [593, 0]
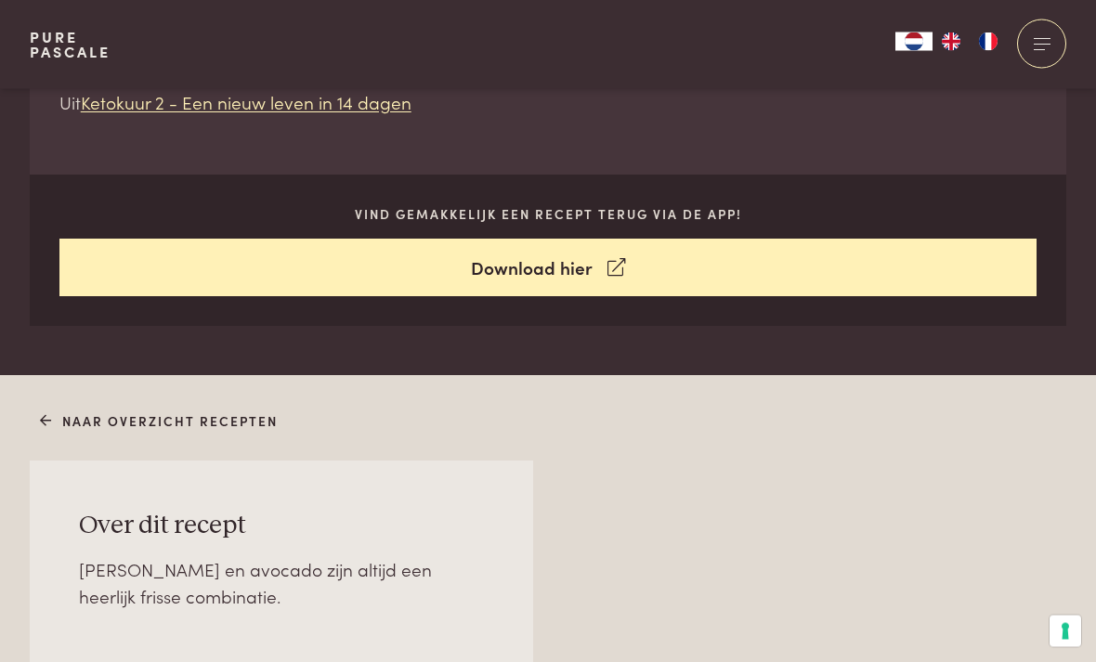
scroll to position [832, 0]
